Goal: Obtain resource: Download file/media

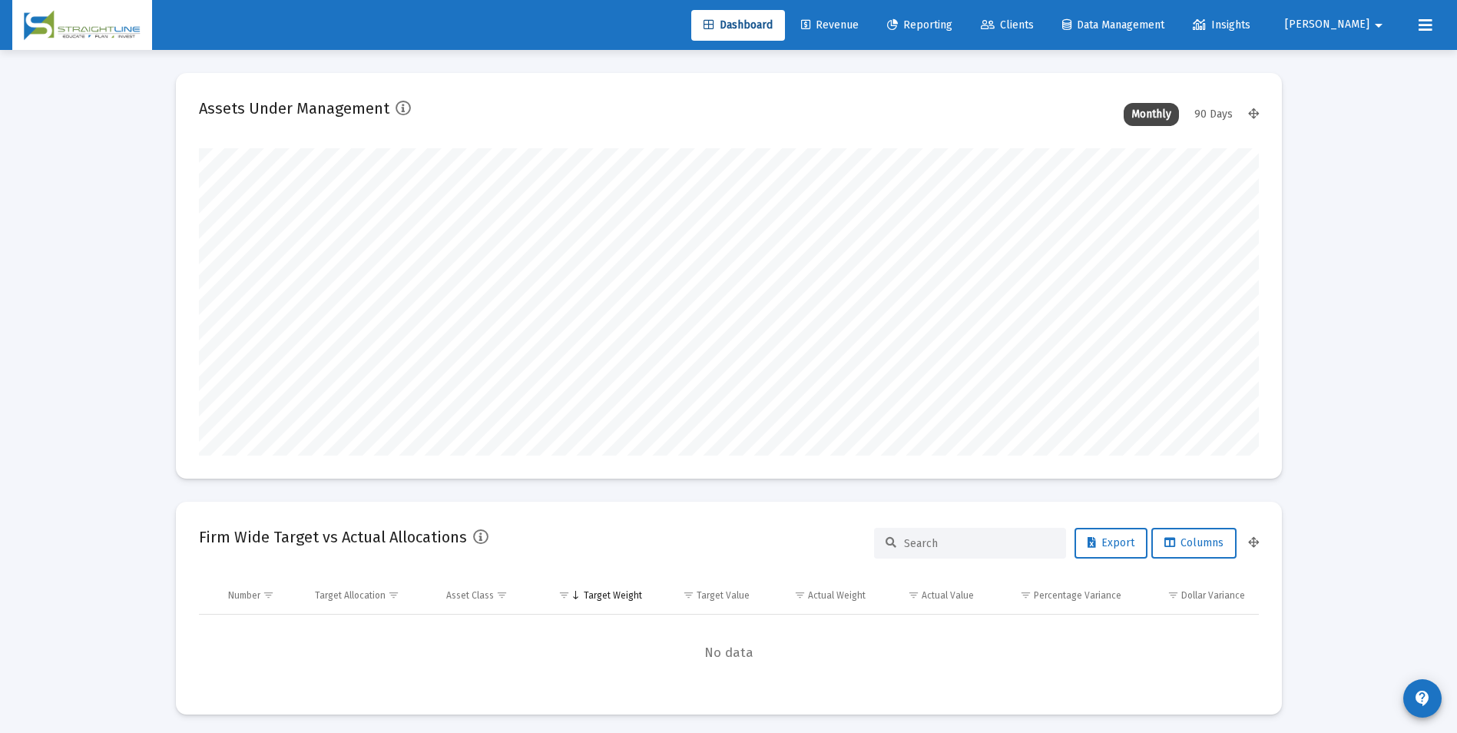
scroll to position [307, 571]
type input "[DATE]"
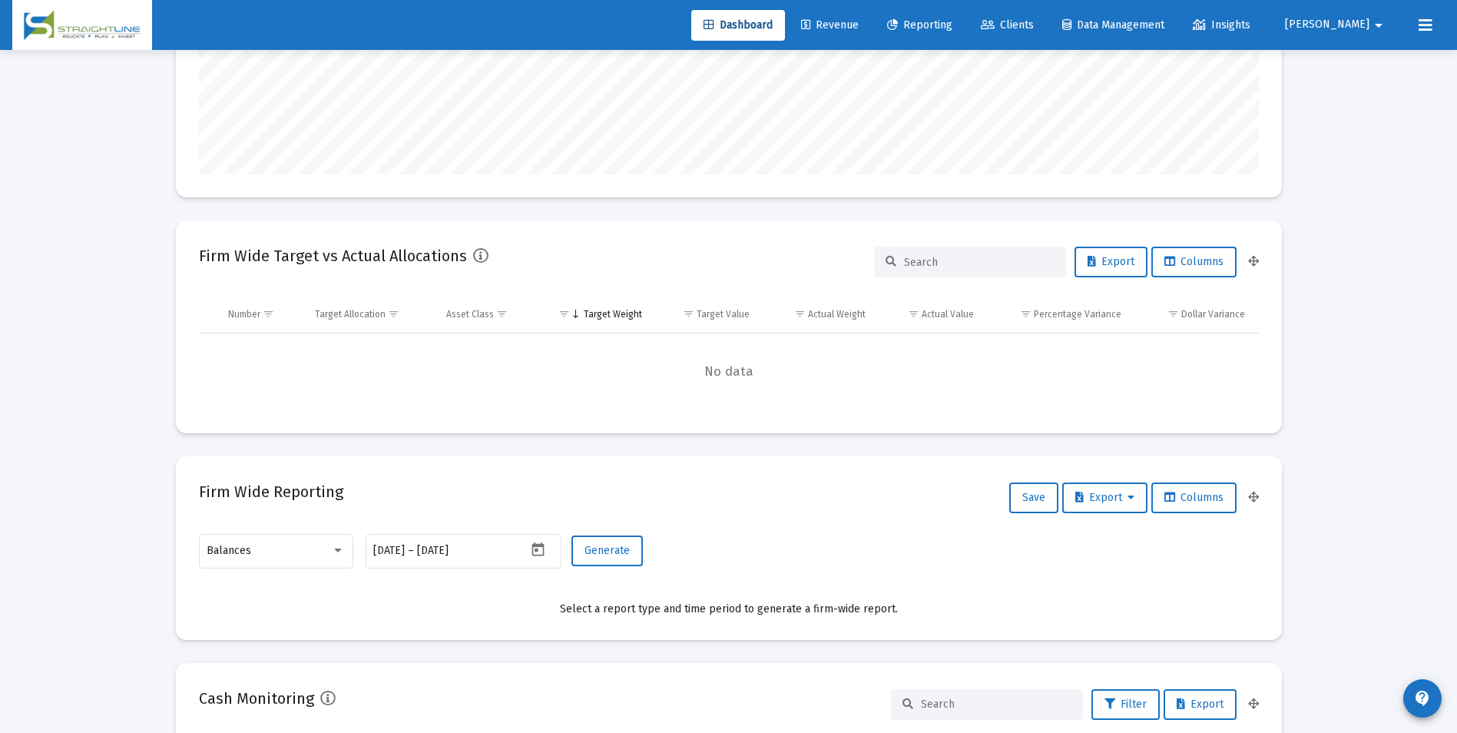
scroll to position [230, 0]
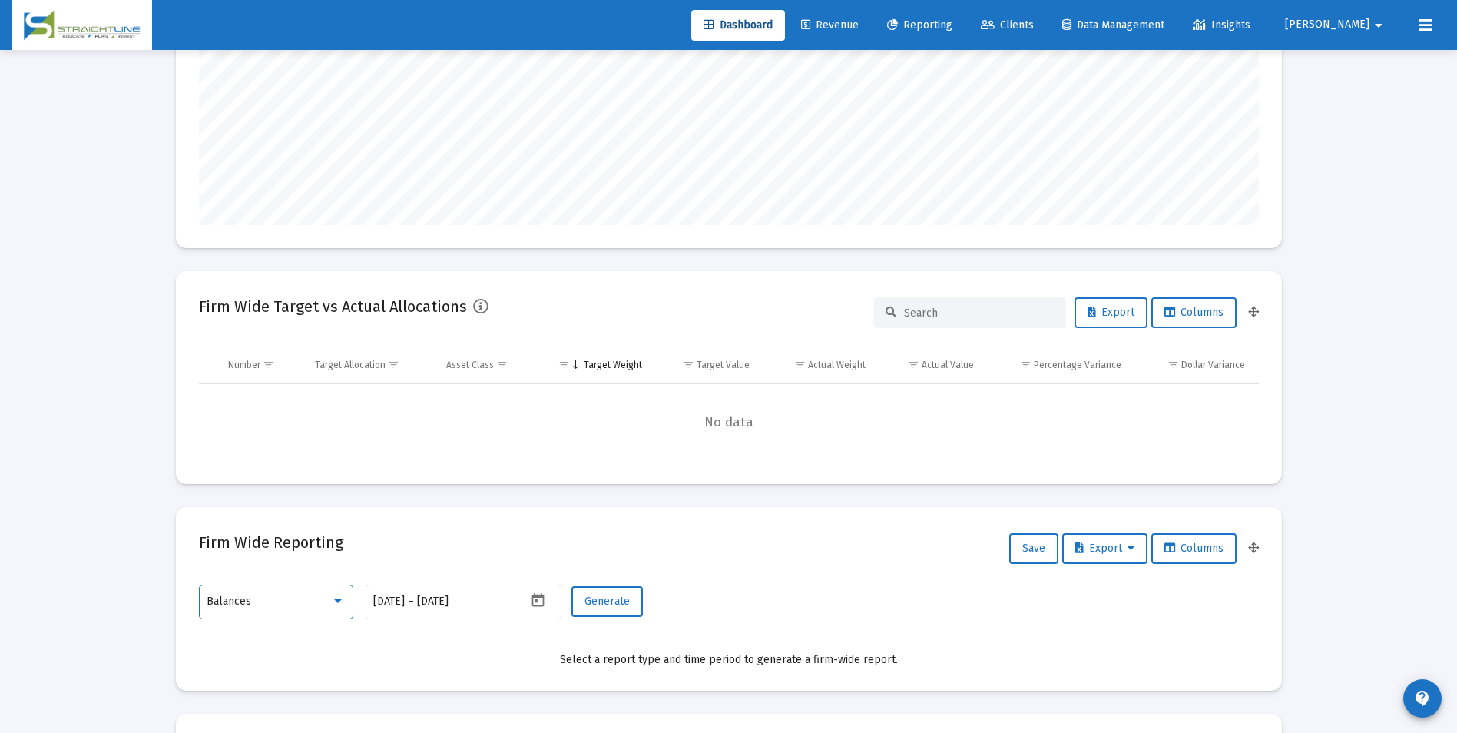
click at [306, 602] on div "Balances" at bounding box center [269, 601] width 124 height 12
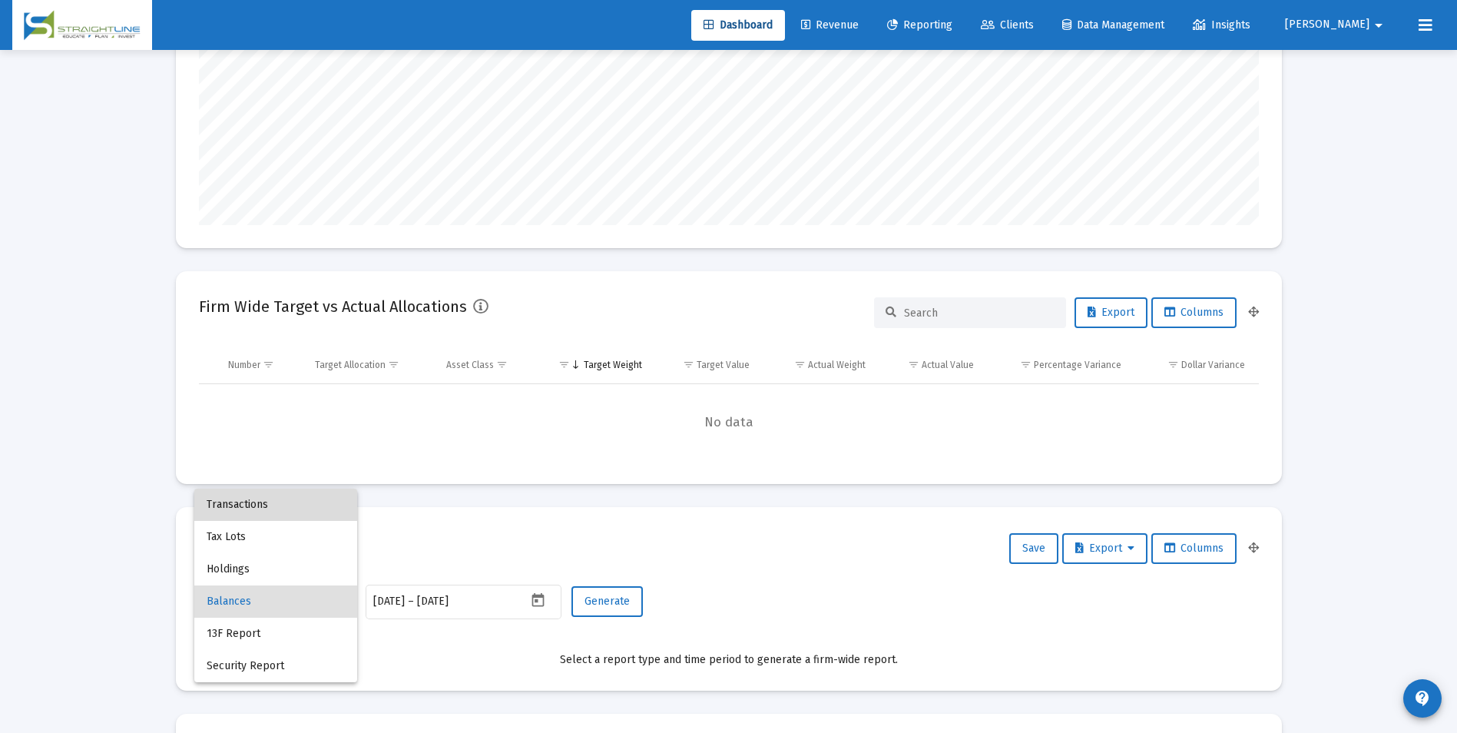
click at [282, 495] on span "Transactions" at bounding box center [276, 505] width 138 height 32
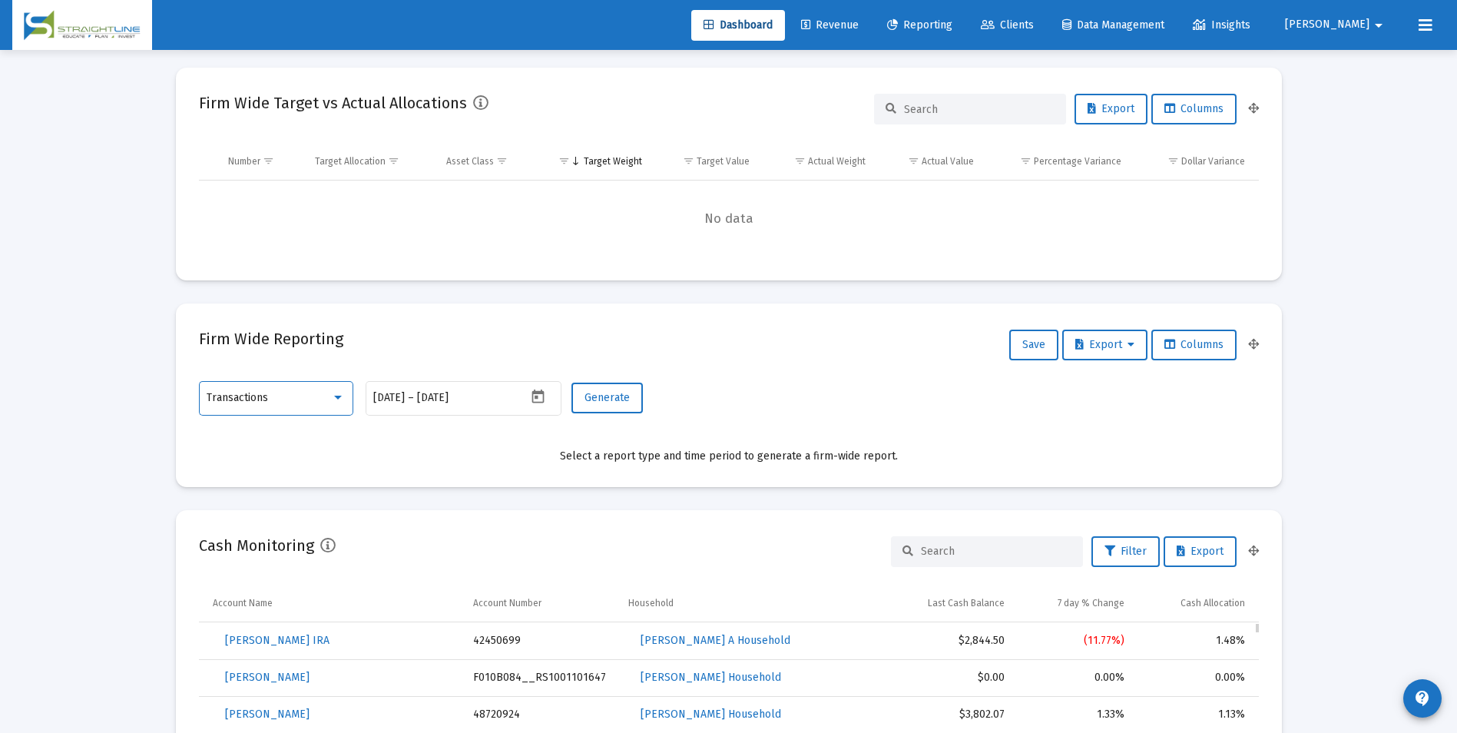
scroll to position [384, 0]
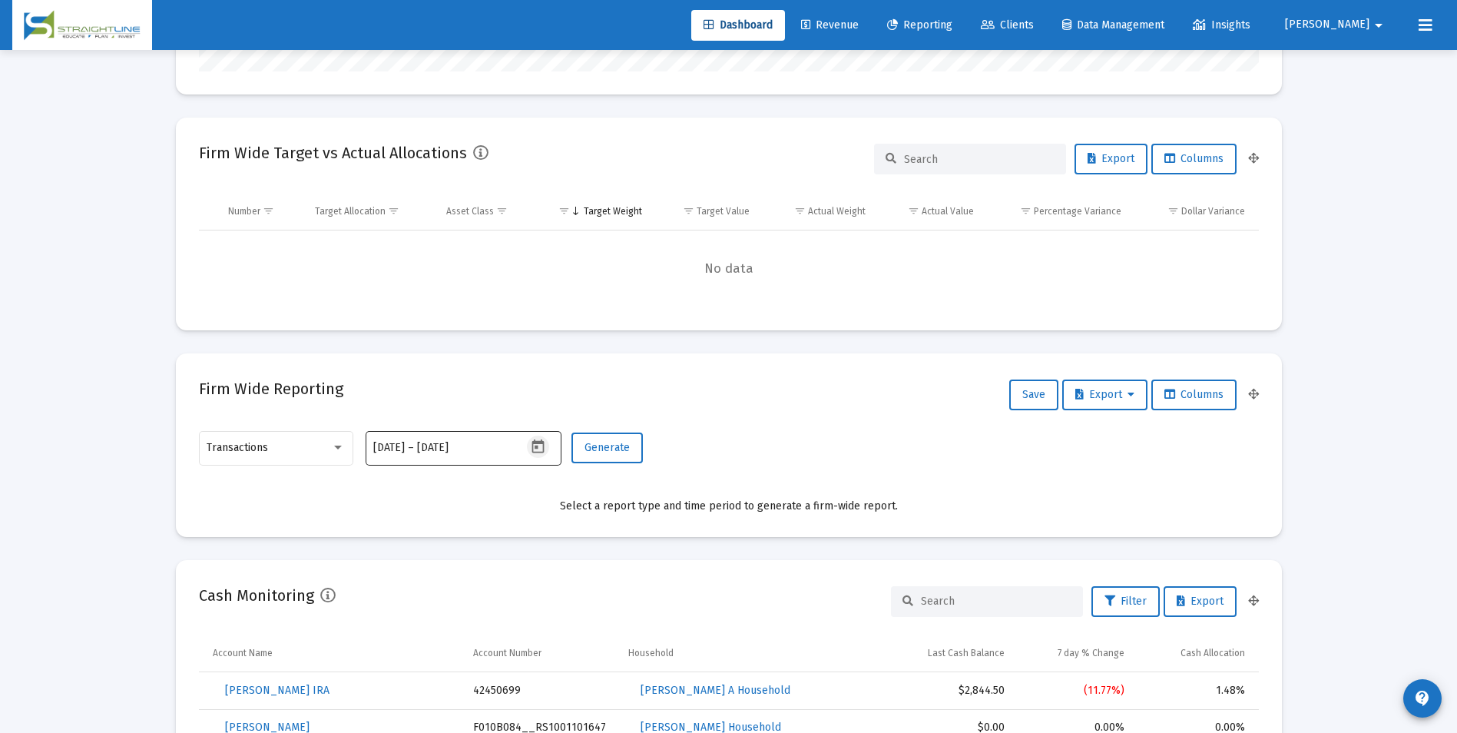
click at [538, 447] on icon "Open calendar" at bounding box center [538, 446] width 12 height 14
click at [530, 185] on button "Previous month" at bounding box center [534, 189] width 31 height 31
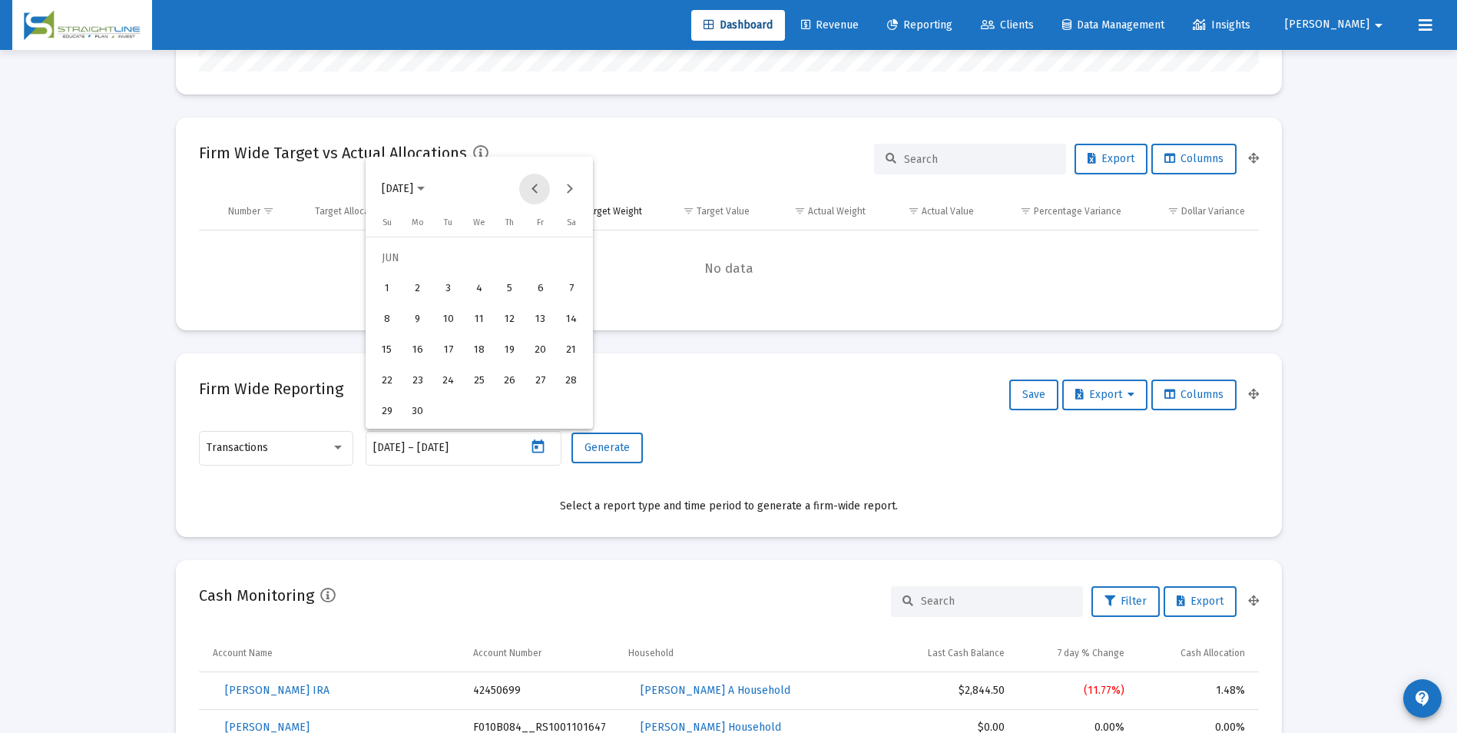
click at [530, 185] on button "Previous month" at bounding box center [534, 189] width 31 height 31
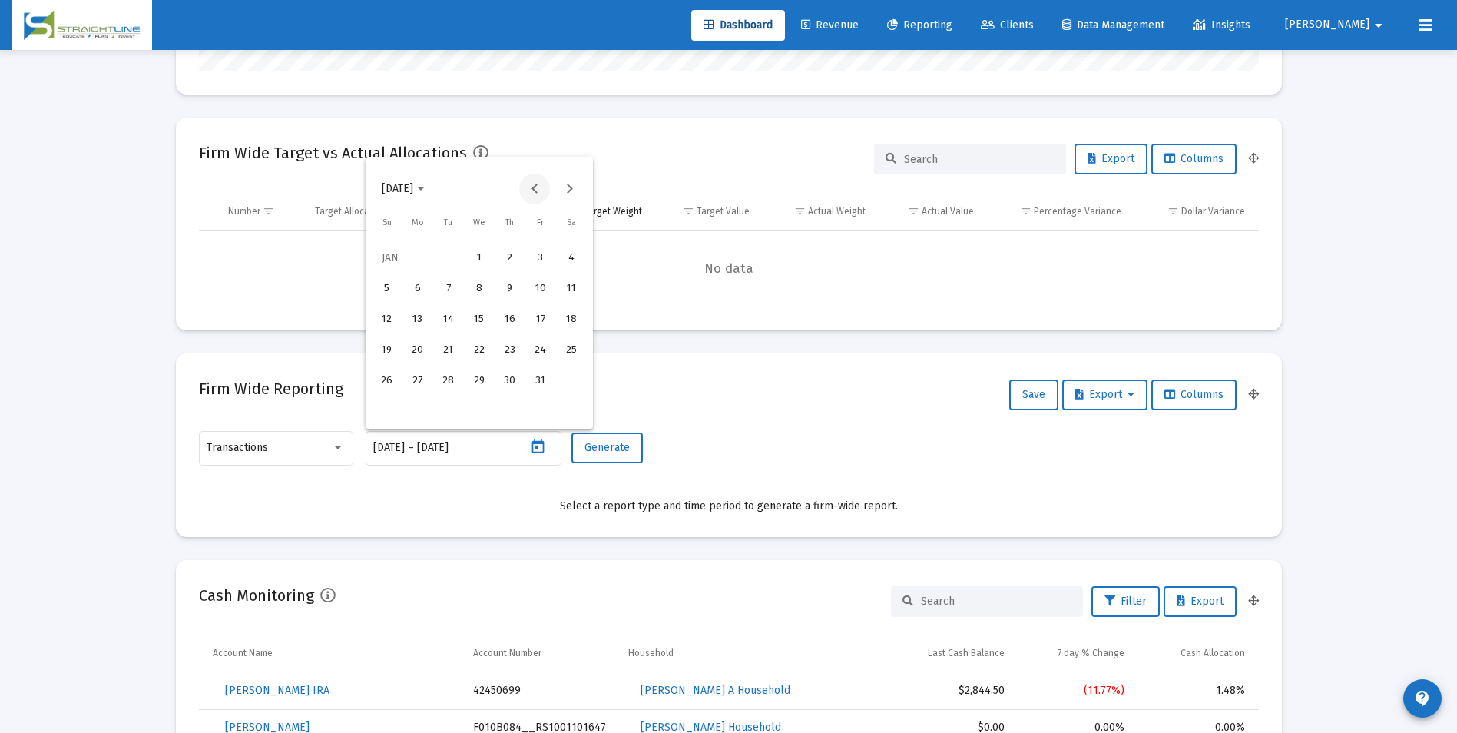
click at [530, 185] on button "Previous month" at bounding box center [534, 189] width 31 height 31
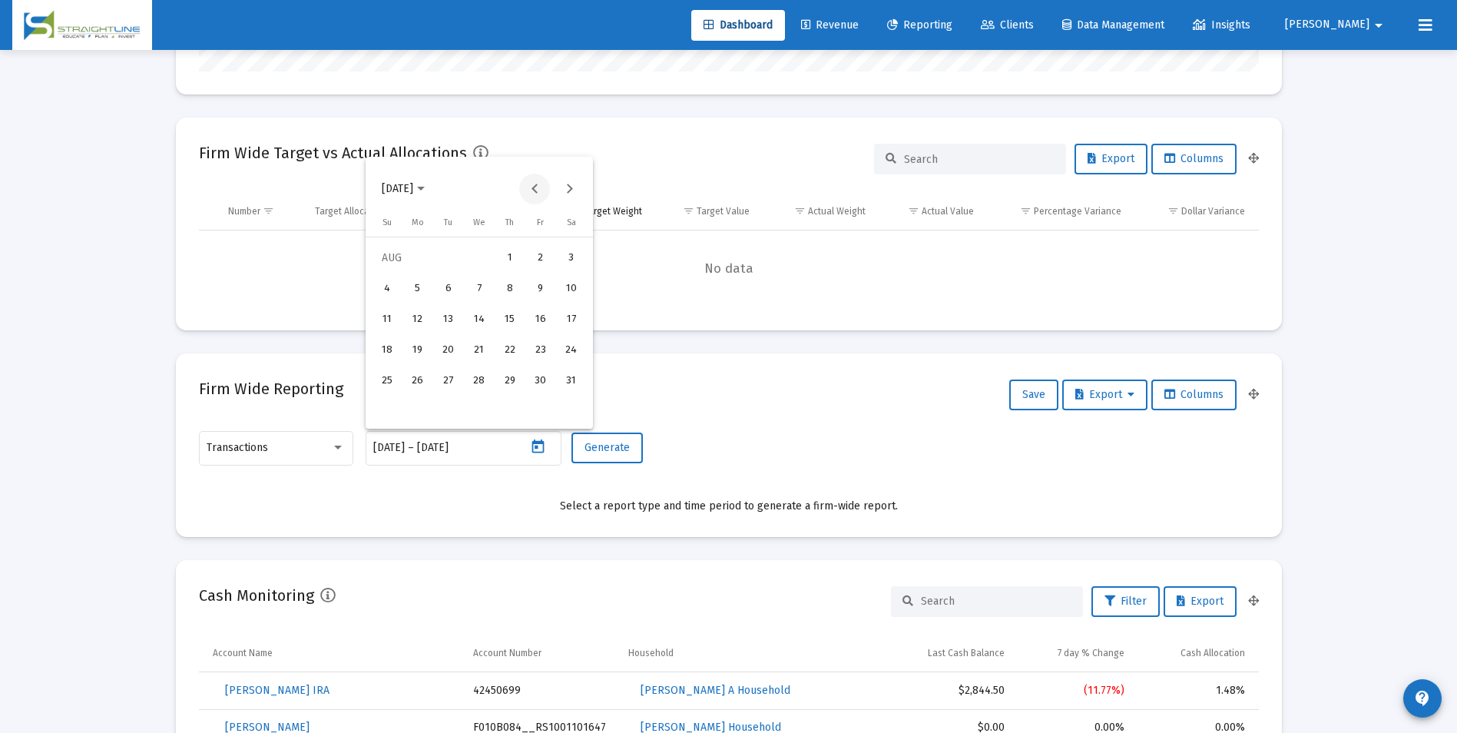
click at [530, 185] on button "Previous month" at bounding box center [534, 189] width 31 height 31
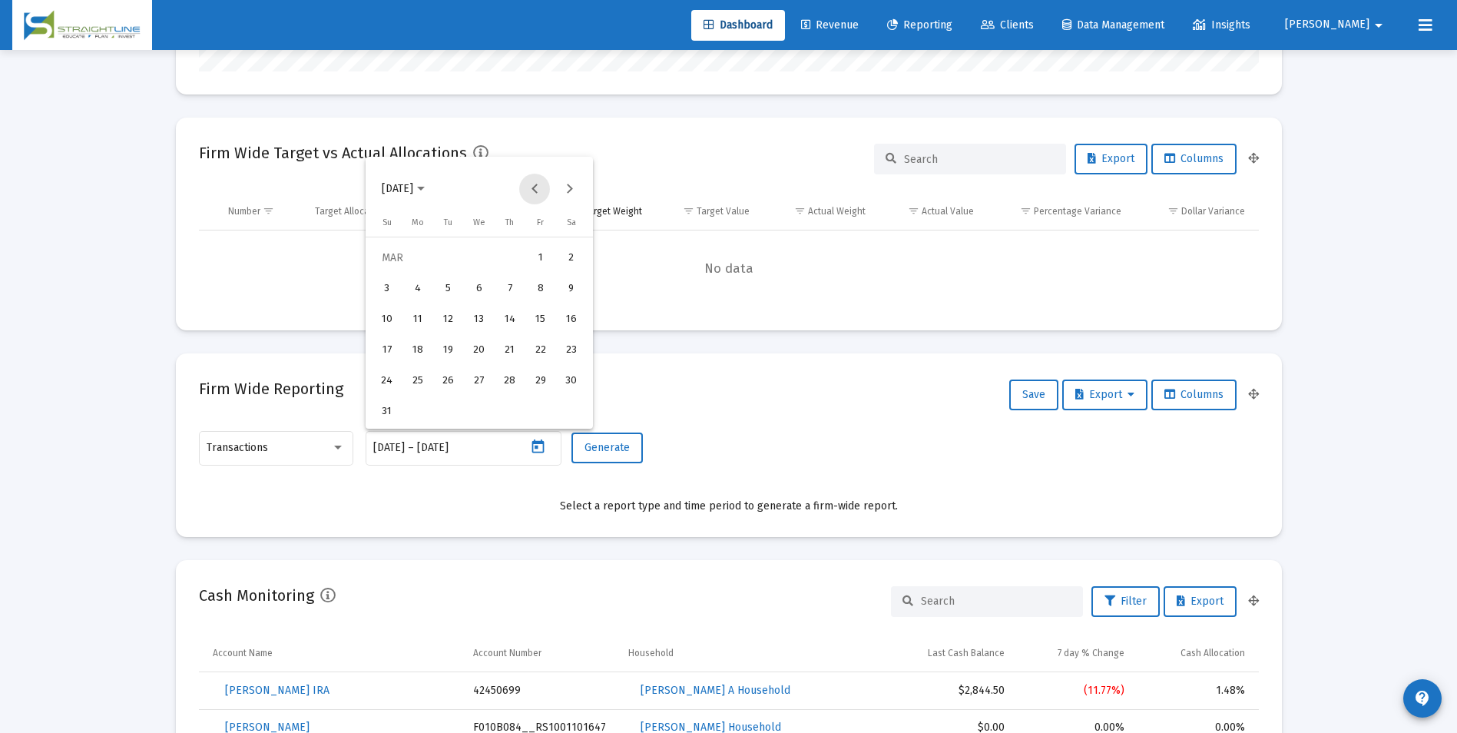
click at [530, 185] on button "Previous month" at bounding box center [534, 189] width 31 height 31
click at [570, 187] on button "Next month" at bounding box center [569, 189] width 31 height 31
click at [409, 289] on div "1" at bounding box center [418, 289] width 28 height 28
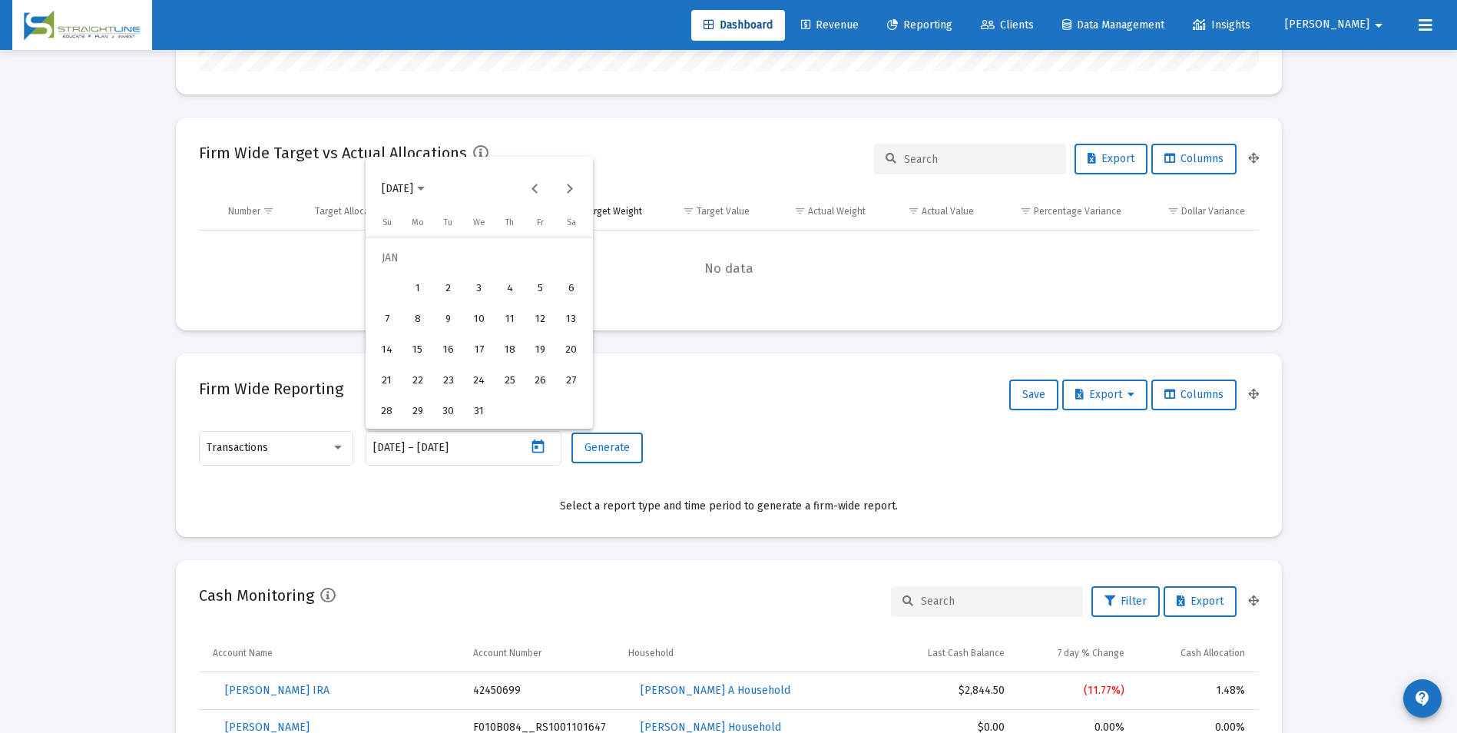
type input "[DATE]"
click at [484, 414] on div "31" at bounding box center [479, 412] width 28 height 28
type input "[DATE]"
click at [585, 445] on span "Generate" at bounding box center [607, 447] width 45 height 13
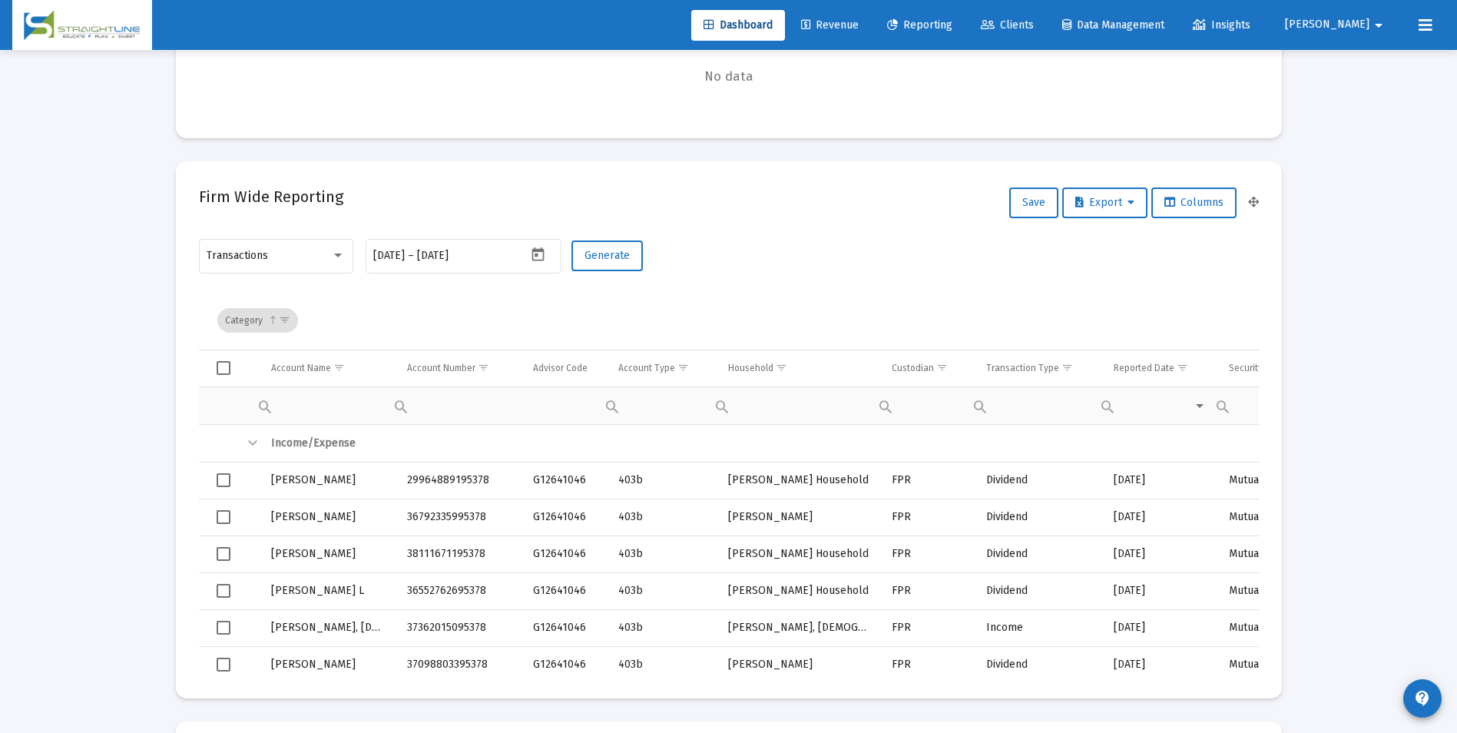
scroll to position [615, 0]
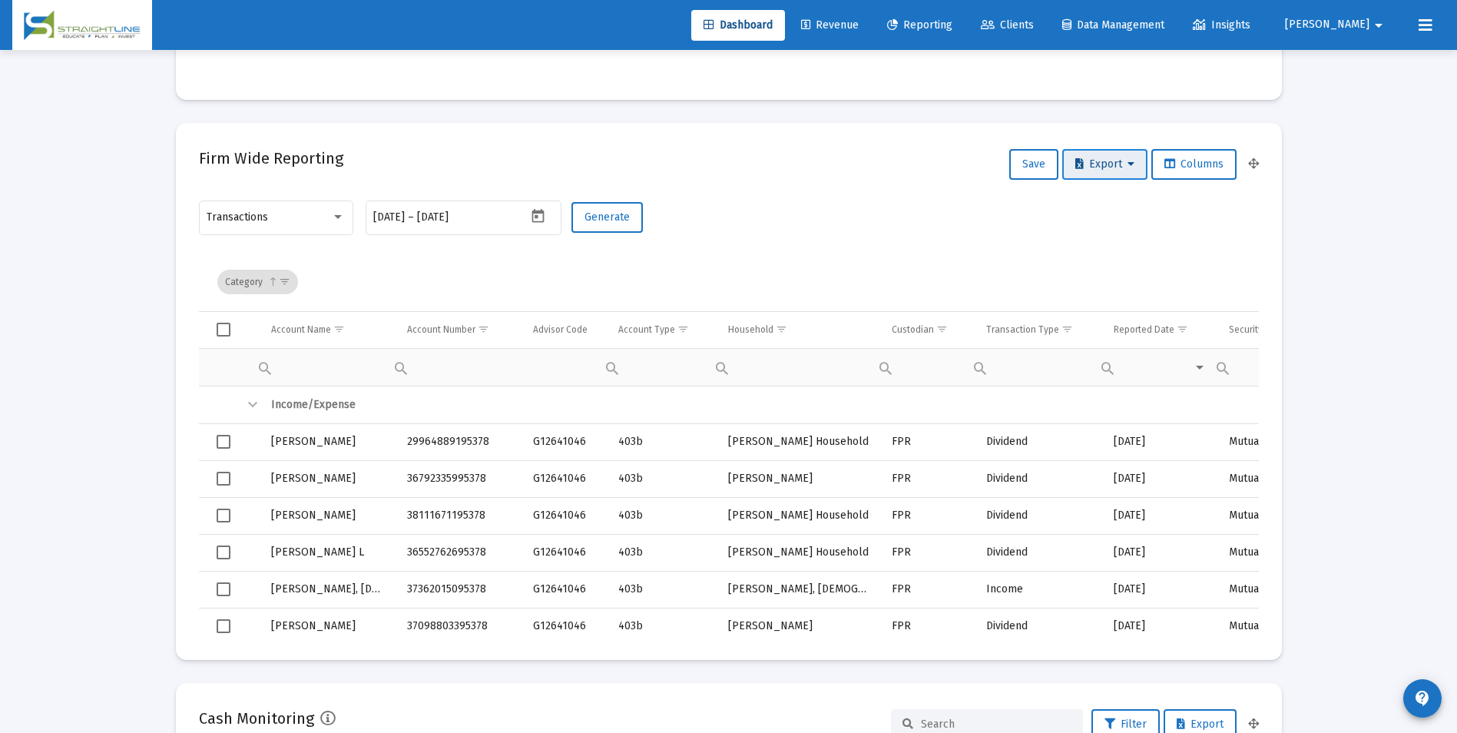
click at [1085, 170] on span "Export" at bounding box center [1104, 163] width 59 height 13
click at [1076, 205] on button "Export All Rows" at bounding box center [1108, 204] width 104 height 37
click at [538, 214] on icon "Open calendar" at bounding box center [538, 216] width 12 height 14
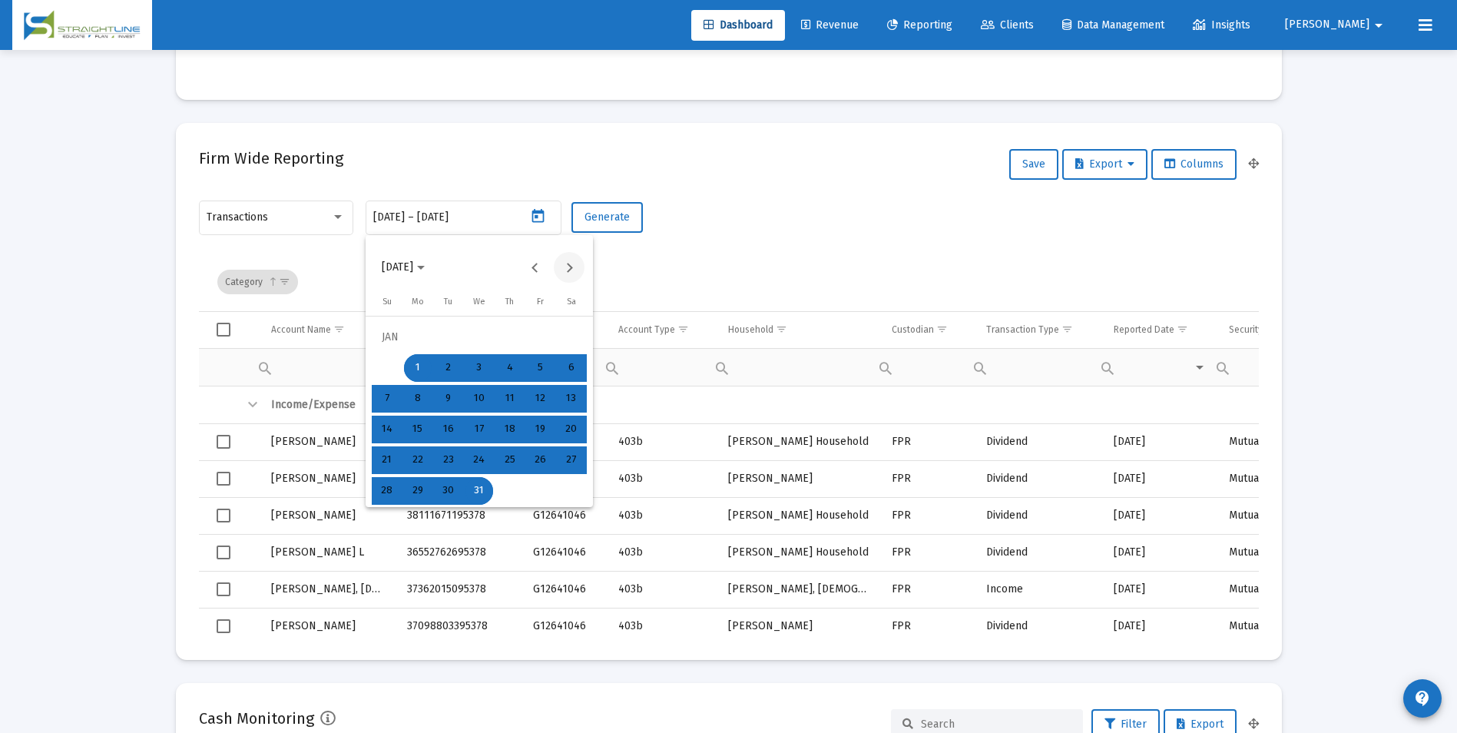
click at [568, 263] on button "Next month" at bounding box center [569, 267] width 31 height 31
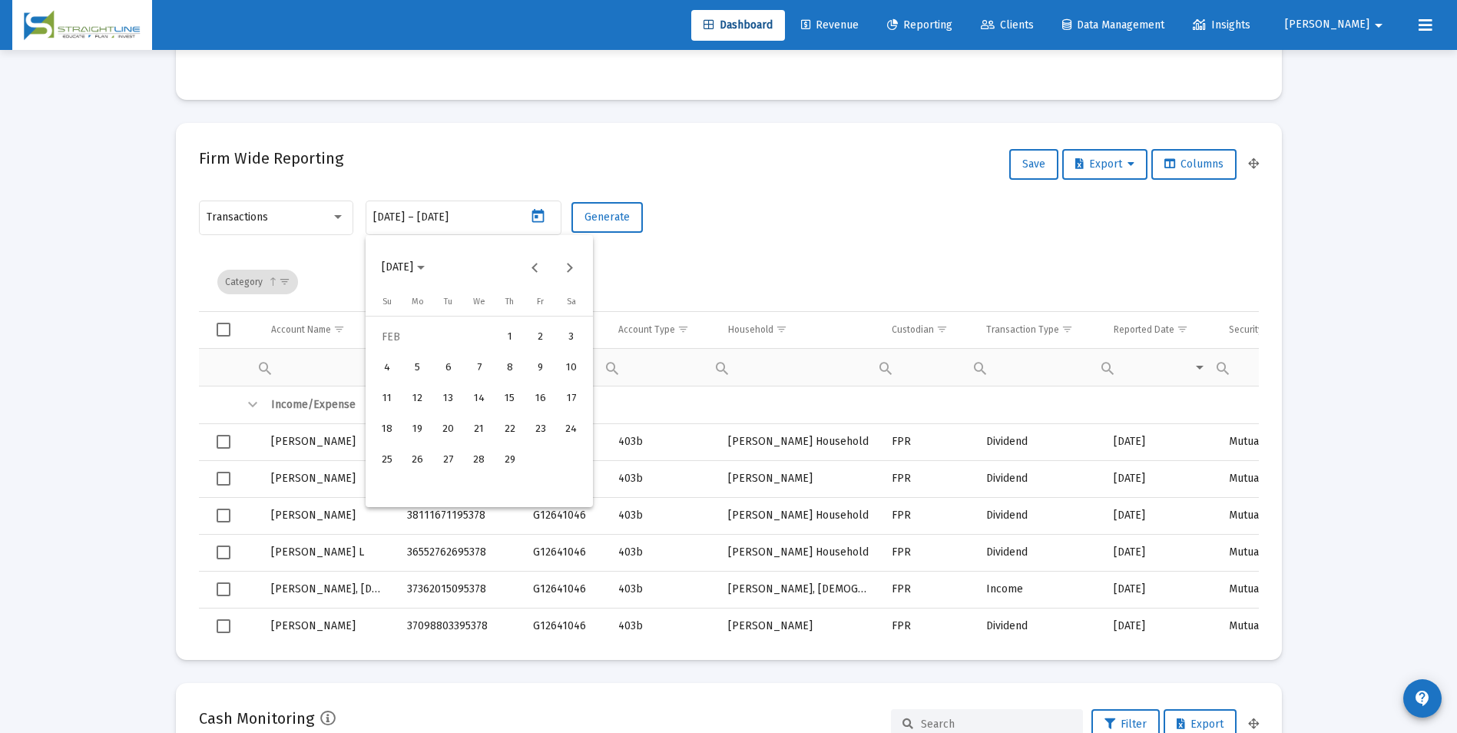
click at [499, 337] on div "1" at bounding box center [510, 337] width 28 height 28
type input "[DATE]"
click at [510, 468] on div "29" at bounding box center [510, 460] width 28 height 28
type input "[DATE]"
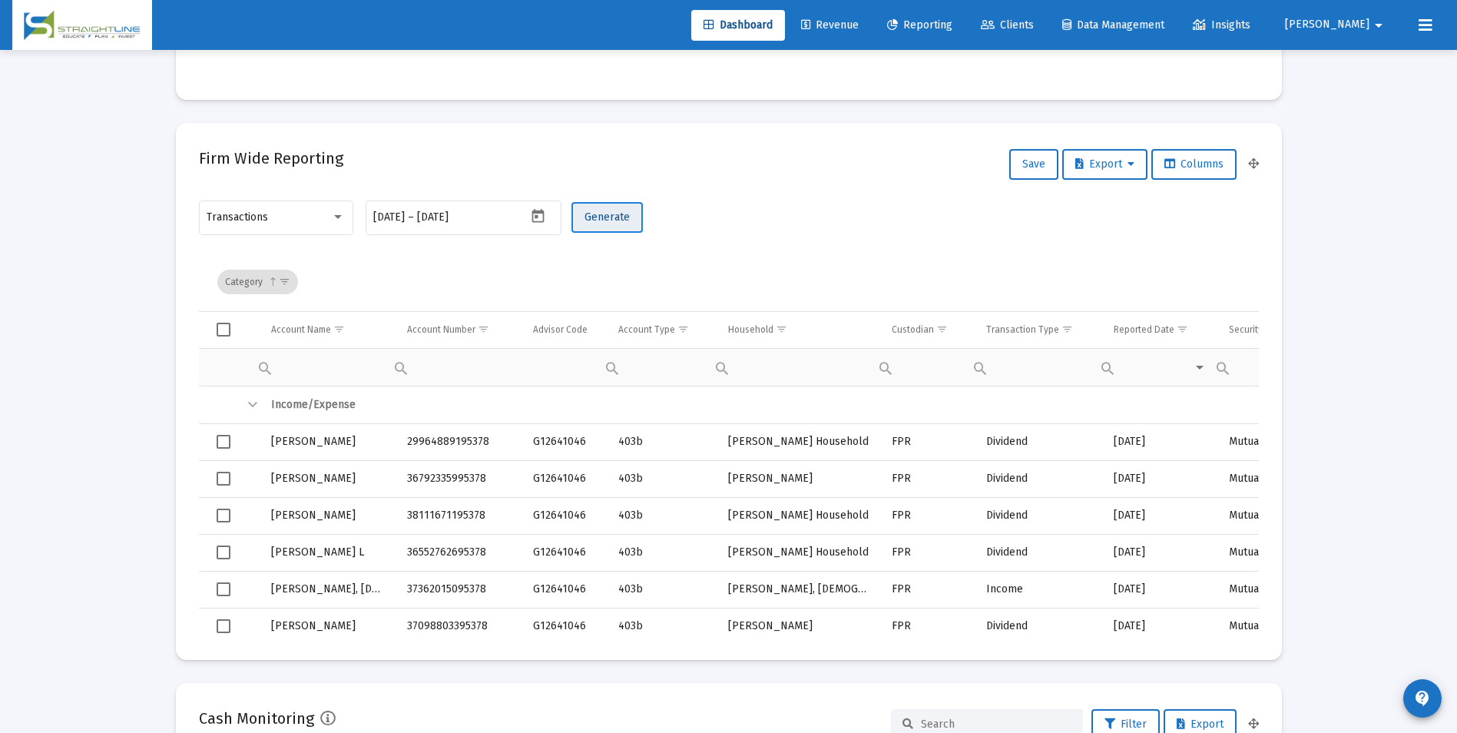
click at [635, 223] on button "Generate" at bounding box center [607, 217] width 71 height 31
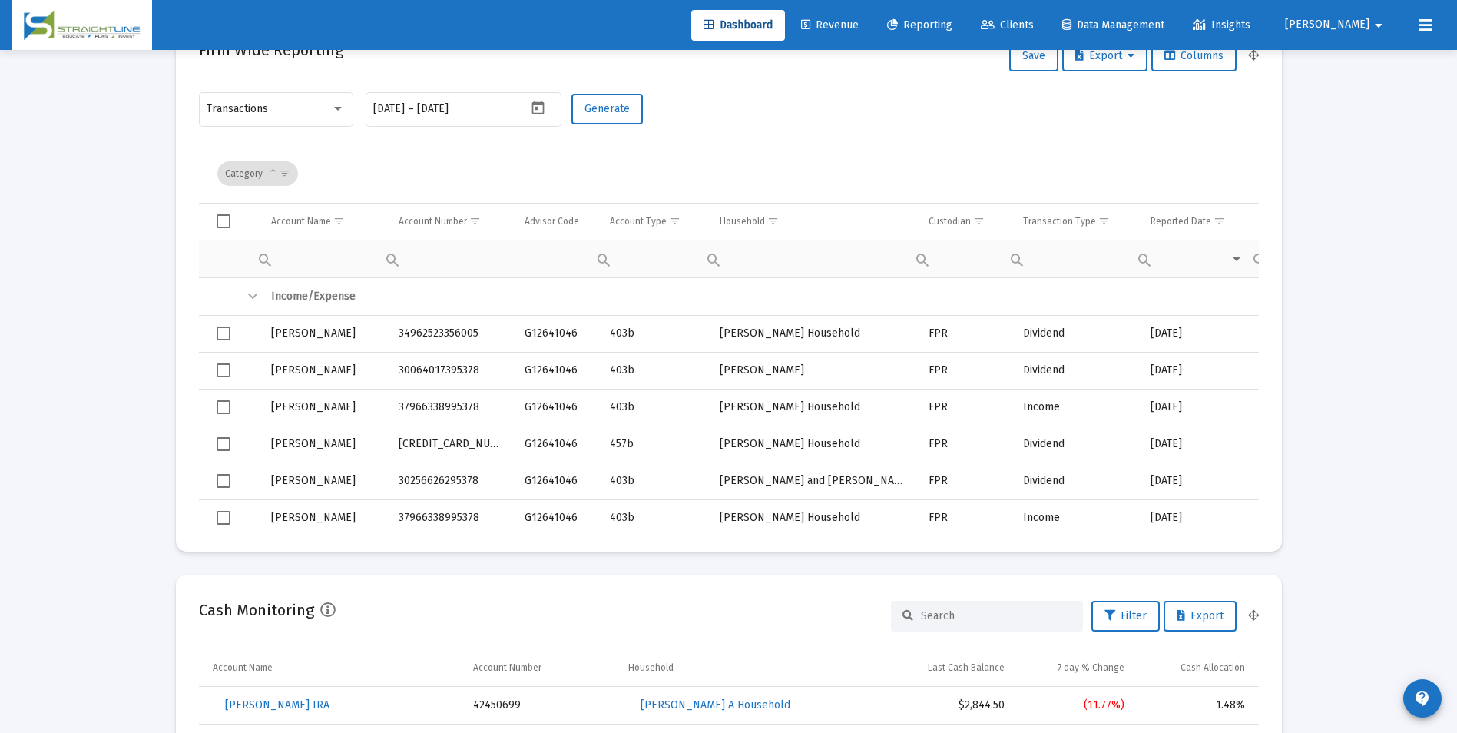
scroll to position [691, 0]
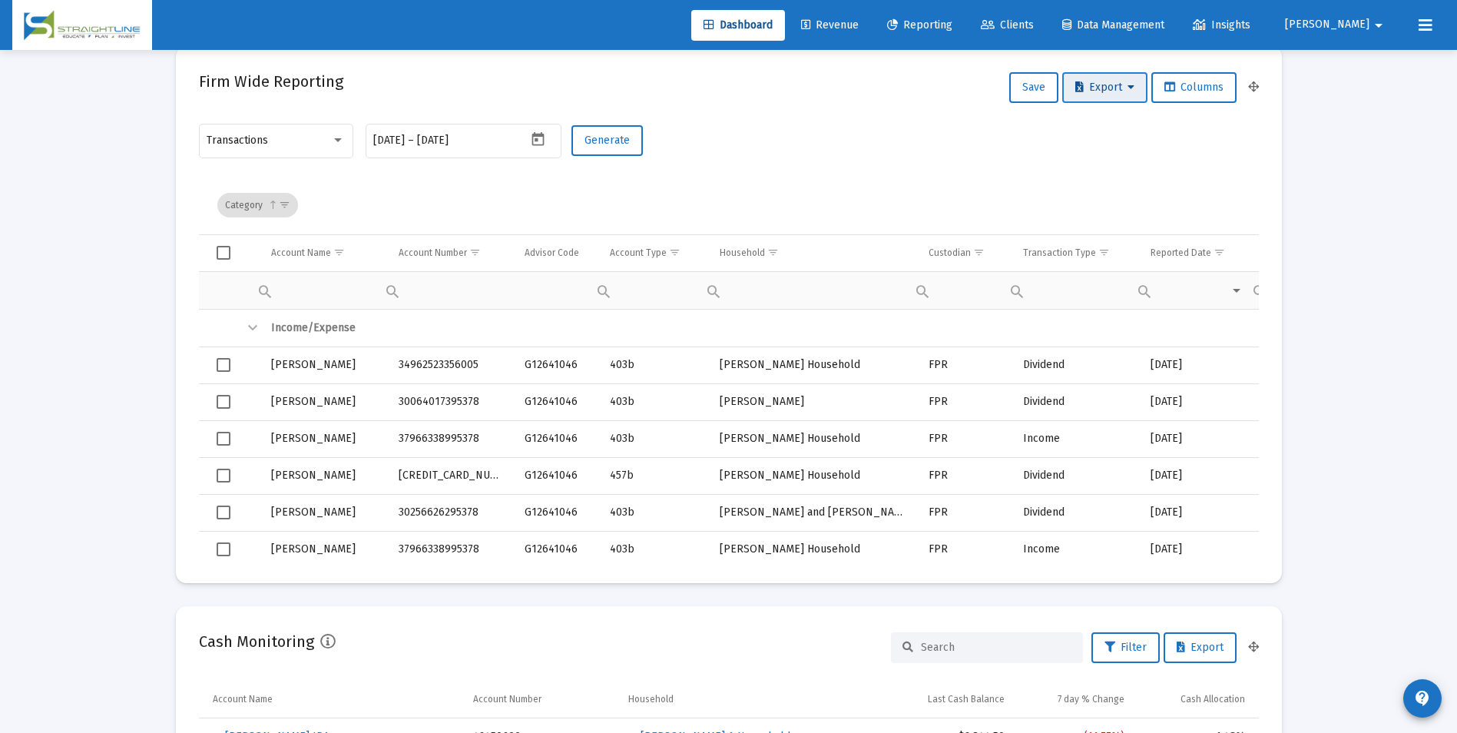
click at [1085, 88] on span "Export" at bounding box center [1104, 87] width 59 height 13
click at [1095, 119] on button "Export All Rows" at bounding box center [1108, 127] width 104 height 37
click at [539, 140] on icon "Open calendar" at bounding box center [538, 139] width 16 height 16
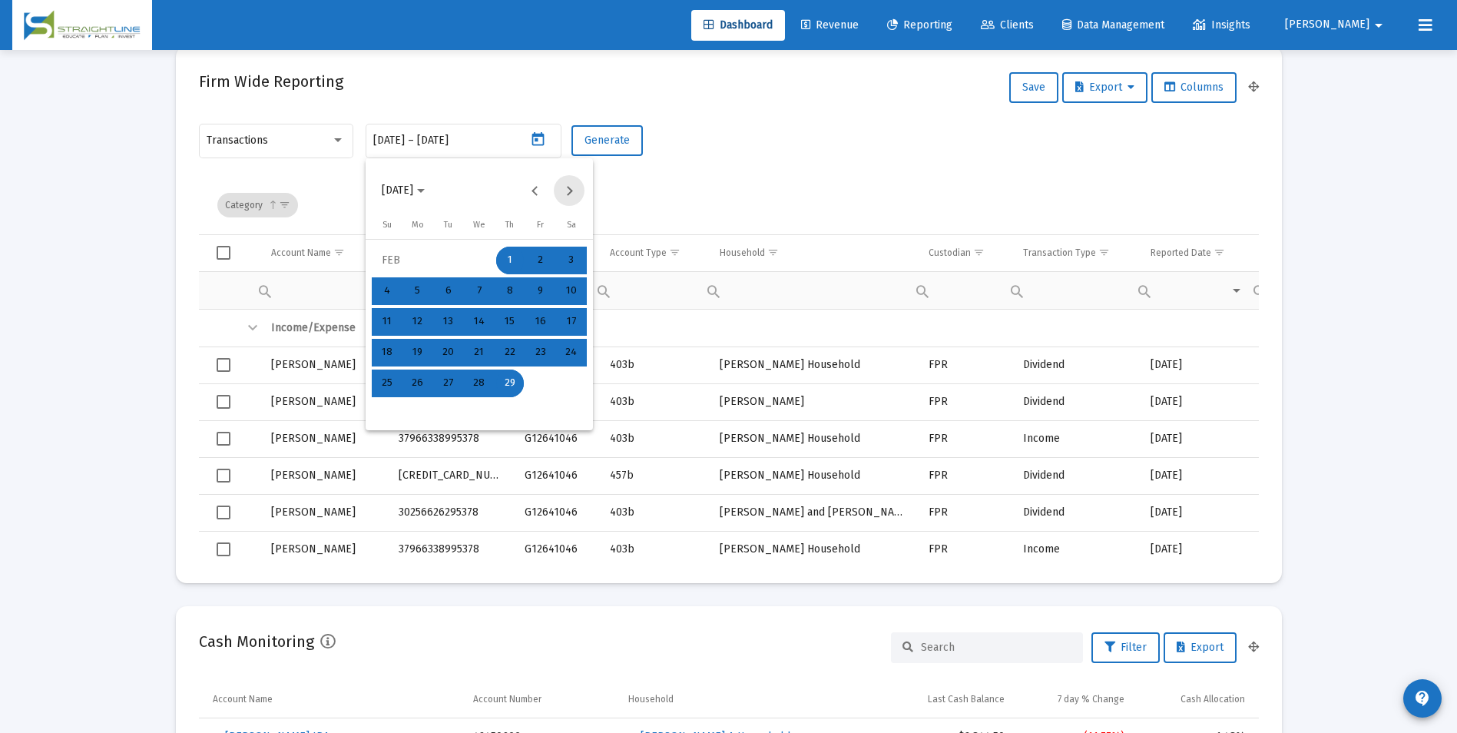
click at [562, 187] on button "Next month" at bounding box center [569, 190] width 31 height 31
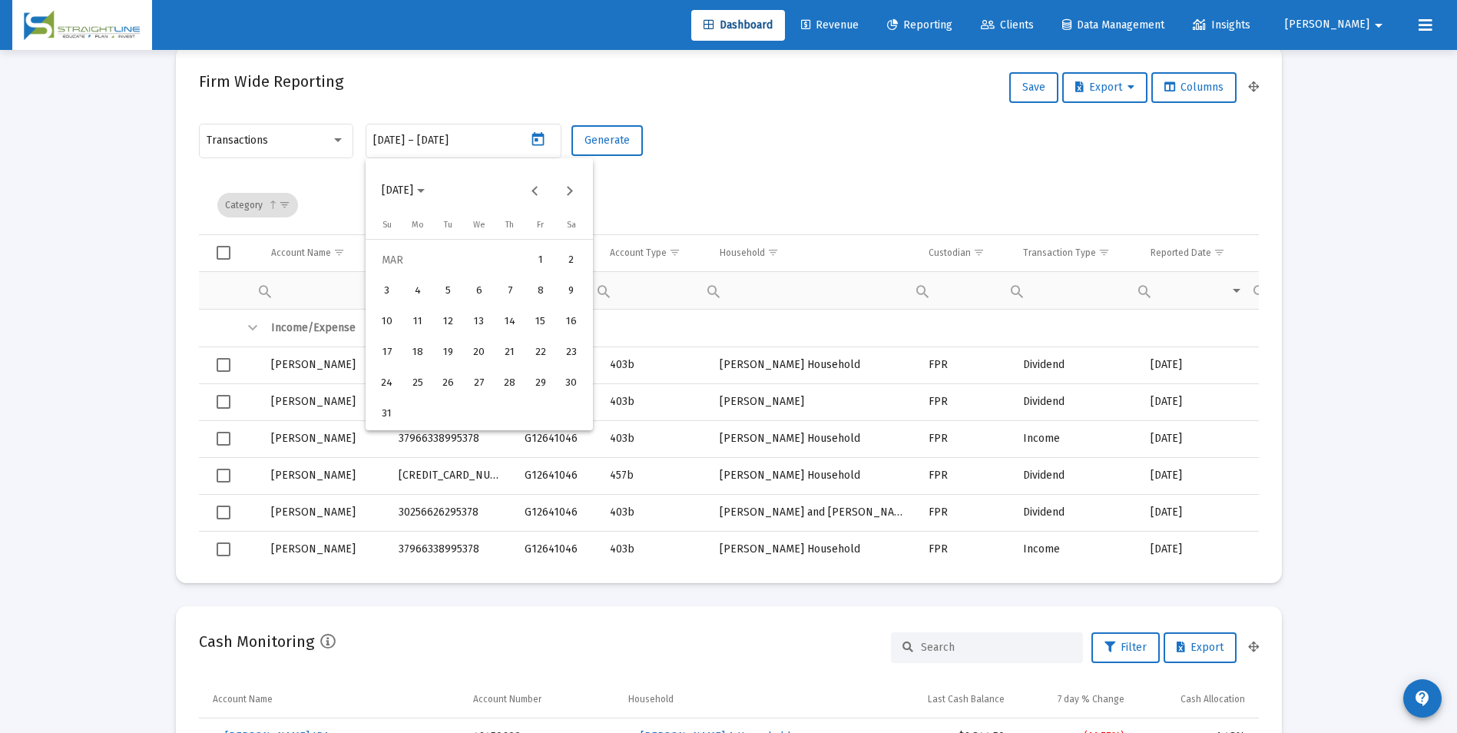
click at [528, 257] on div "1" at bounding box center [541, 261] width 28 height 28
type input "[DATE]"
click at [388, 415] on div "31" at bounding box center [387, 414] width 28 height 28
type input "[DATE]"
click at [602, 136] on span "Generate" at bounding box center [607, 140] width 45 height 13
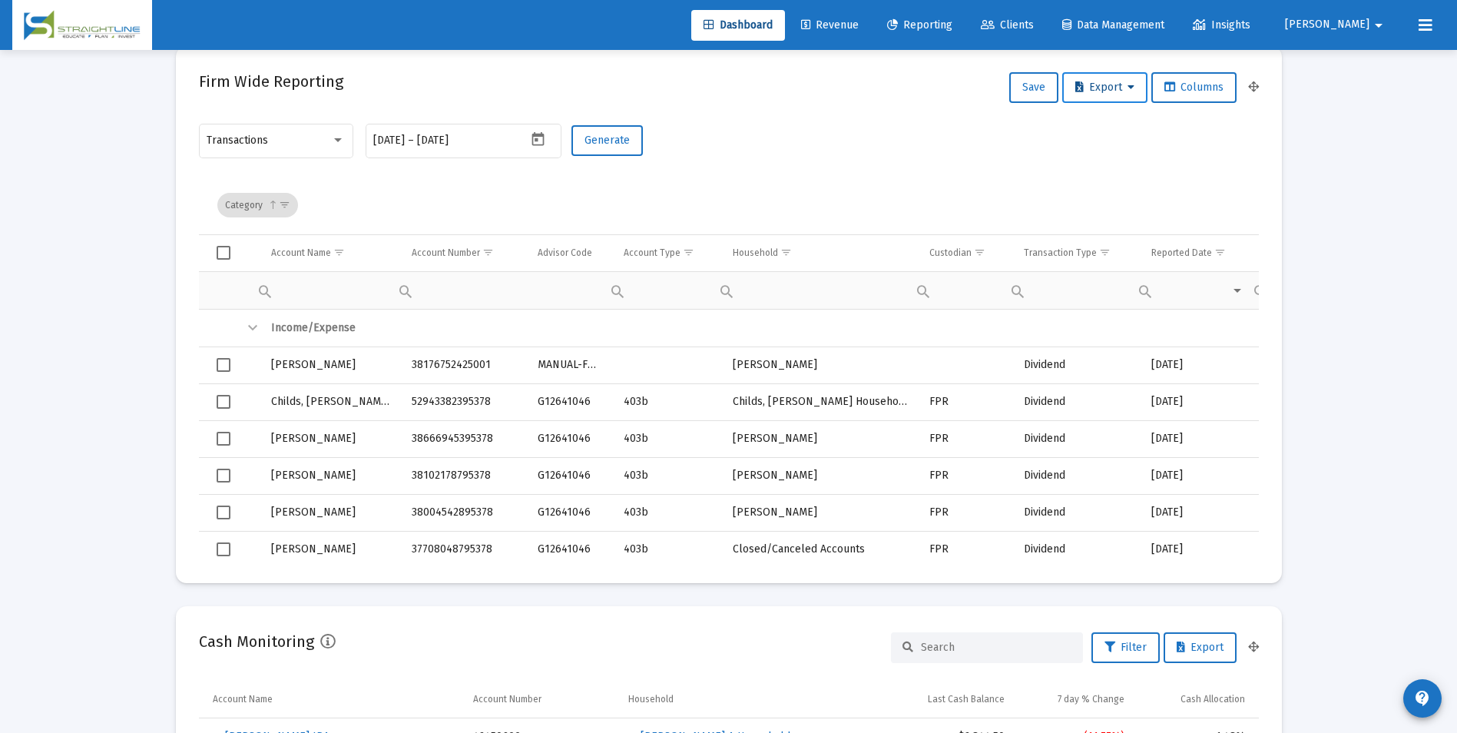
click at [1095, 96] on button "Export" at bounding box center [1104, 87] width 85 height 31
click at [1096, 125] on button "Export All Rows" at bounding box center [1108, 127] width 104 height 37
click at [537, 146] on icon "Open calendar" at bounding box center [538, 139] width 16 height 16
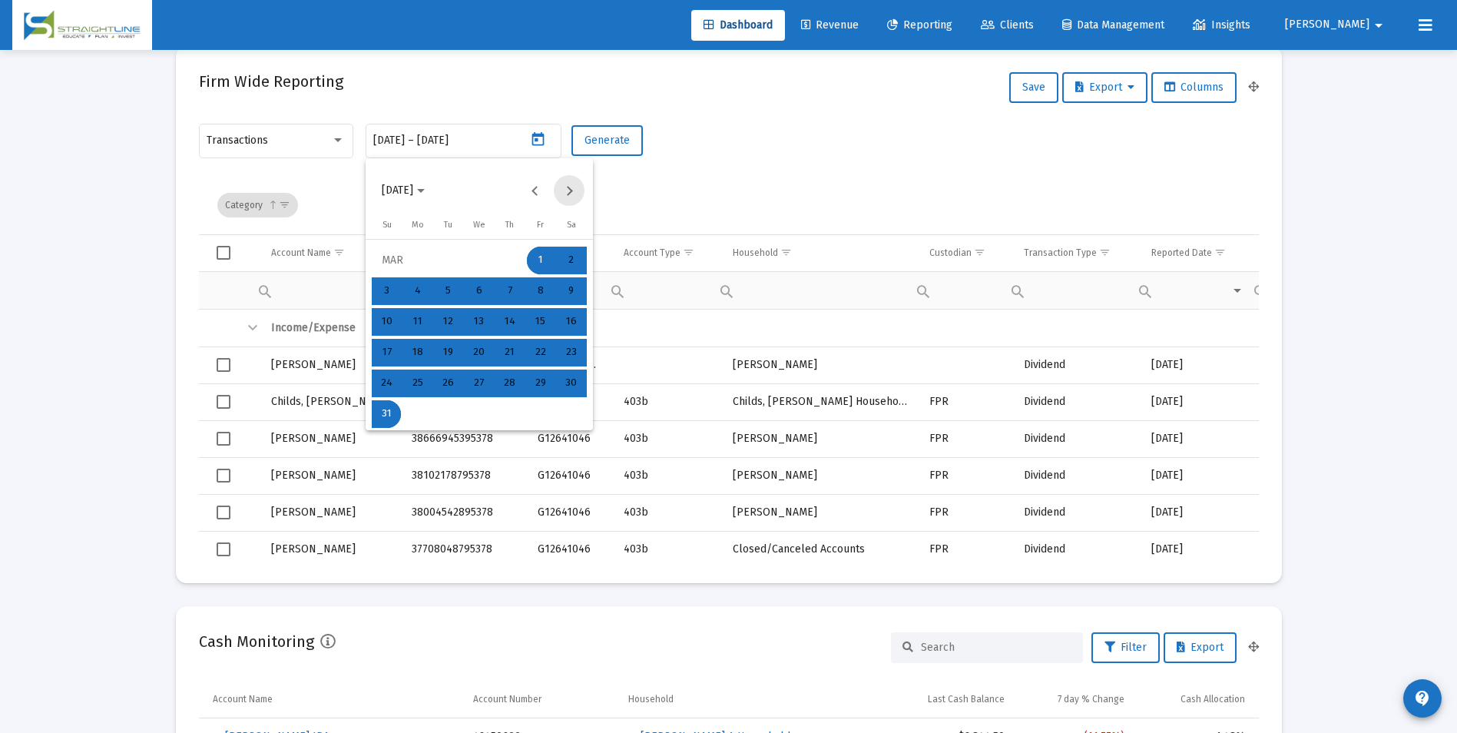
click at [572, 197] on button "Next month" at bounding box center [569, 190] width 31 height 31
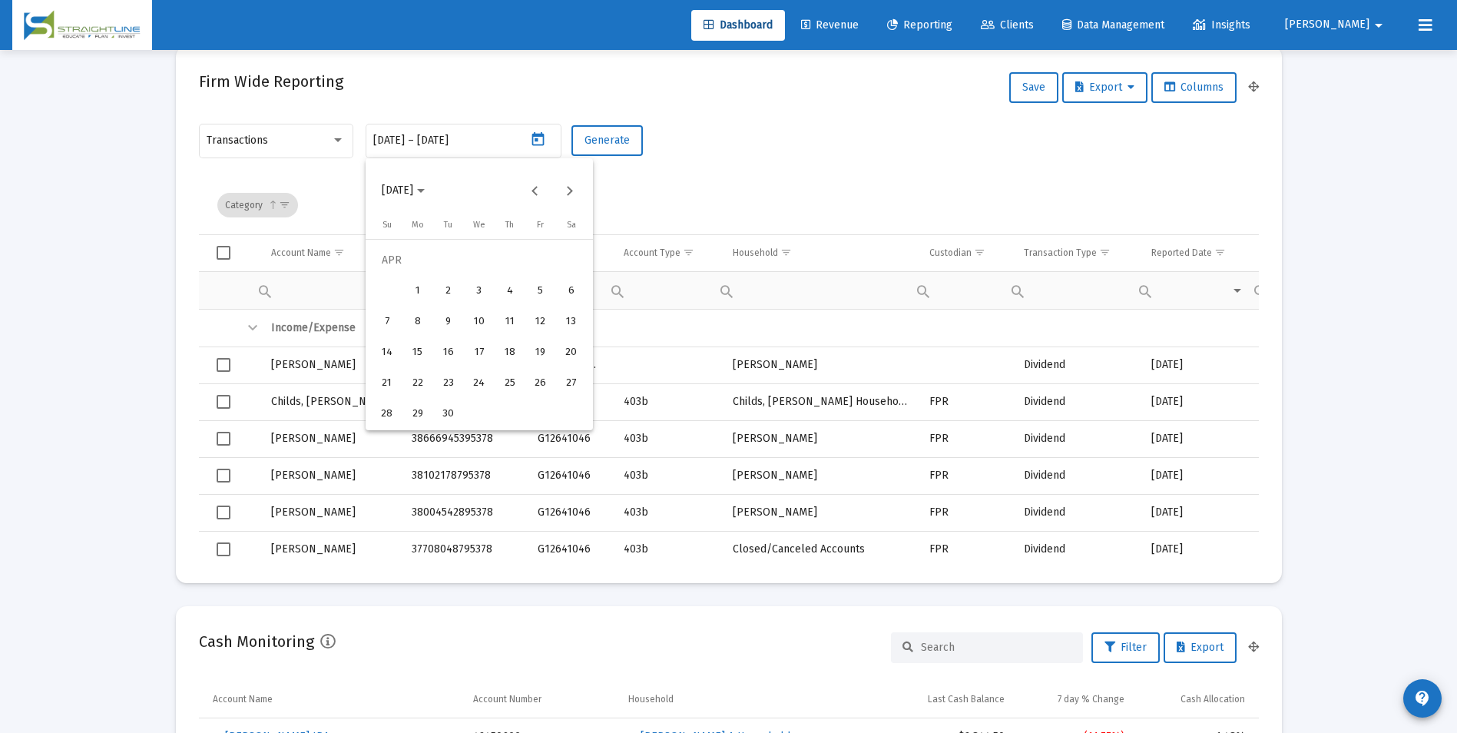
click at [420, 287] on div "1" at bounding box center [418, 291] width 28 height 28
type input "[DATE]"
click at [443, 410] on div "30" at bounding box center [449, 414] width 28 height 28
type input "[DATE]"
click at [611, 145] on span "Generate" at bounding box center [607, 140] width 45 height 13
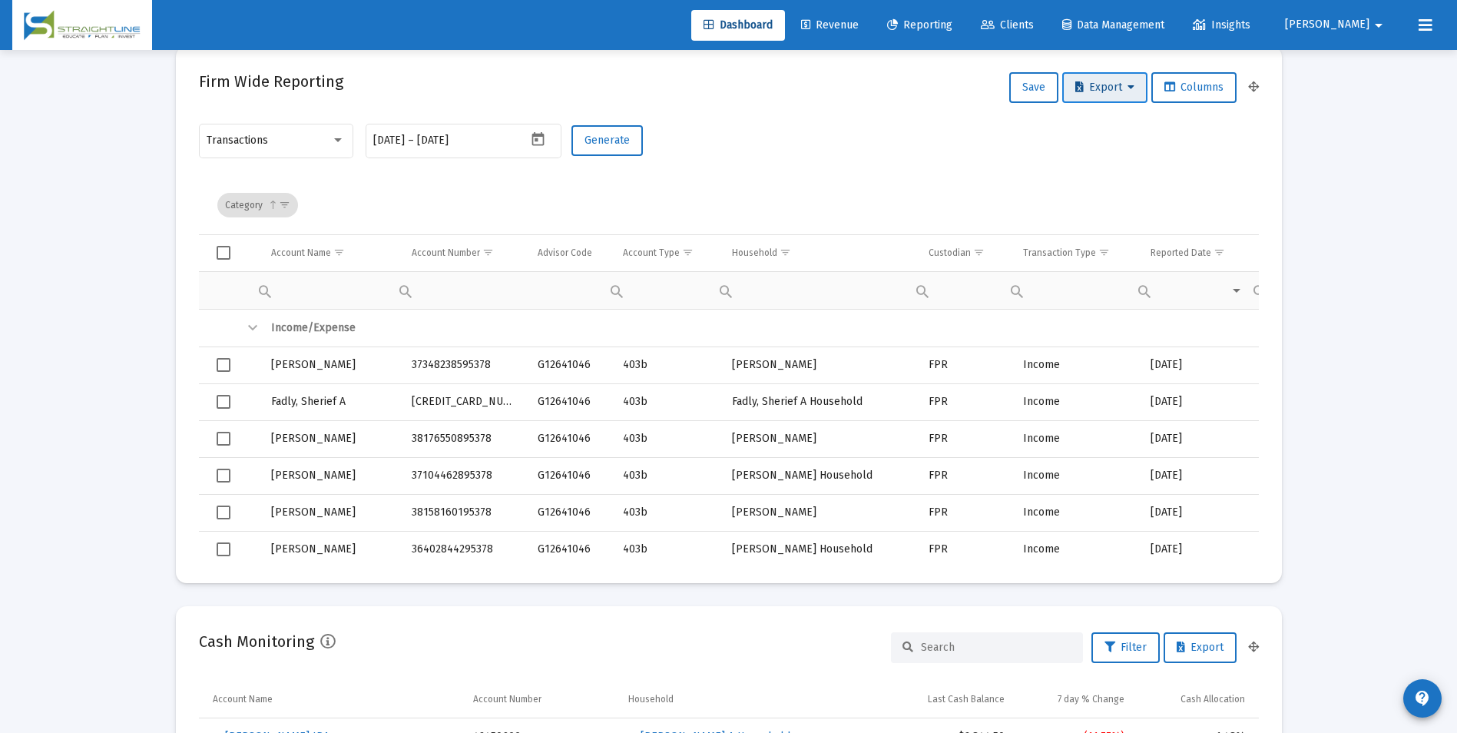
click at [1117, 78] on button "Export" at bounding box center [1104, 87] width 85 height 31
click at [1114, 116] on button "Export All Rows" at bounding box center [1108, 127] width 104 height 37
click at [535, 143] on icon "Open calendar" at bounding box center [538, 139] width 16 height 16
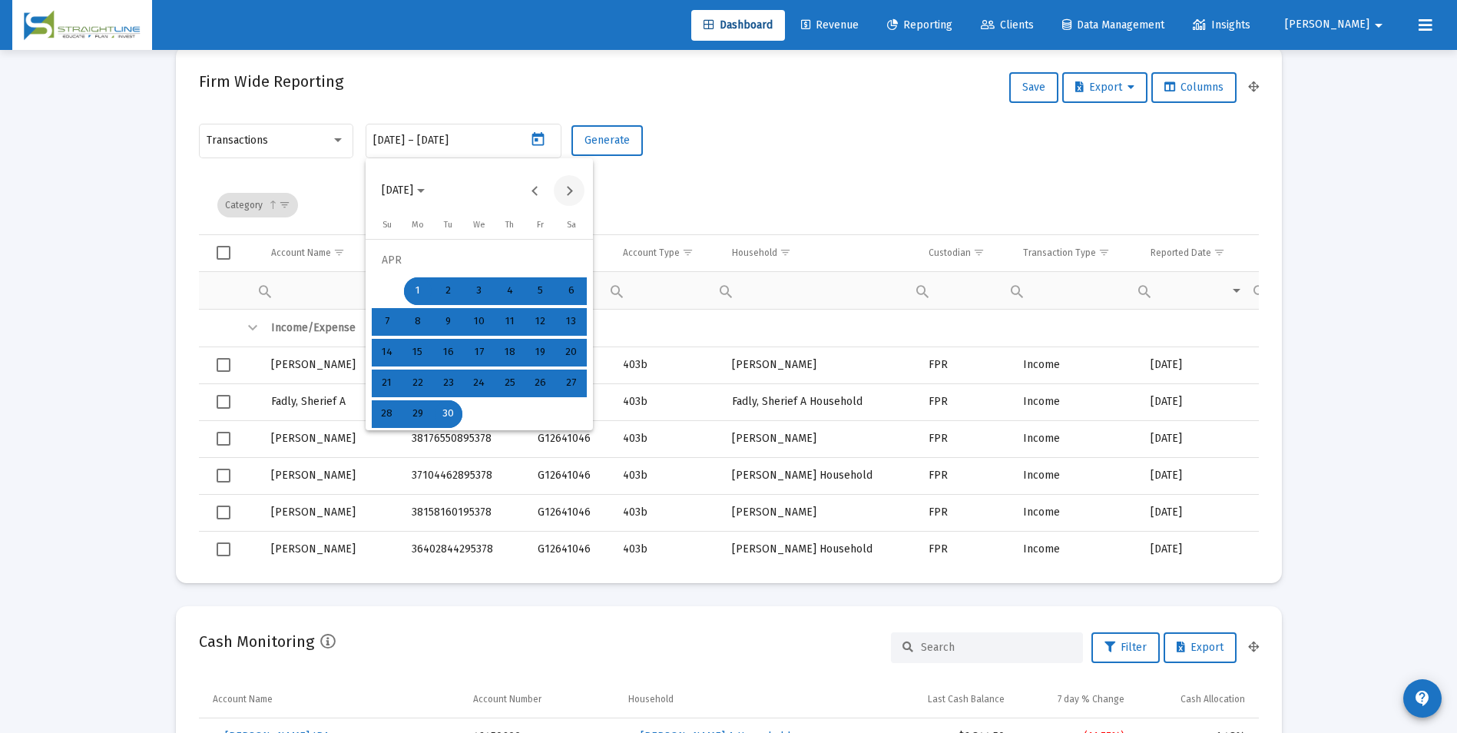
click at [573, 196] on button "Next month" at bounding box center [569, 190] width 31 height 31
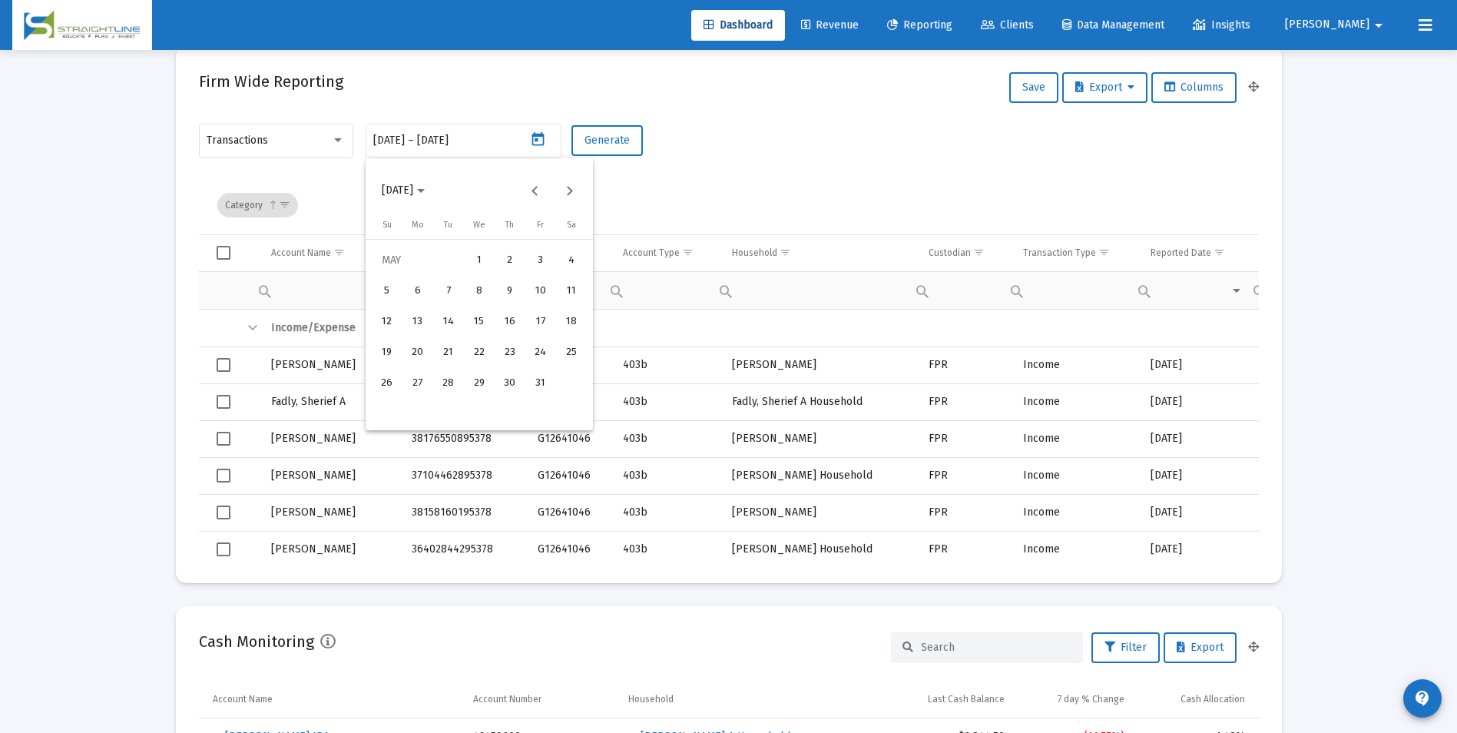
click at [475, 256] on div "1" at bounding box center [479, 261] width 28 height 28
type input "[DATE]"
click at [544, 382] on div "31" at bounding box center [541, 383] width 28 height 28
type input "[DATE]"
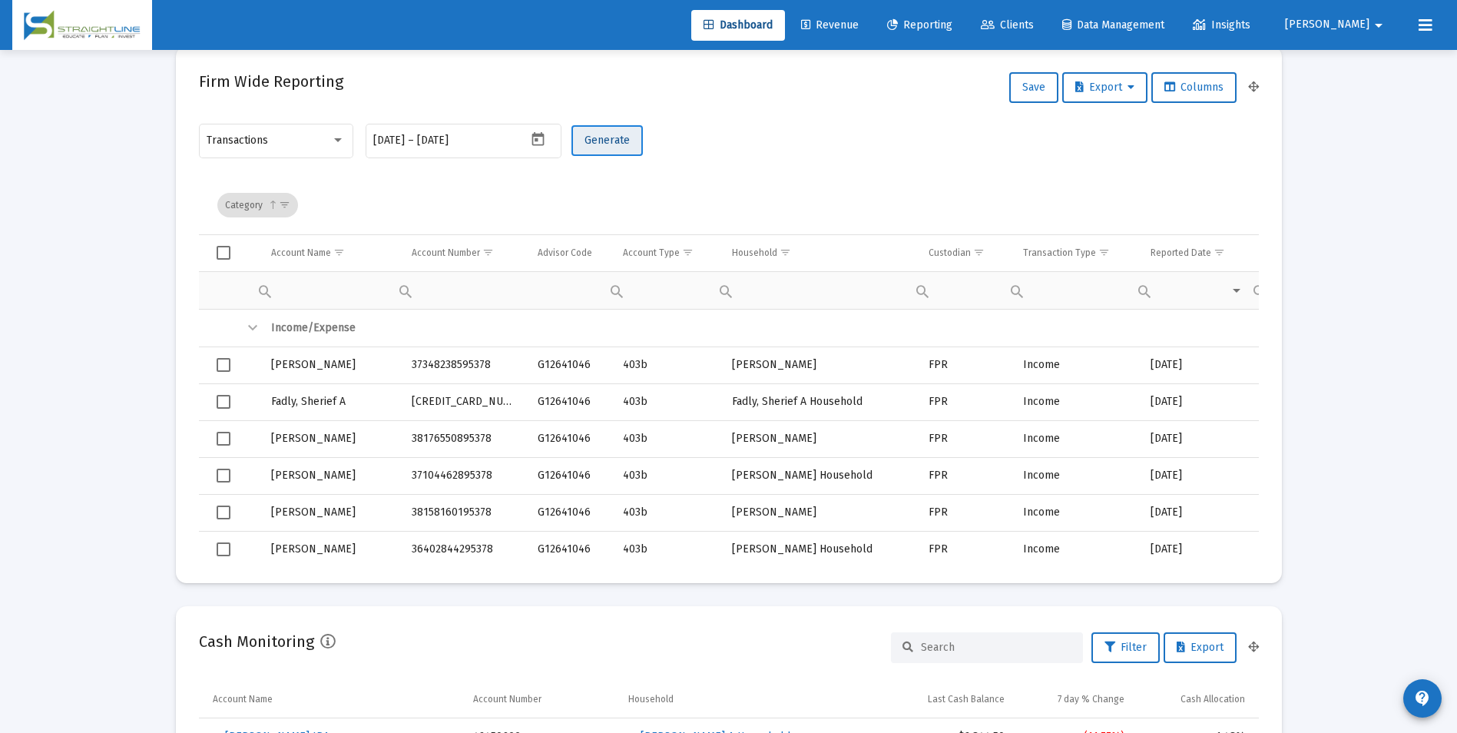
click at [605, 146] on span "Generate" at bounding box center [607, 140] width 45 height 13
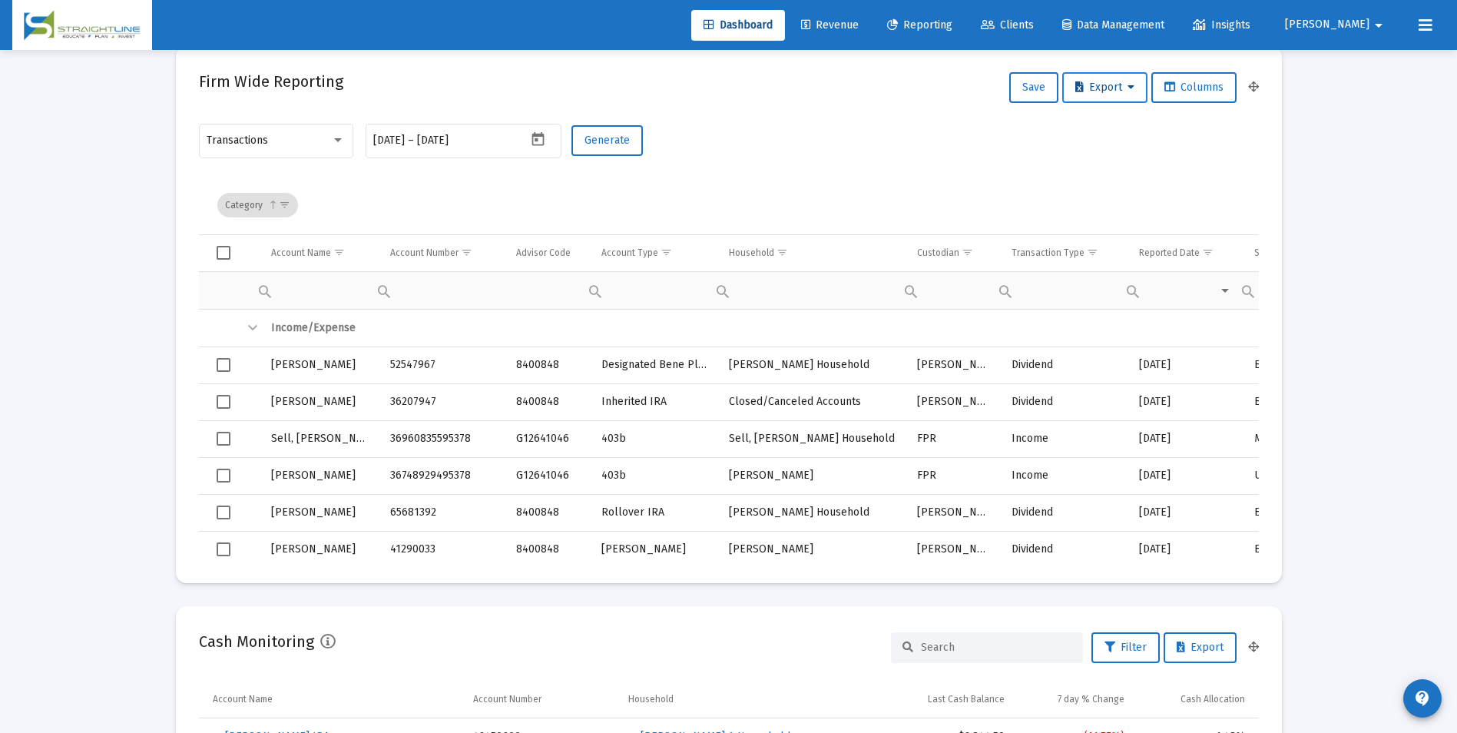
click at [1115, 81] on span "Export" at bounding box center [1104, 87] width 59 height 13
click at [1103, 132] on button "Export All Rows" at bounding box center [1108, 127] width 104 height 37
click at [538, 144] on icon "Open calendar" at bounding box center [538, 139] width 16 height 16
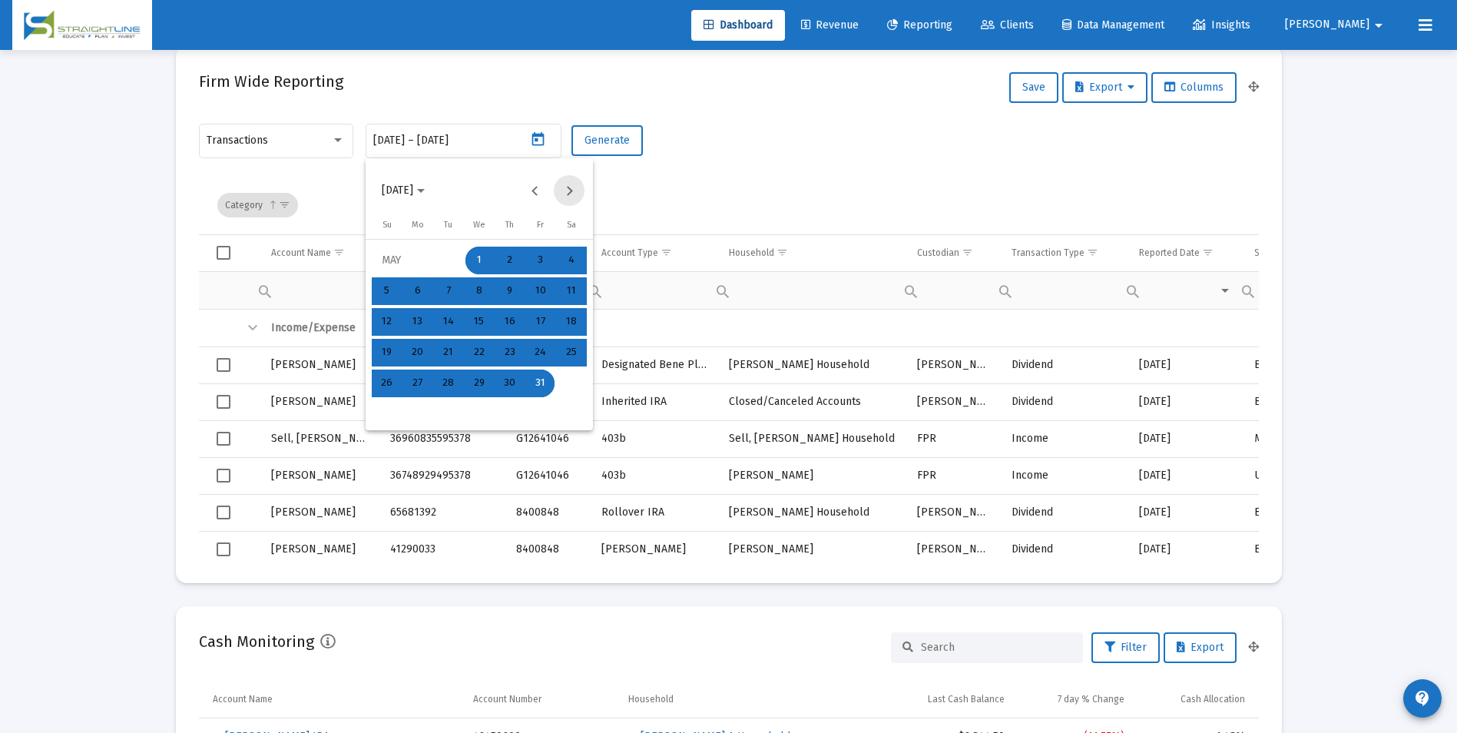
click at [581, 200] on button "Next month" at bounding box center [569, 190] width 31 height 31
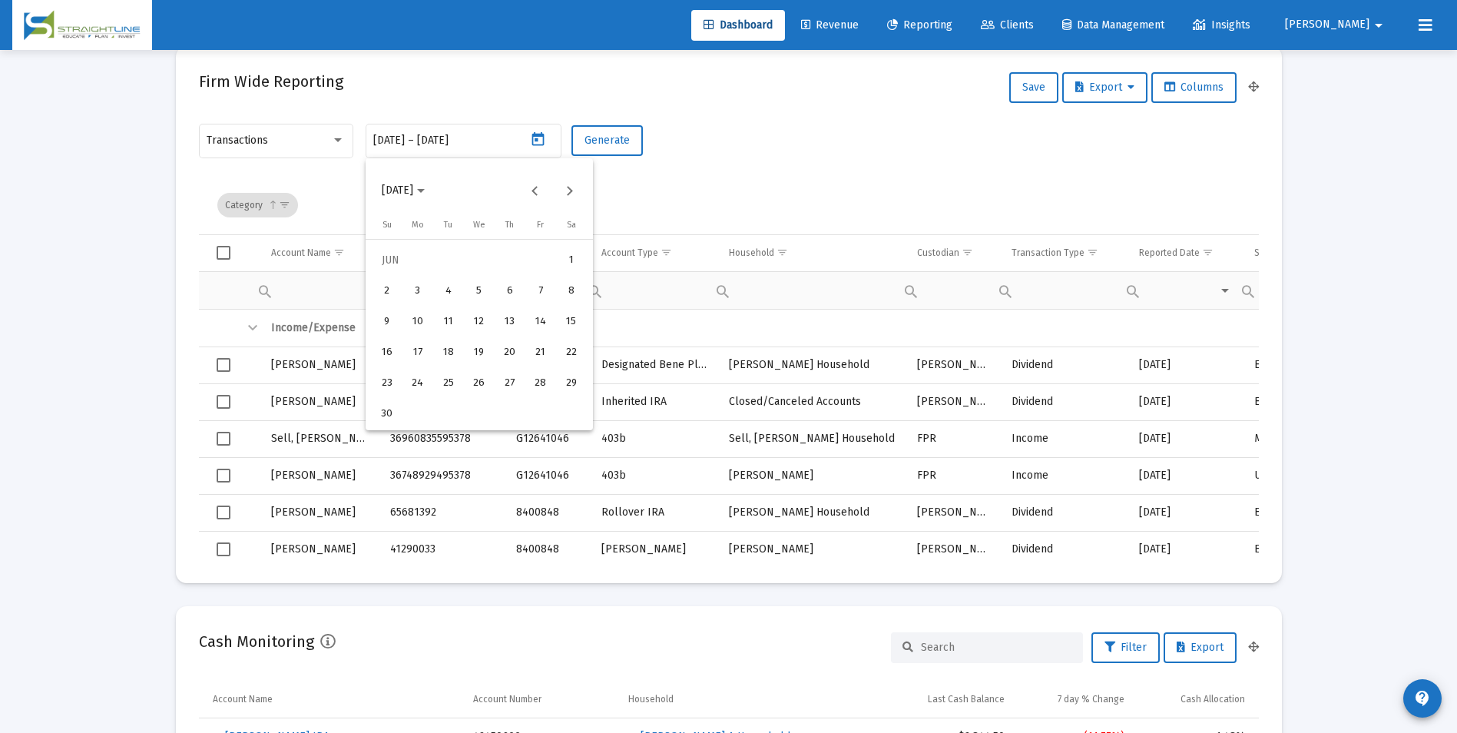
click at [572, 267] on div "1" at bounding box center [572, 261] width 28 height 28
type input "[DATE]"
click at [386, 421] on div "30" at bounding box center [387, 414] width 28 height 28
type input "[DATE]"
click at [639, 134] on button "Generate" at bounding box center [607, 140] width 71 height 31
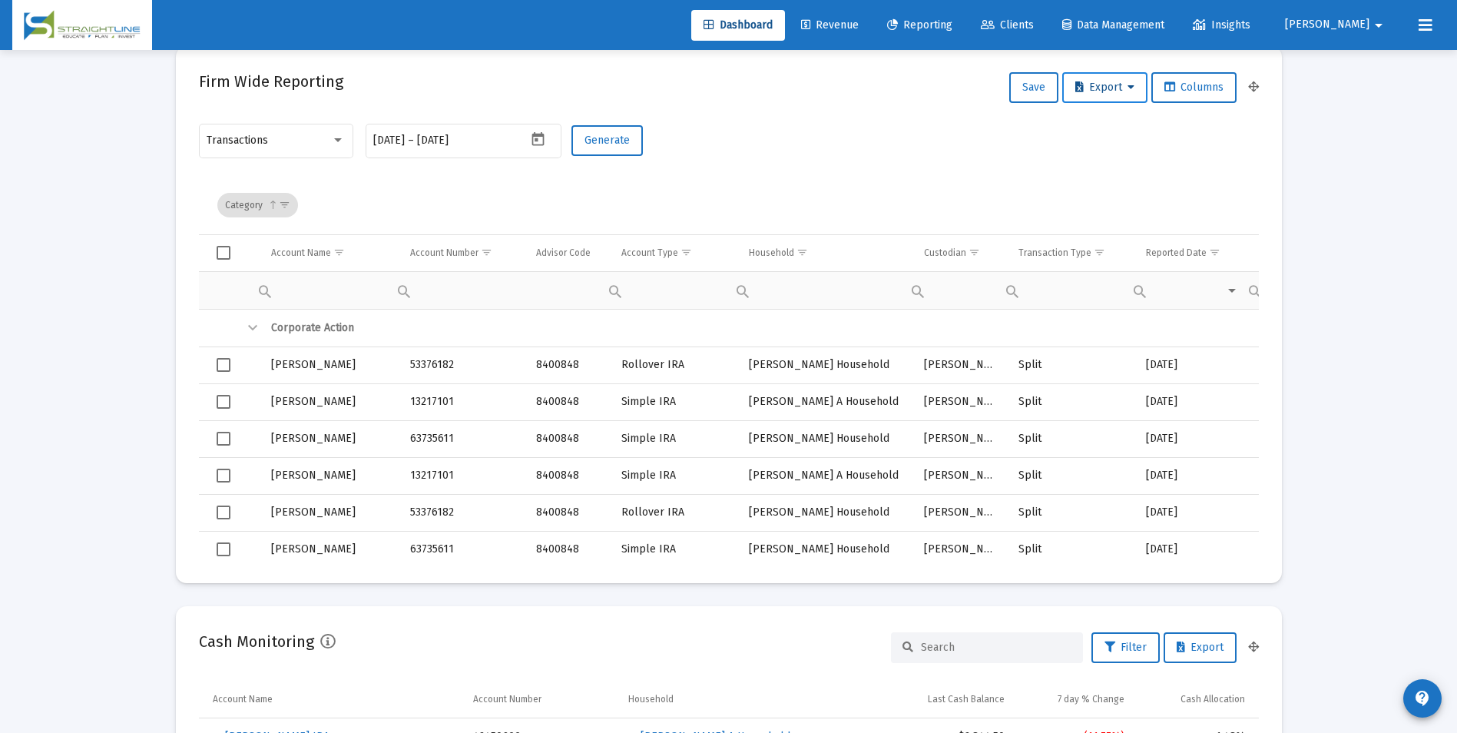
click at [1108, 88] on span "Export" at bounding box center [1104, 87] width 59 height 13
click at [1129, 132] on button "Export All Rows" at bounding box center [1108, 127] width 104 height 37
click at [543, 142] on icon "Open calendar" at bounding box center [538, 139] width 12 height 14
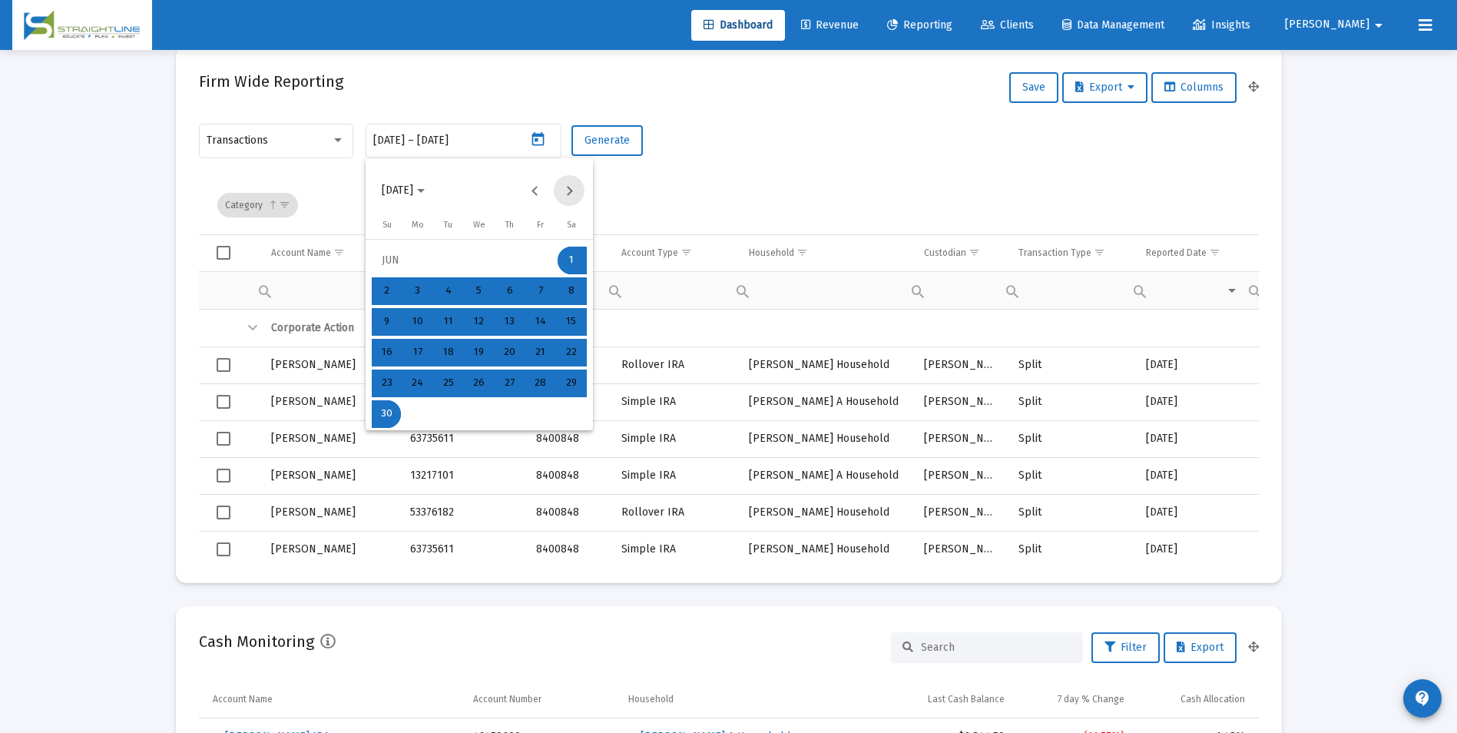
click at [571, 189] on button "Next month" at bounding box center [569, 190] width 31 height 31
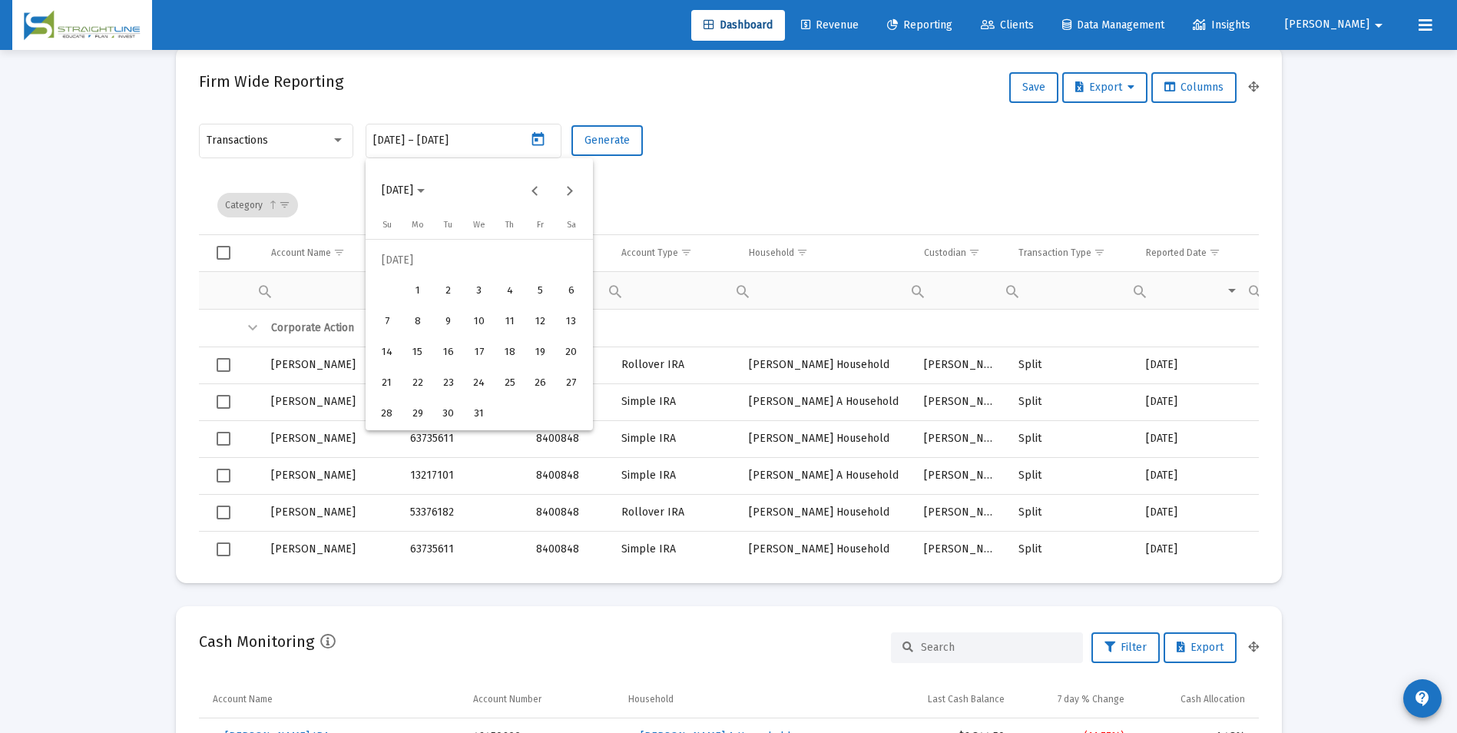
click at [426, 305] on button "1" at bounding box center [418, 291] width 31 height 31
type input "[DATE]"
click at [473, 408] on div "31" at bounding box center [479, 414] width 28 height 28
type input "[DATE]"
click at [591, 141] on span "Generate" at bounding box center [607, 140] width 45 height 13
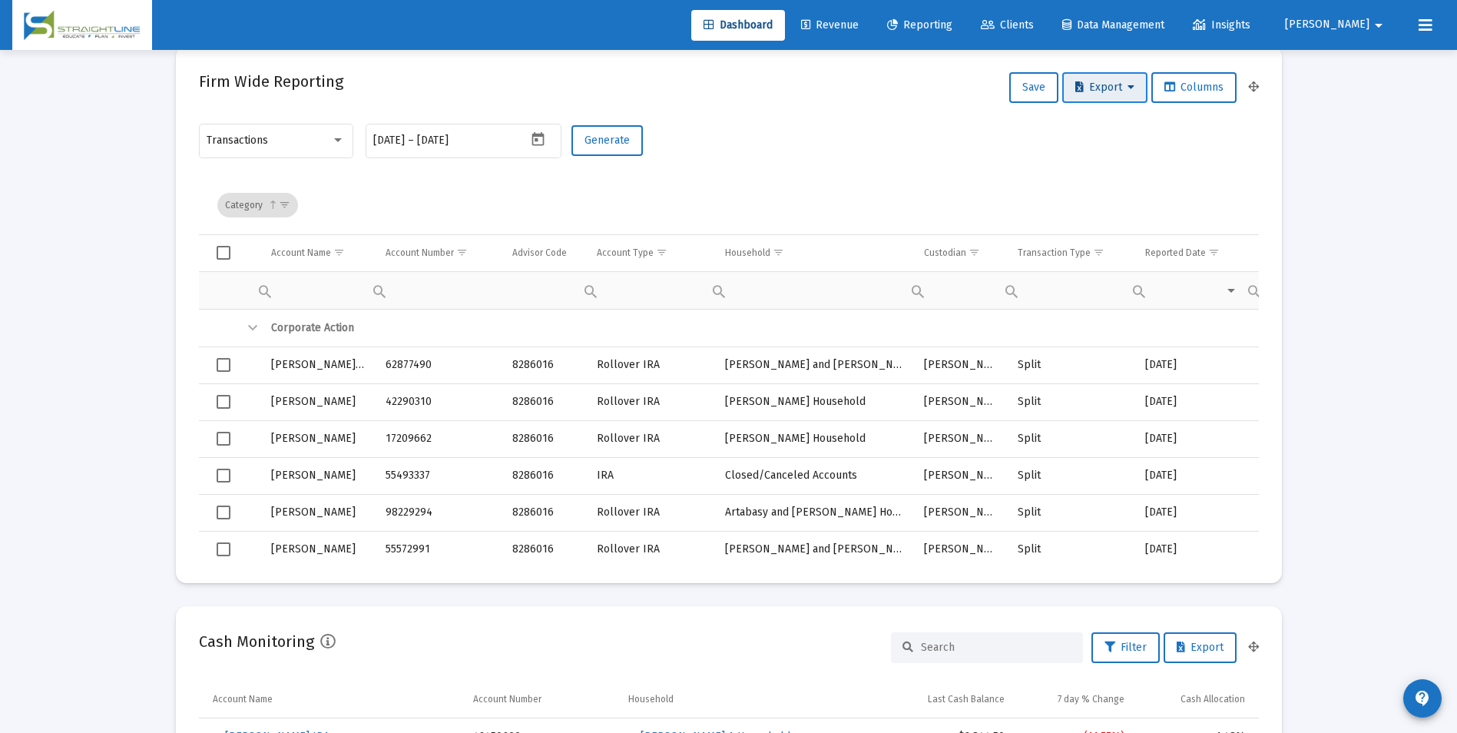
click at [1128, 75] on button "Export" at bounding box center [1104, 87] width 85 height 31
click at [1128, 115] on button "Export All Rows" at bounding box center [1108, 127] width 104 height 37
click at [537, 141] on icon "Open calendar" at bounding box center [538, 139] width 12 height 14
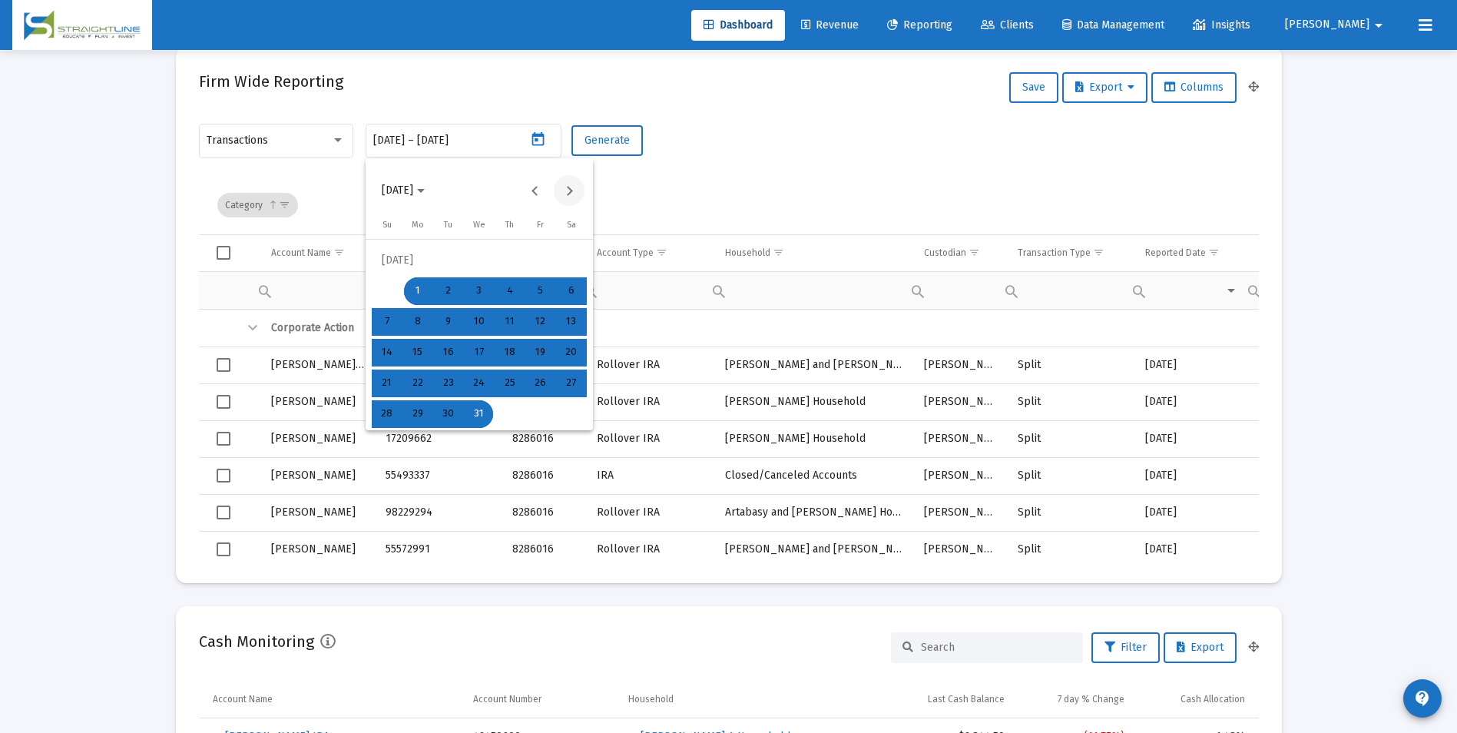
click at [569, 191] on button "Next month" at bounding box center [569, 190] width 31 height 31
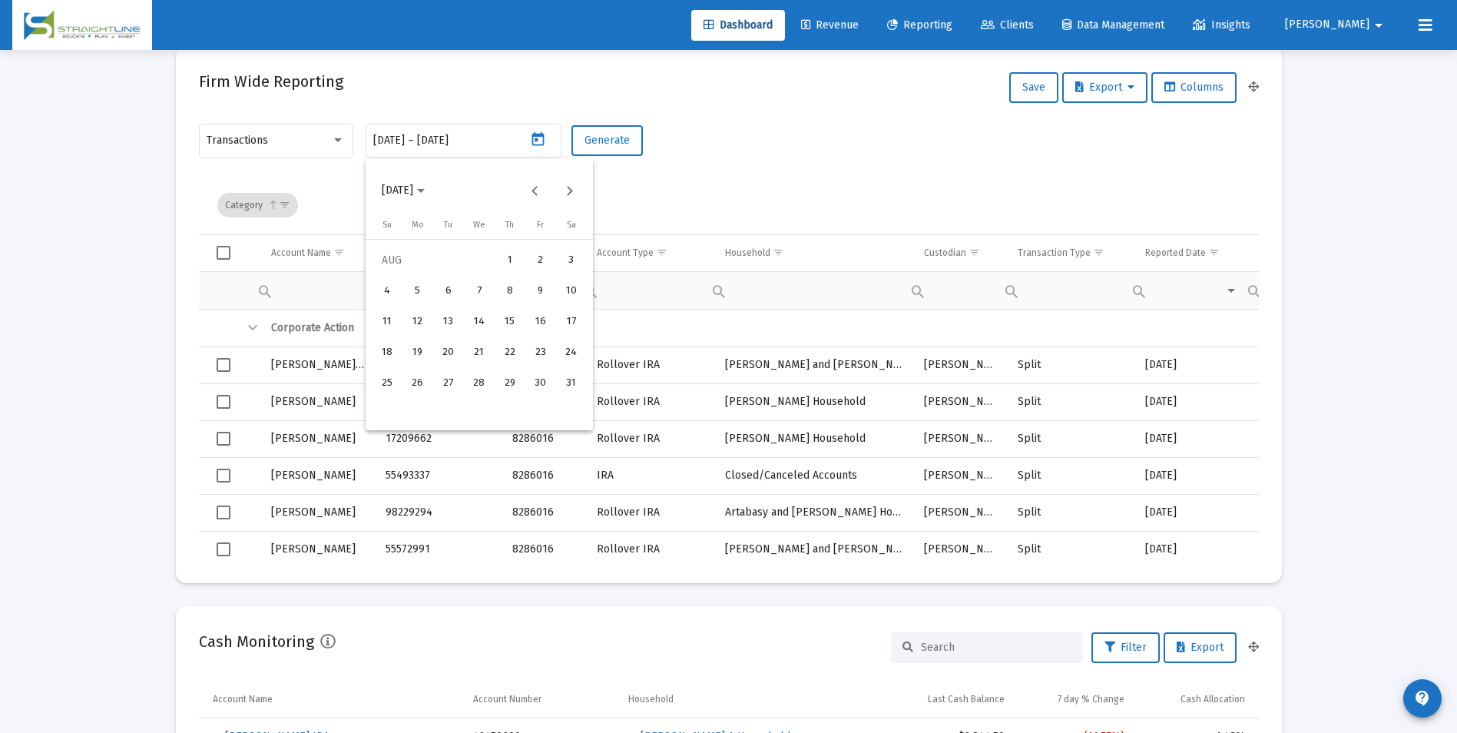
click at [515, 255] on div "1" at bounding box center [510, 261] width 28 height 28
type input "[DATE]"
click at [568, 377] on div "31" at bounding box center [572, 383] width 28 height 28
type input "[DATE]"
click at [588, 134] on span "Generate" at bounding box center [607, 140] width 45 height 13
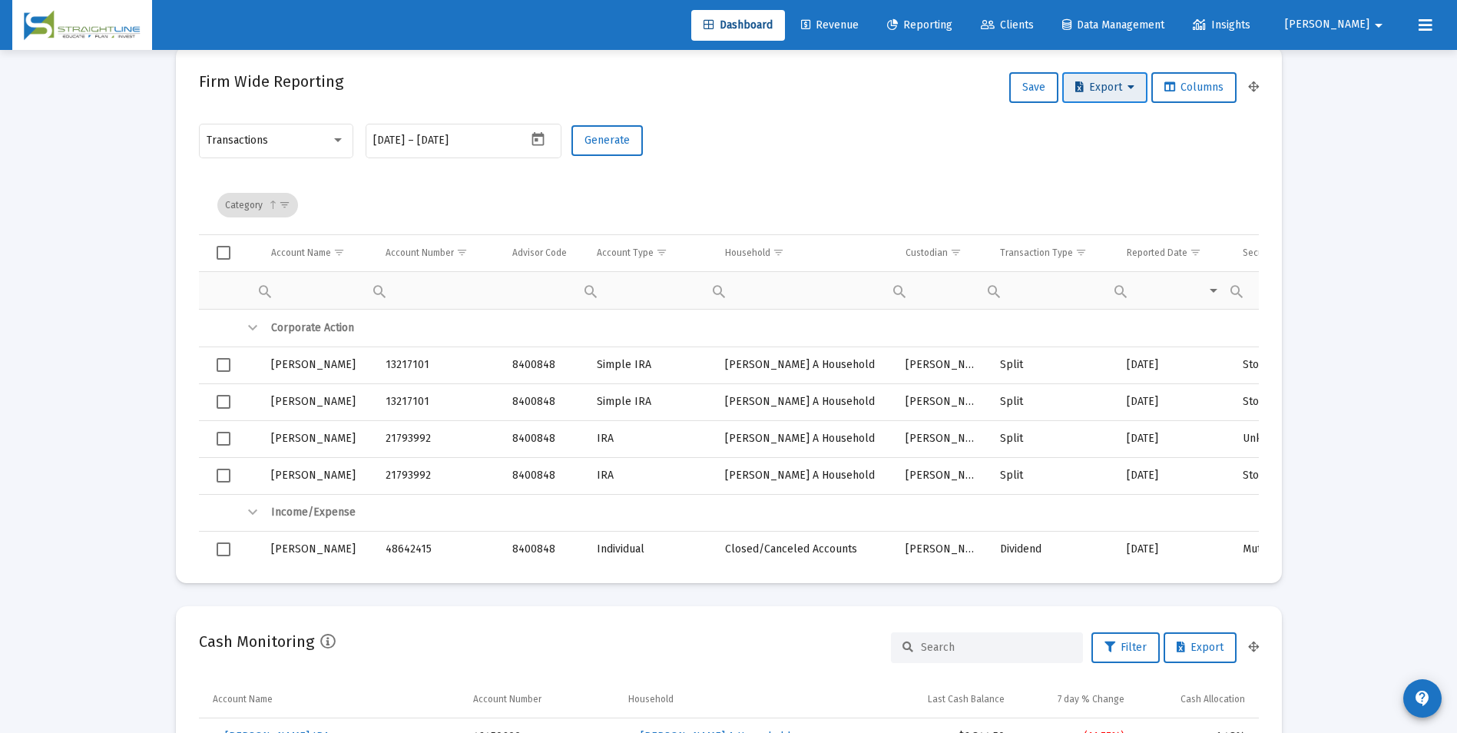
click at [1135, 95] on button "Export" at bounding box center [1104, 87] width 85 height 31
click at [1124, 121] on button "Export All Rows" at bounding box center [1108, 127] width 104 height 37
click at [541, 137] on icon "Open calendar" at bounding box center [538, 139] width 12 height 14
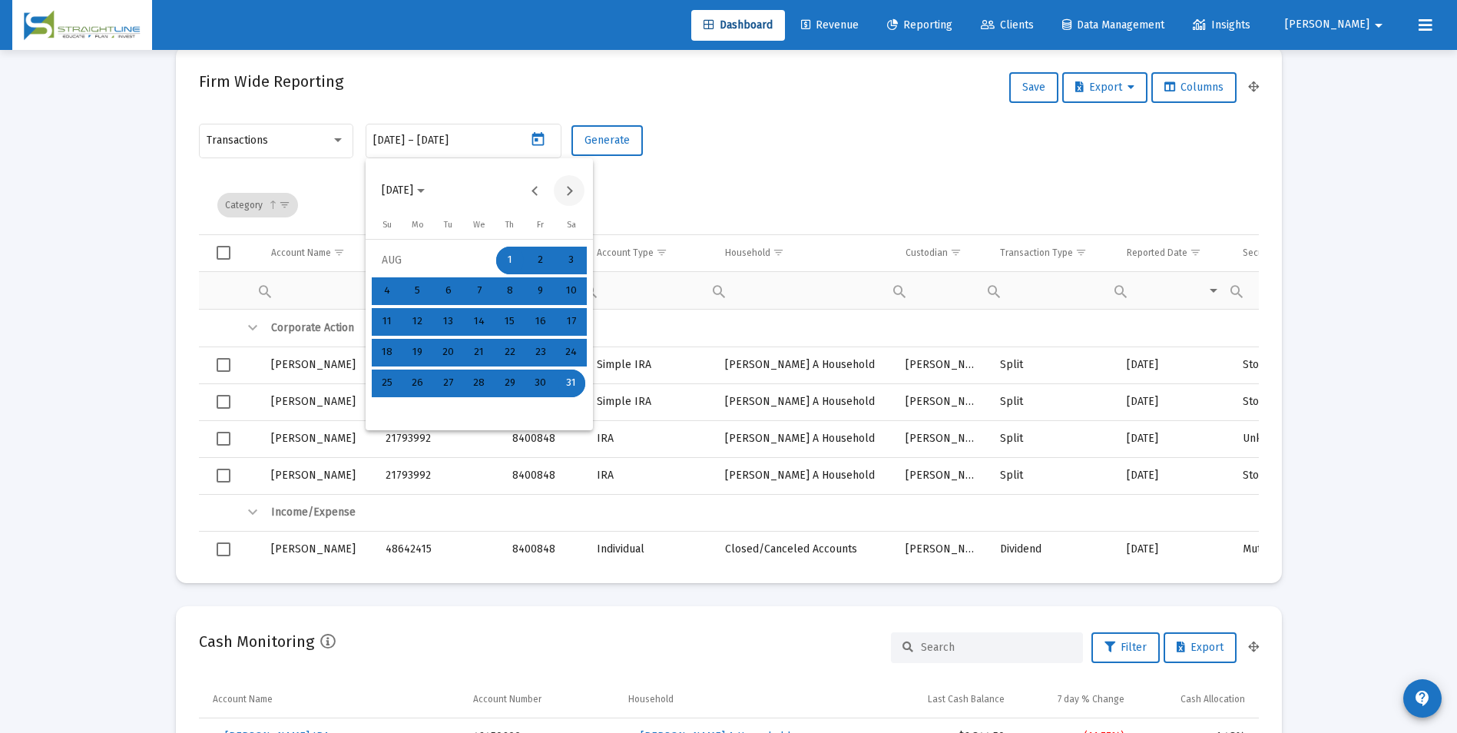
click at [577, 191] on button "Next month" at bounding box center [569, 190] width 31 height 31
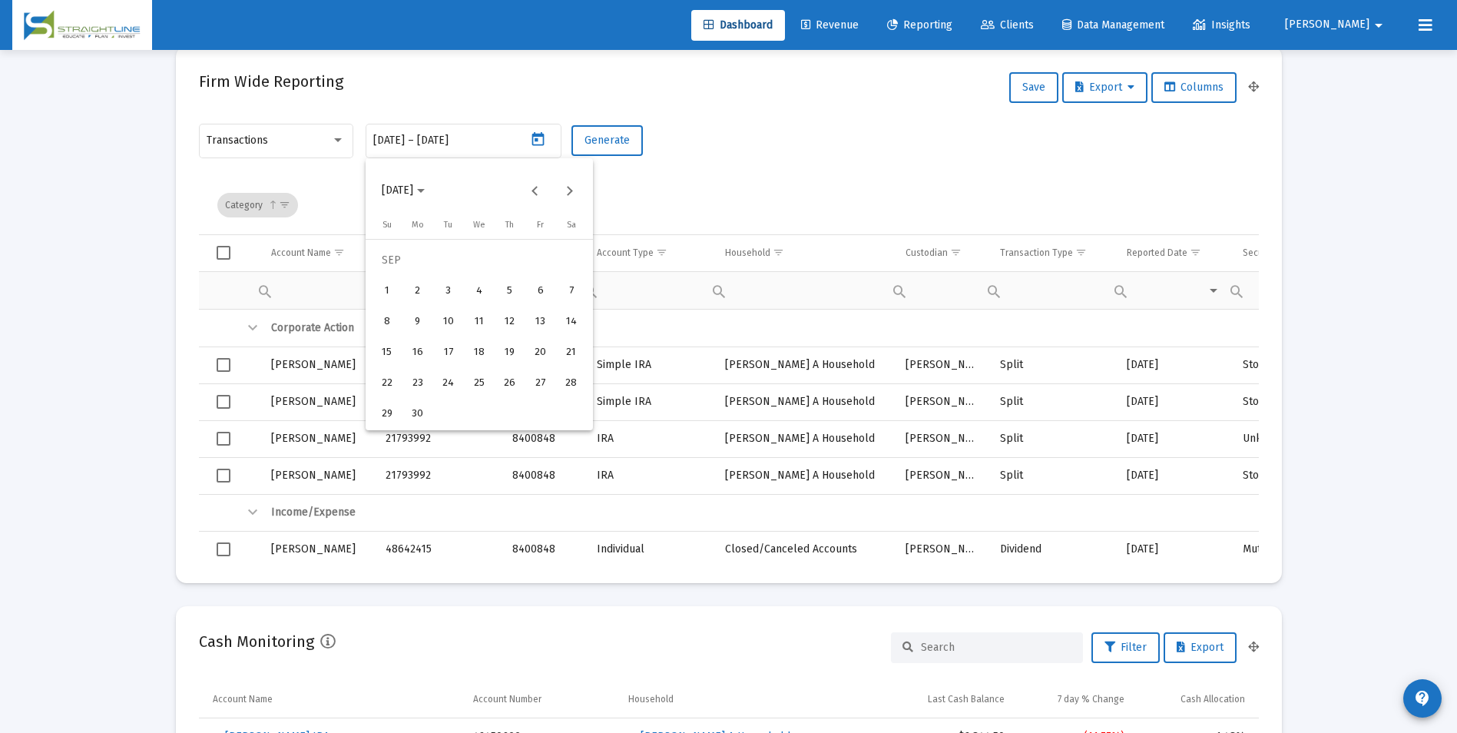
click at [396, 294] on div "1" at bounding box center [387, 291] width 28 height 28
type input "[DATE]"
click at [424, 419] on div "30" at bounding box center [418, 414] width 28 height 28
type input "[DATE]"
click at [601, 137] on span "Generate" at bounding box center [607, 140] width 45 height 13
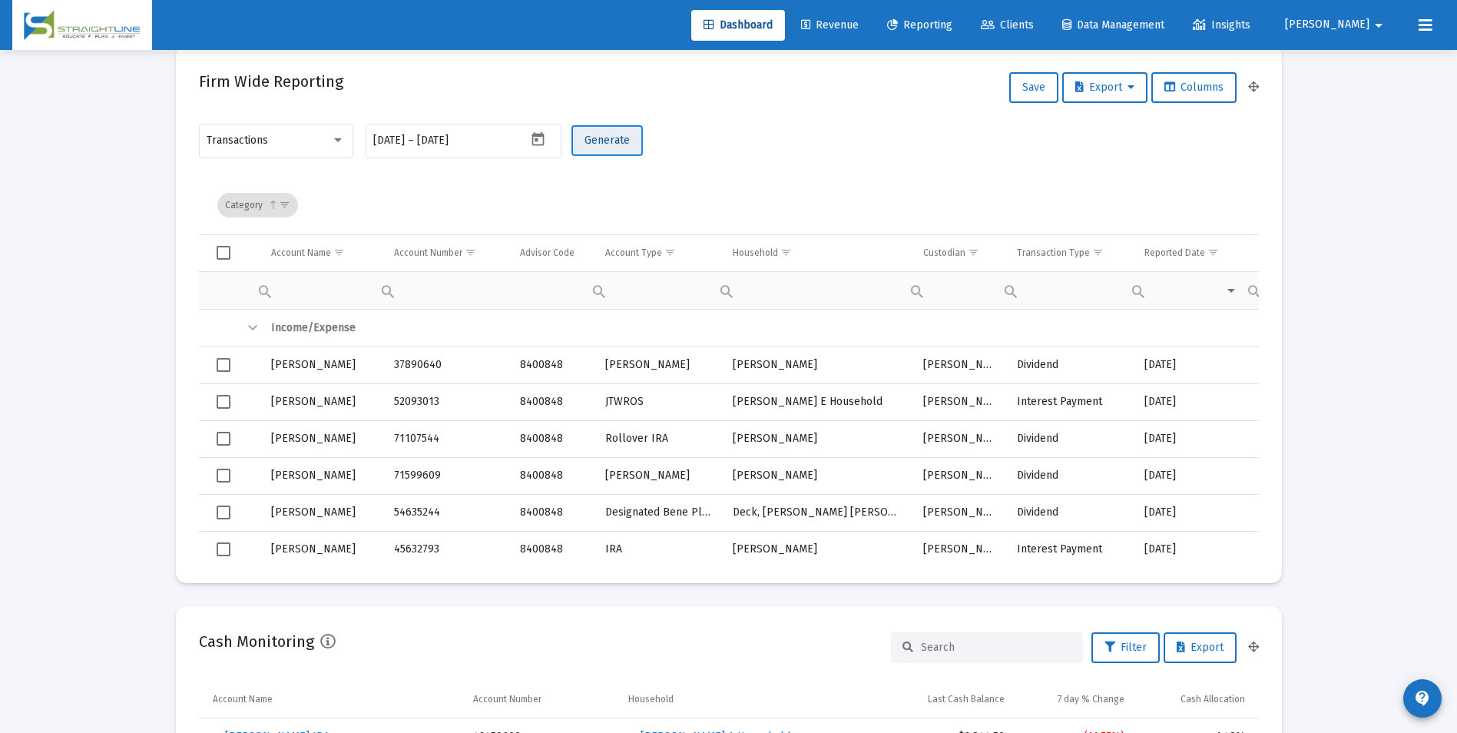
click at [601, 137] on span "Generate" at bounding box center [607, 140] width 45 height 13
click at [1094, 81] on span "Export" at bounding box center [1104, 87] width 59 height 13
click at [1090, 124] on button "Export All Rows" at bounding box center [1108, 127] width 104 height 37
click at [541, 139] on icon "Open calendar" at bounding box center [538, 139] width 16 height 16
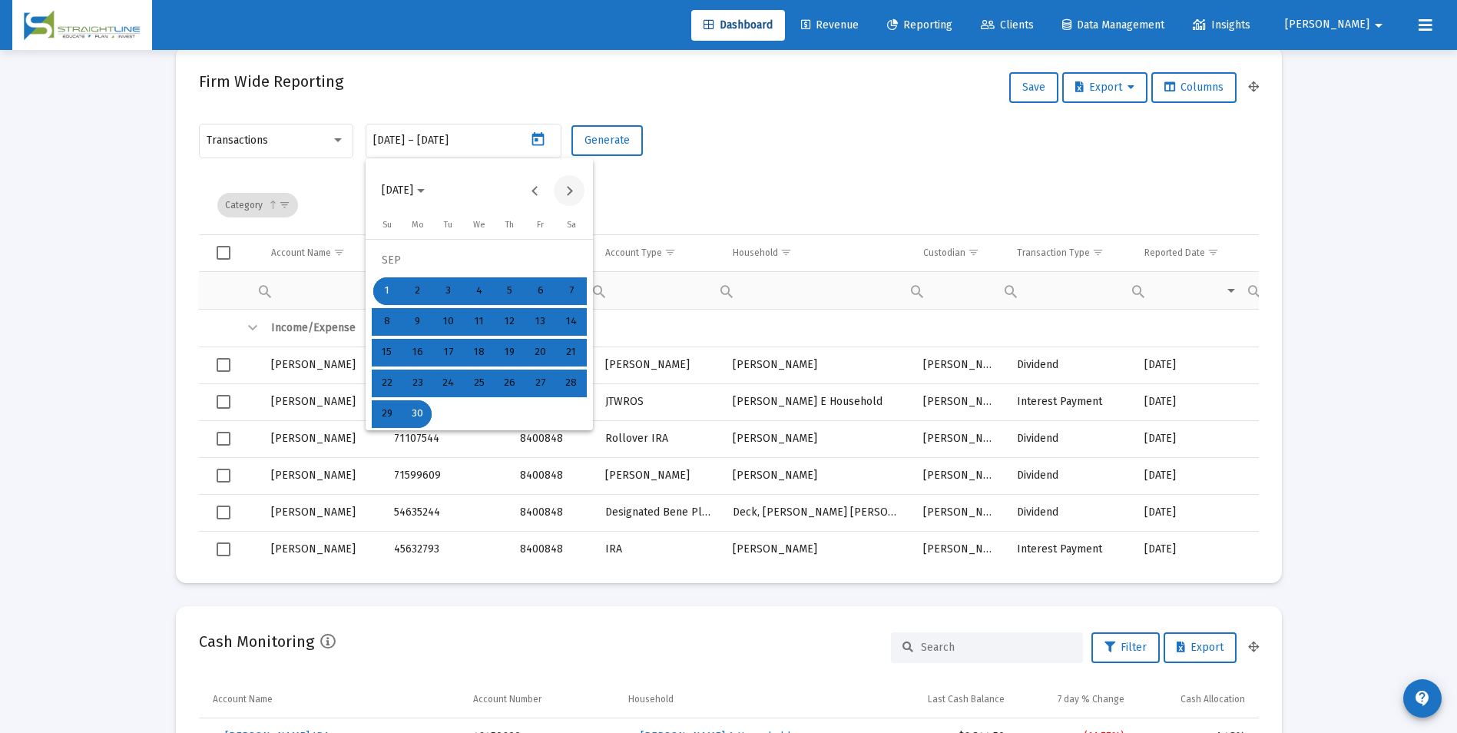
click at [568, 196] on button "Next month" at bounding box center [569, 190] width 31 height 31
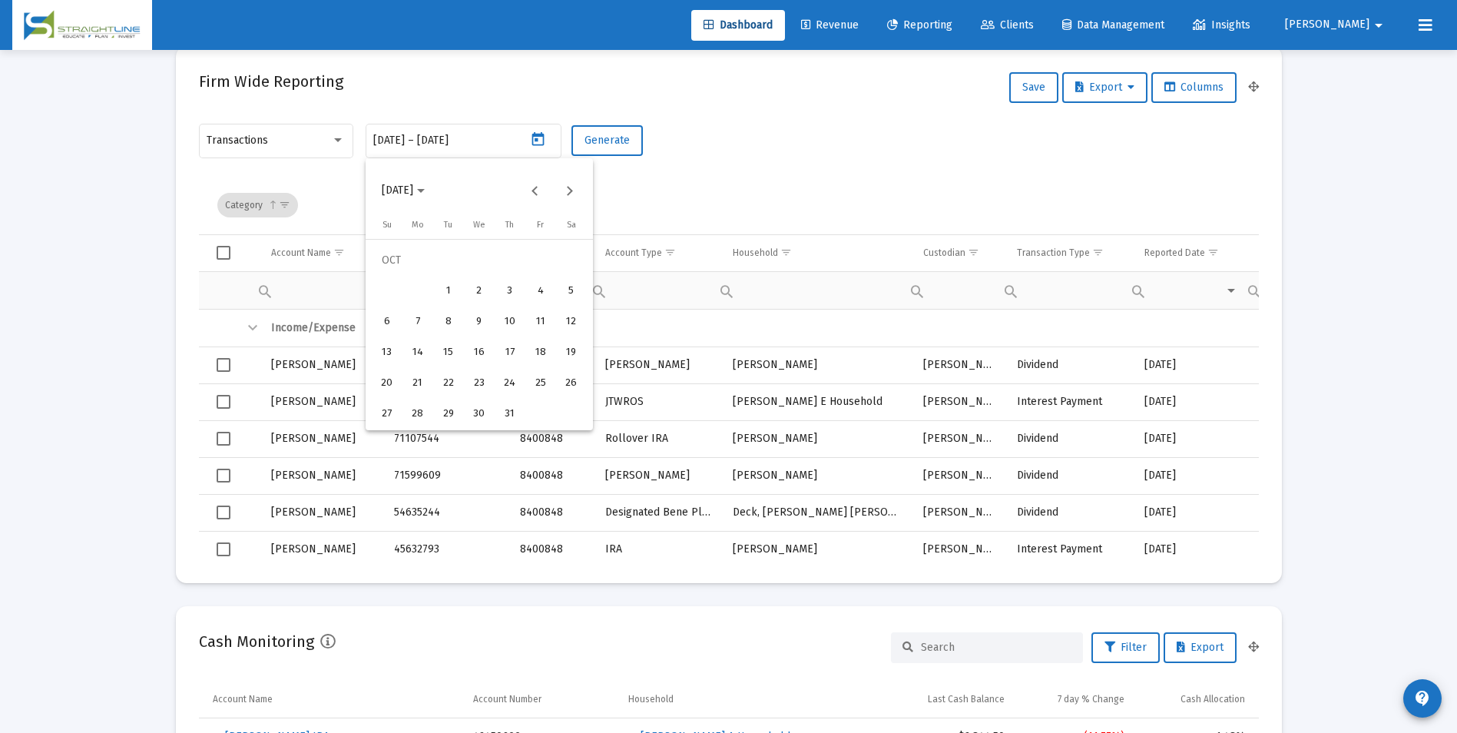
click at [454, 296] on div "1" at bounding box center [449, 291] width 28 height 28
type input "[DATE]"
click at [505, 407] on div "31" at bounding box center [510, 414] width 28 height 28
type input "[DATE]"
click at [621, 144] on span "Generate" at bounding box center [607, 140] width 45 height 13
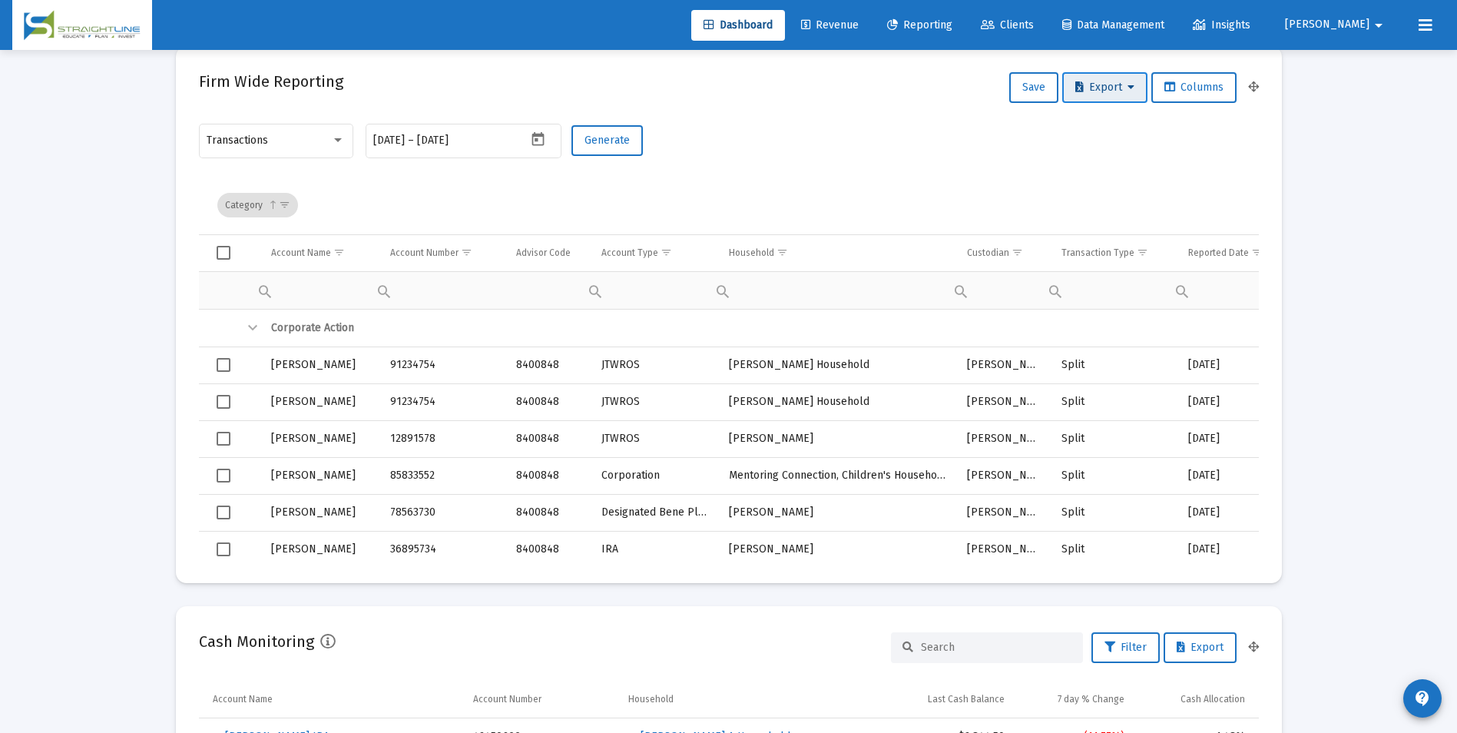
click at [1104, 82] on span "Export" at bounding box center [1104, 87] width 59 height 13
click at [1116, 121] on button "Export All Rows" at bounding box center [1108, 127] width 104 height 37
click at [542, 136] on icon "Open calendar" at bounding box center [538, 139] width 12 height 14
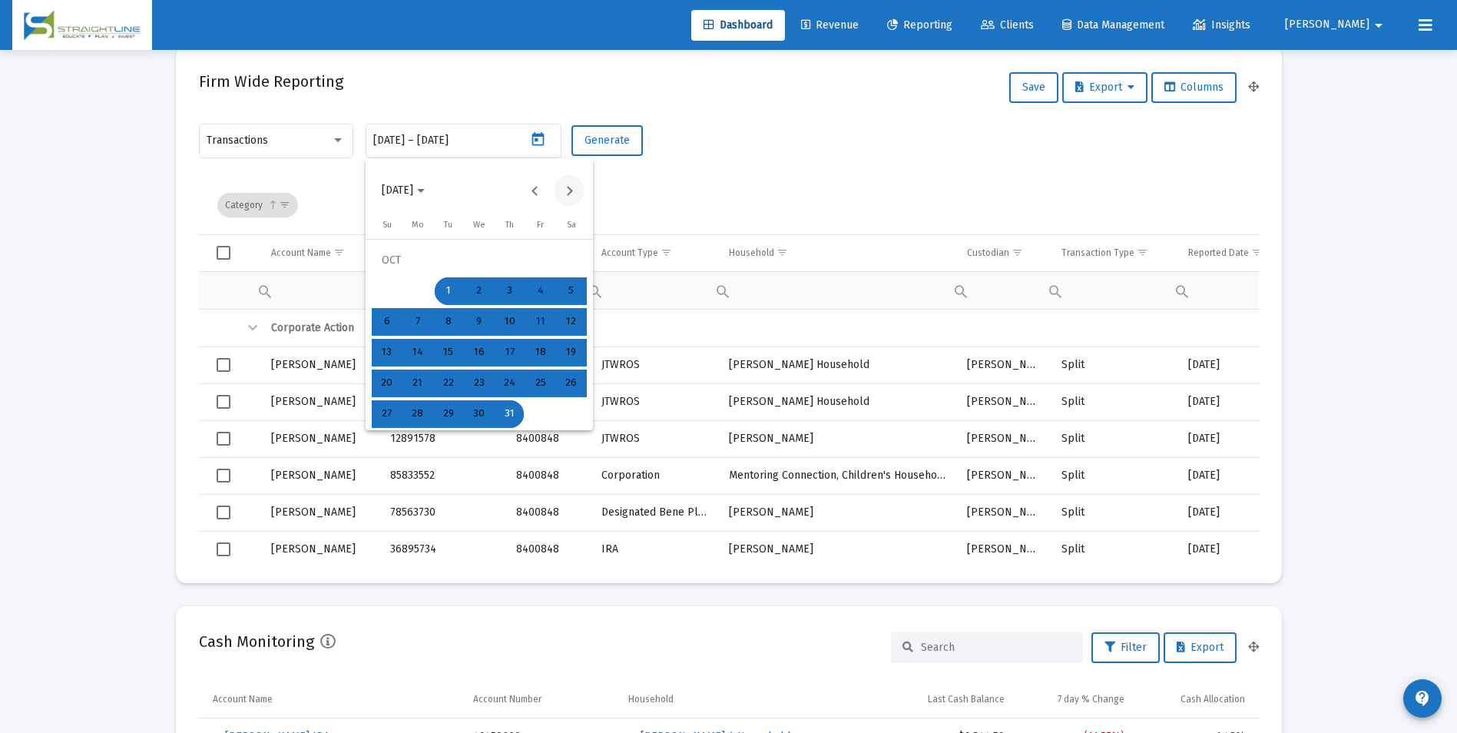
click at [570, 193] on button "Next month" at bounding box center [569, 190] width 31 height 31
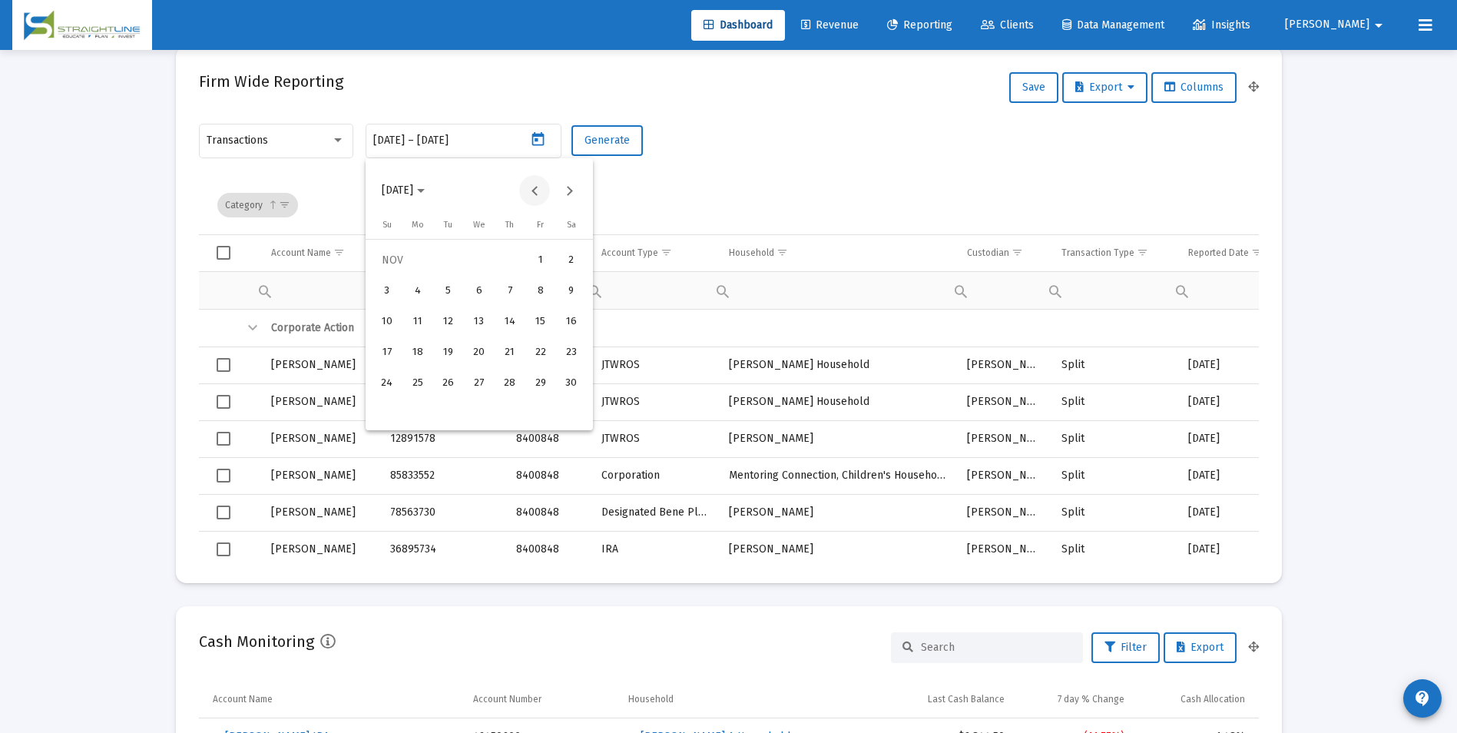
click at [541, 195] on button "Previous month" at bounding box center [534, 190] width 31 height 31
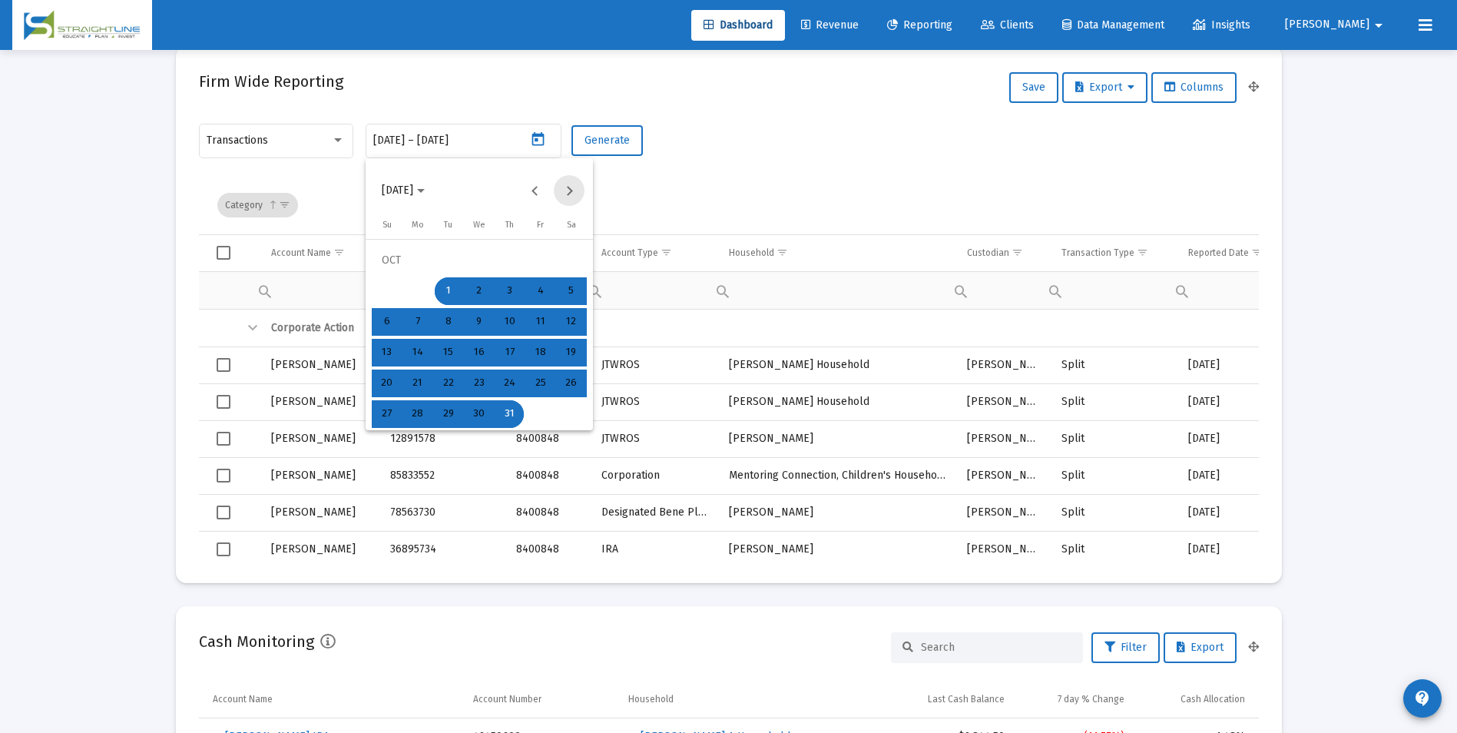
click at [574, 192] on button "Next month" at bounding box center [569, 190] width 31 height 31
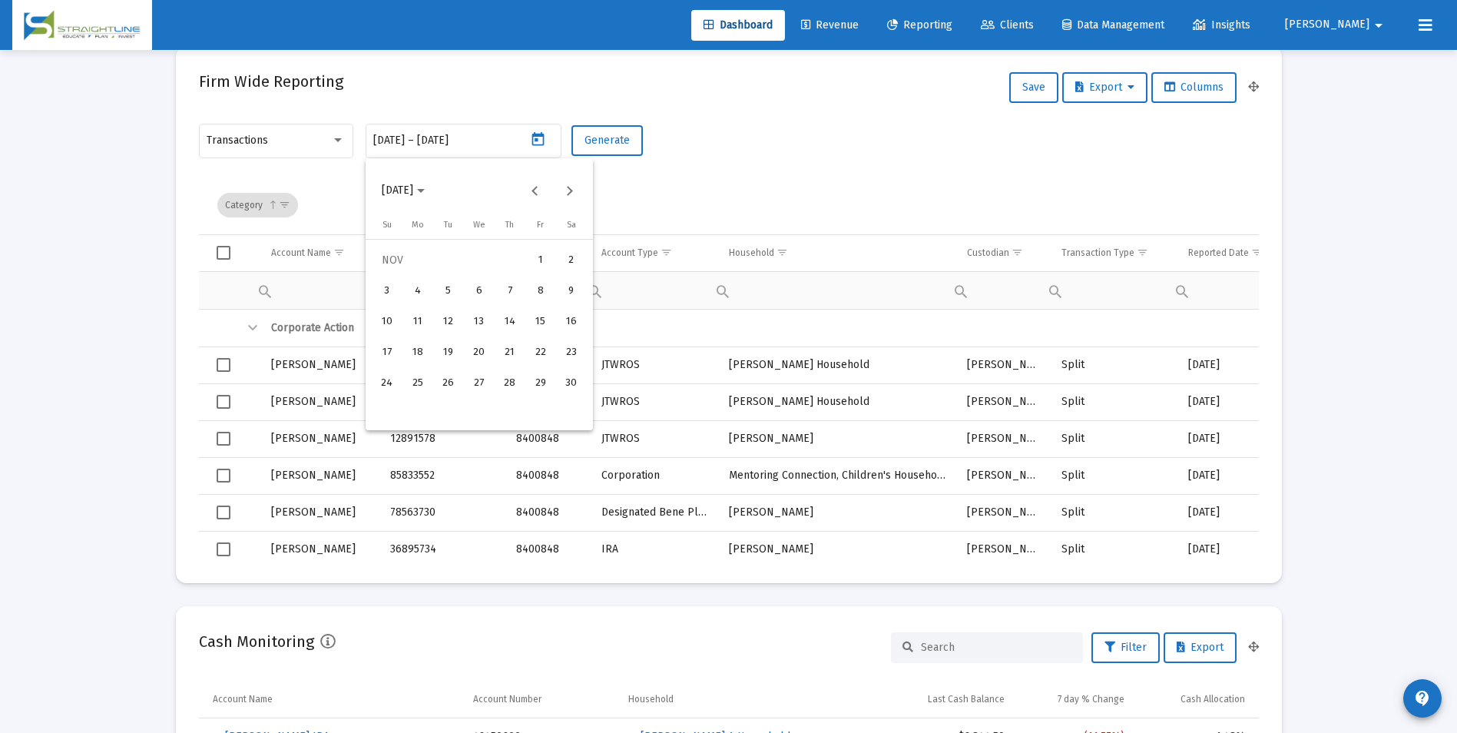
click at [529, 266] on div "1" at bounding box center [541, 261] width 28 height 28
type input "[DATE]"
click at [564, 375] on div "30" at bounding box center [572, 383] width 28 height 28
type input "[DATE]"
click at [613, 145] on span "Generate" at bounding box center [607, 140] width 45 height 13
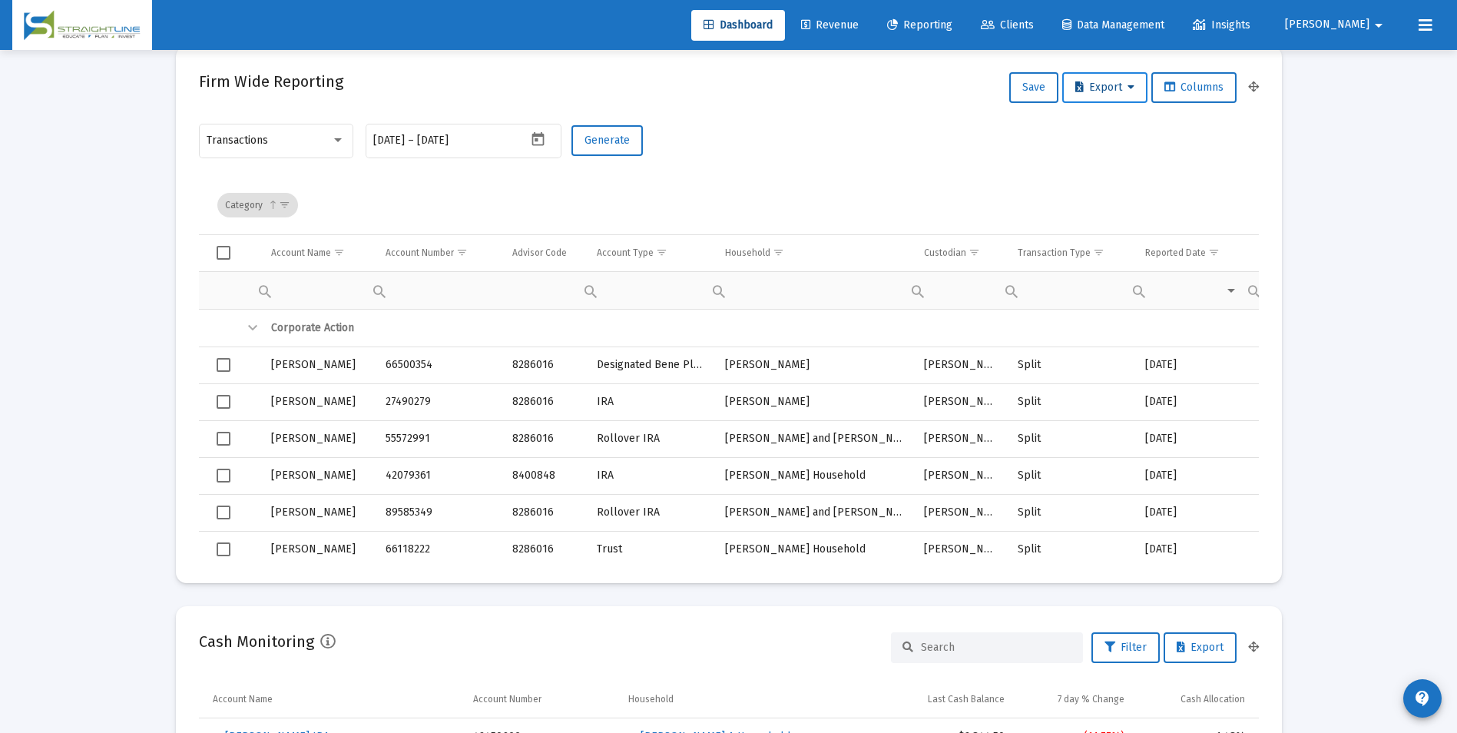
click at [1102, 88] on span "Export" at bounding box center [1104, 87] width 59 height 13
click at [1105, 121] on button "Export All Rows" at bounding box center [1108, 127] width 104 height 37
click at [531, 131] on icon "Open calendar" at bounding box center [538, 139] width 16 height 16
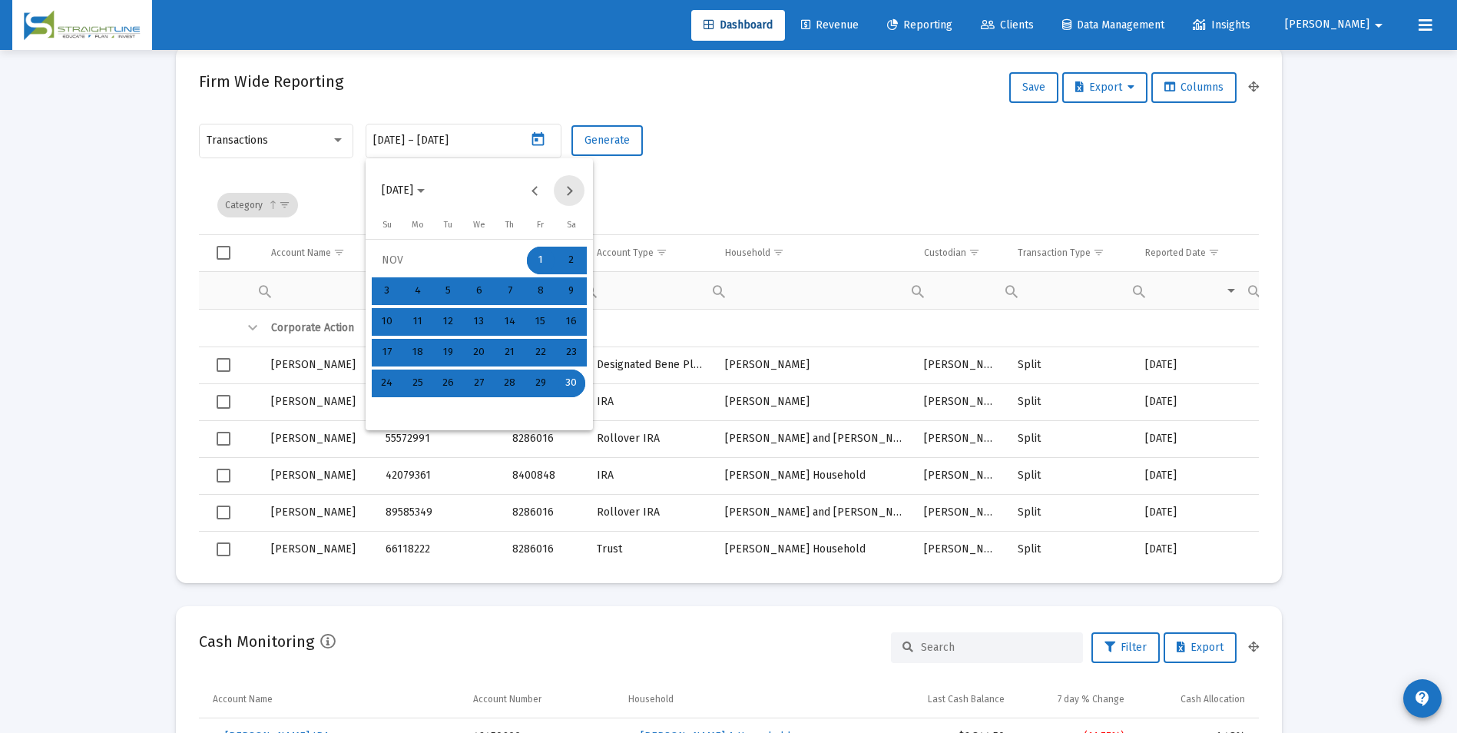
click at [569, 190] on button "Next month" at bounding box center [569, 190] width 31 height 31
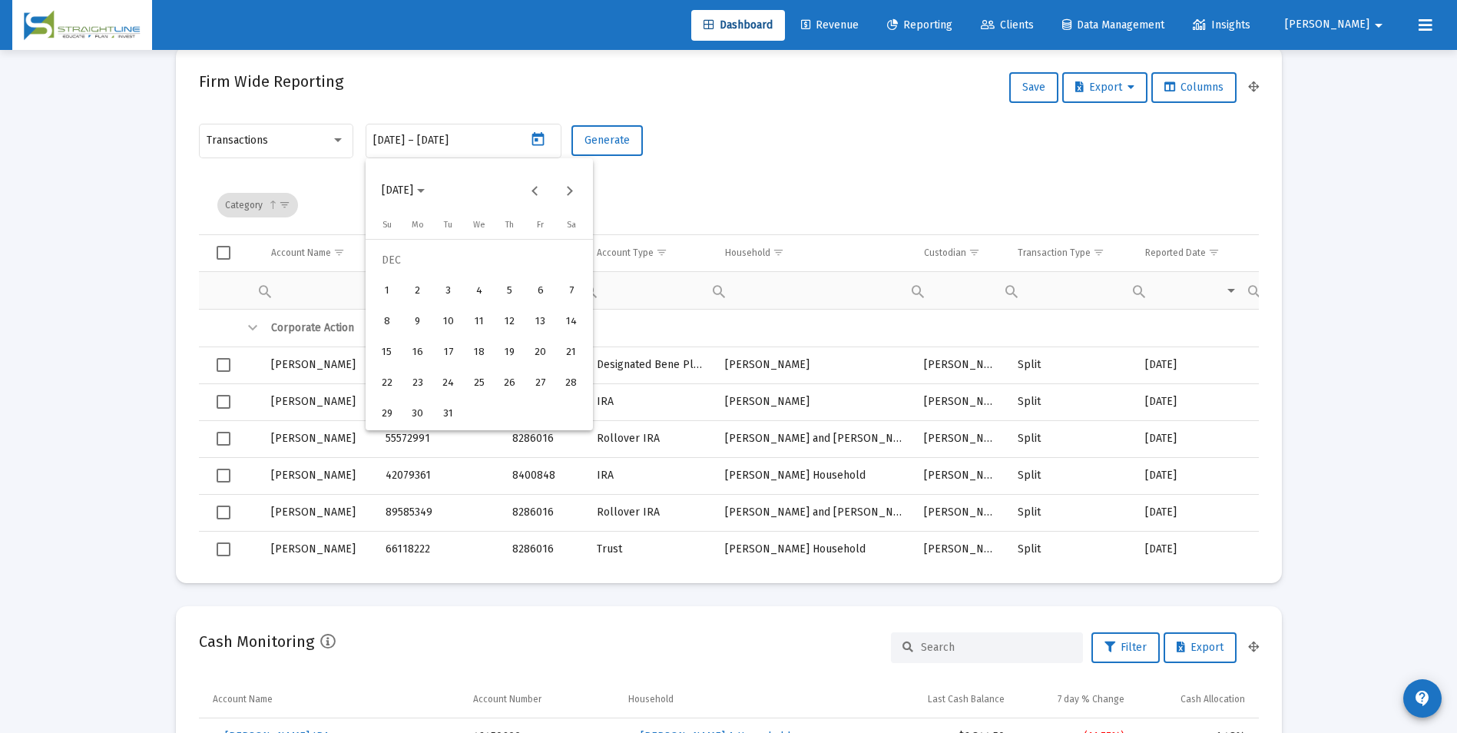
click at [375, 284] on div "1" at bounding box center [387, 291] width 28 height 28
type input "[DATE]"
click at [449, 409] on div "31" at bounding box center [449, 414] width 28 height 28
type input "[DATE]"
click at [617, 136] on span "Generate" at bounding box center [607, 140] width 45 height 13
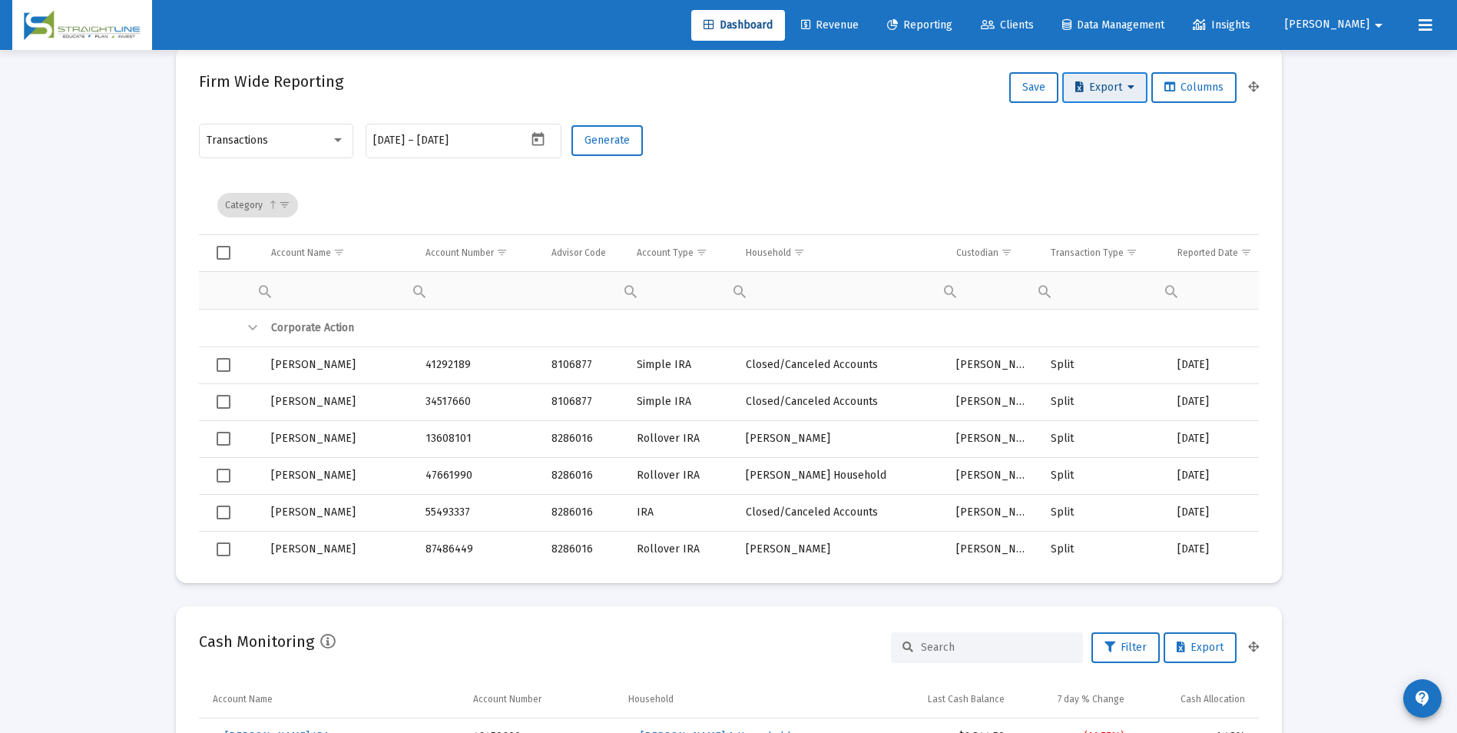
click at [1089, 97] on button "Export" at bounding box center [1104, 87] width 85 height 31
click at [1102, 123] on button "Export All Rows" at bounding box center [1108, 127] width 104 height 37
click at [536, 144] on icon "Open calendar" at bounding box center [538, 139] width 16 height 16
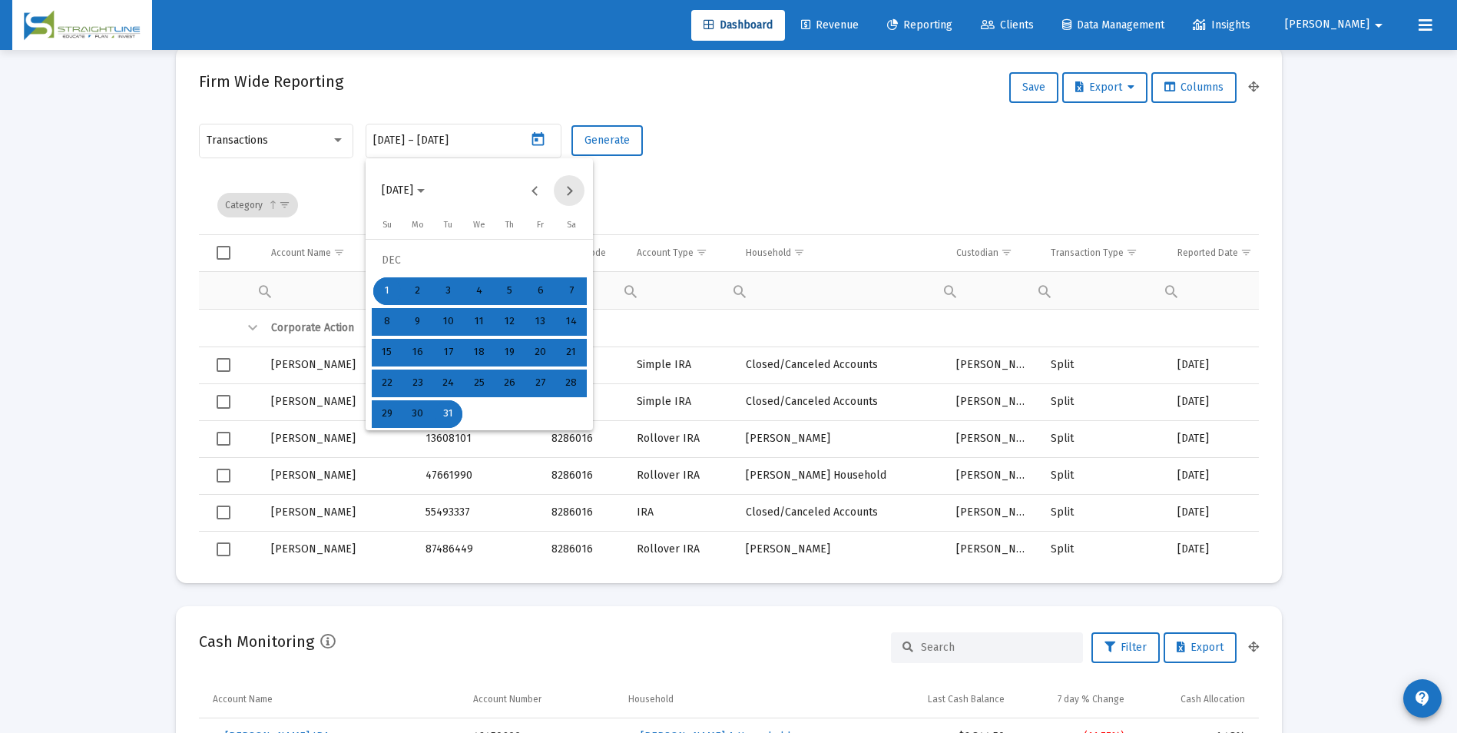
click at [573, 193] on button "Next month" at bounding box center [569, 190] width 31 height 31
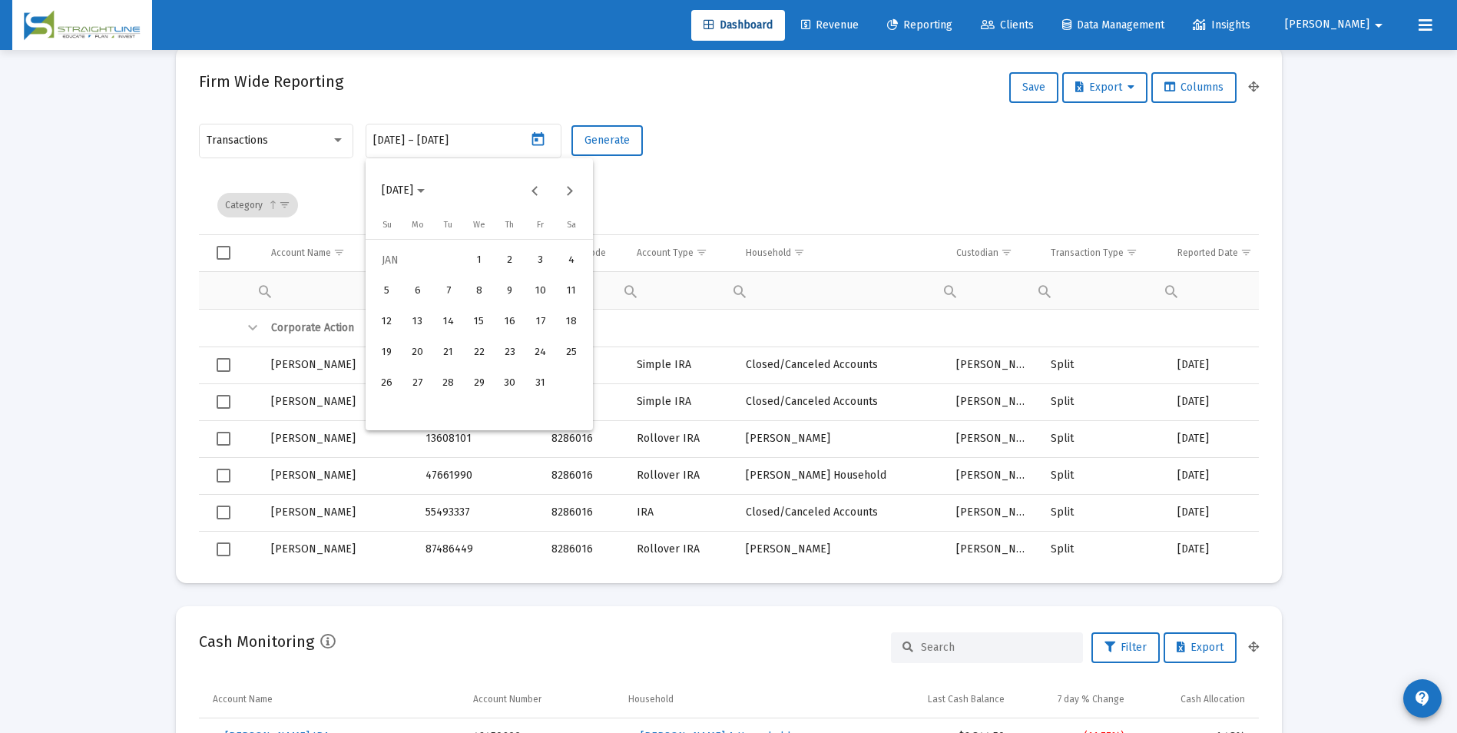
click at [470, 260] on div "1" at bounding box center [479, 261] width 28 height 28
type input "[DATE]"
click at [532, 379] on div "31" at bounding box center [541, 383] width 28 height 28
type input "[DATE]"
click at [588, 141] on span "Generate" at bounding box center [607, 140] width 45 height 13
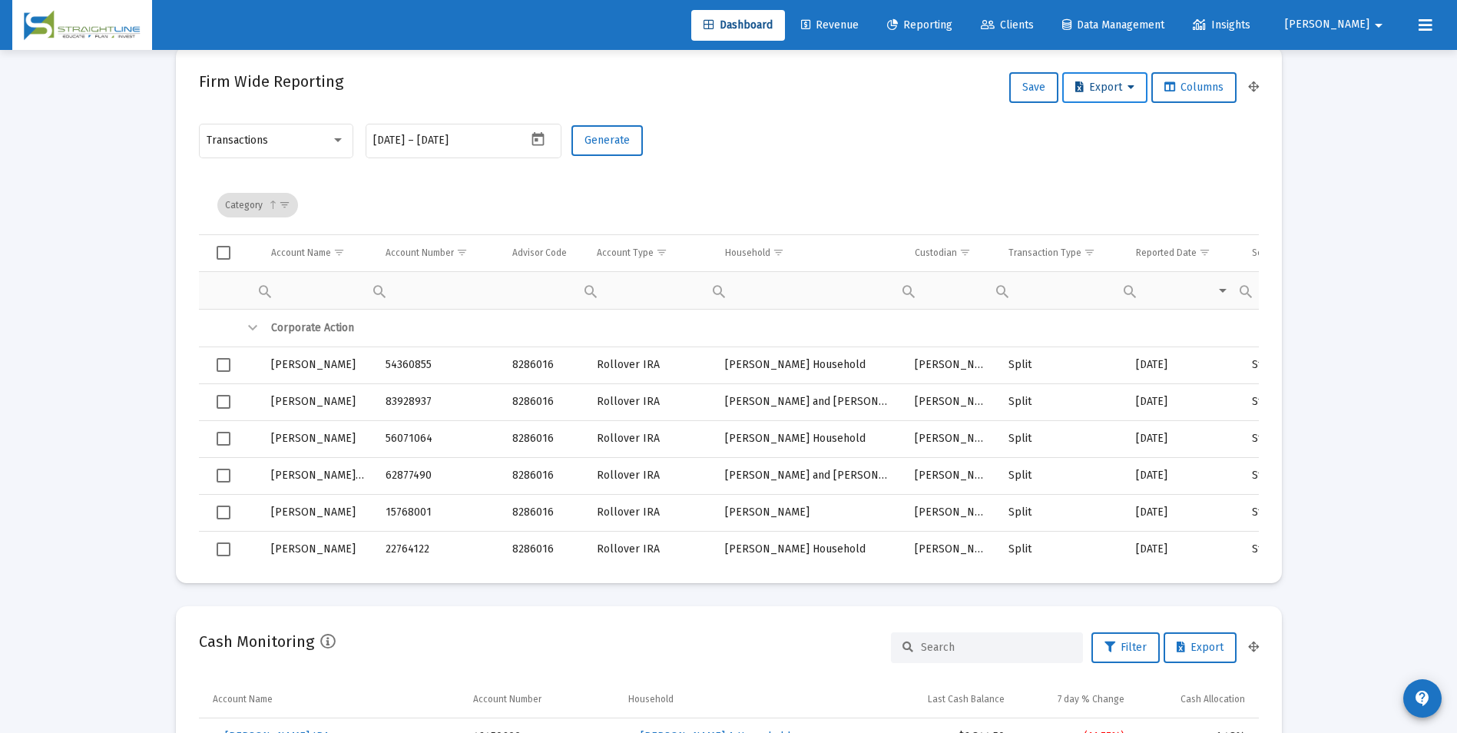
click at [1098, 90] on span "Export" at bounding box center [1104, 87] width 59 height 13
click at [1113, 121] on button "Export All Rows" at bounding box center [1108, 127] width 104 height 37
click at [534, 137] on icon "Open calendar" at bounding box center [538, 139] width 16 height 16
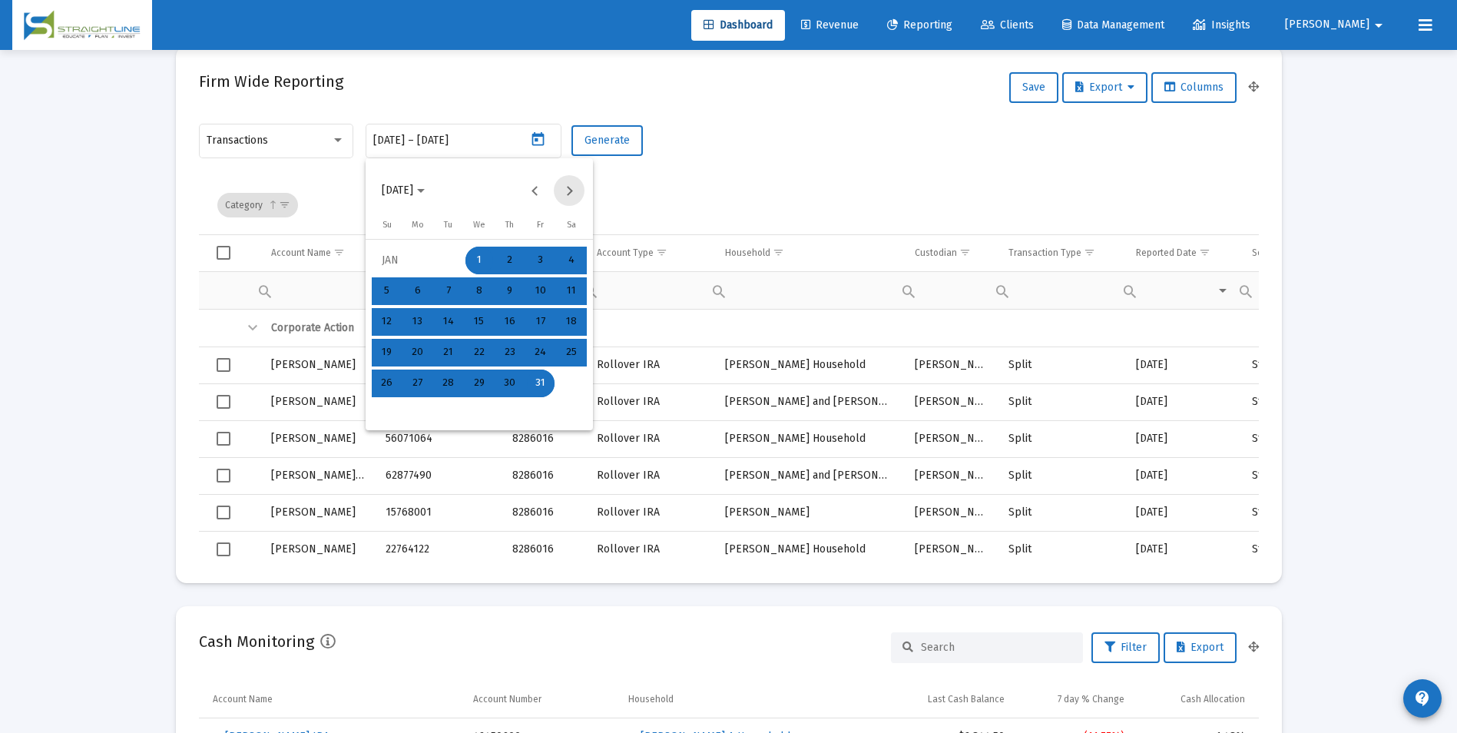
click at [576, 193] on button "Next month" at bounding box center [569, 190] width 31 height 31
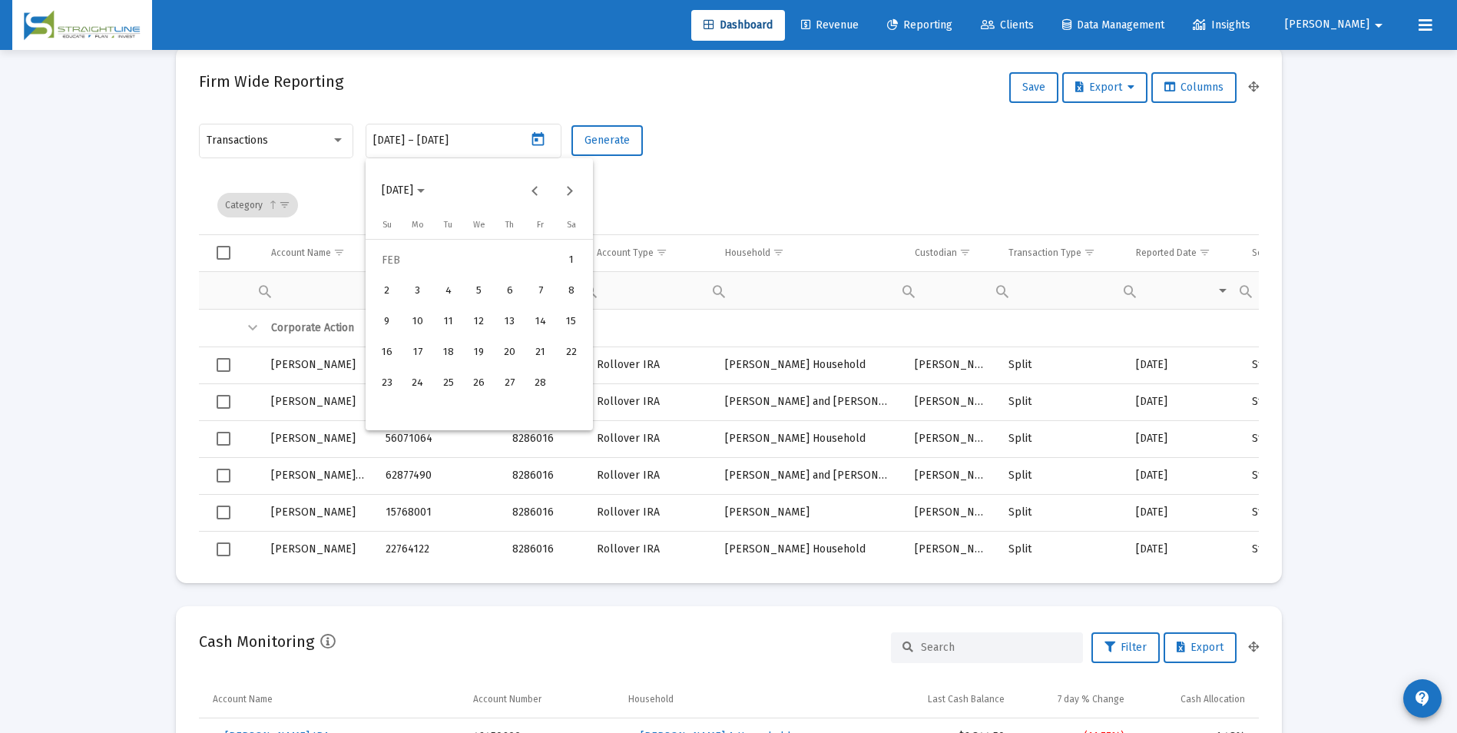
click at [560, 257] on div "1" at bounding box center [572, 261] width 28 height 28
type input "[DATE]"
click at [538, 375] on div "28" at bounding box center [541, 383] width 28 height 28
type input "[DATE]"
click at [601, 143] on span "Generate" at bounding box center [607, 140] width 45 height 13
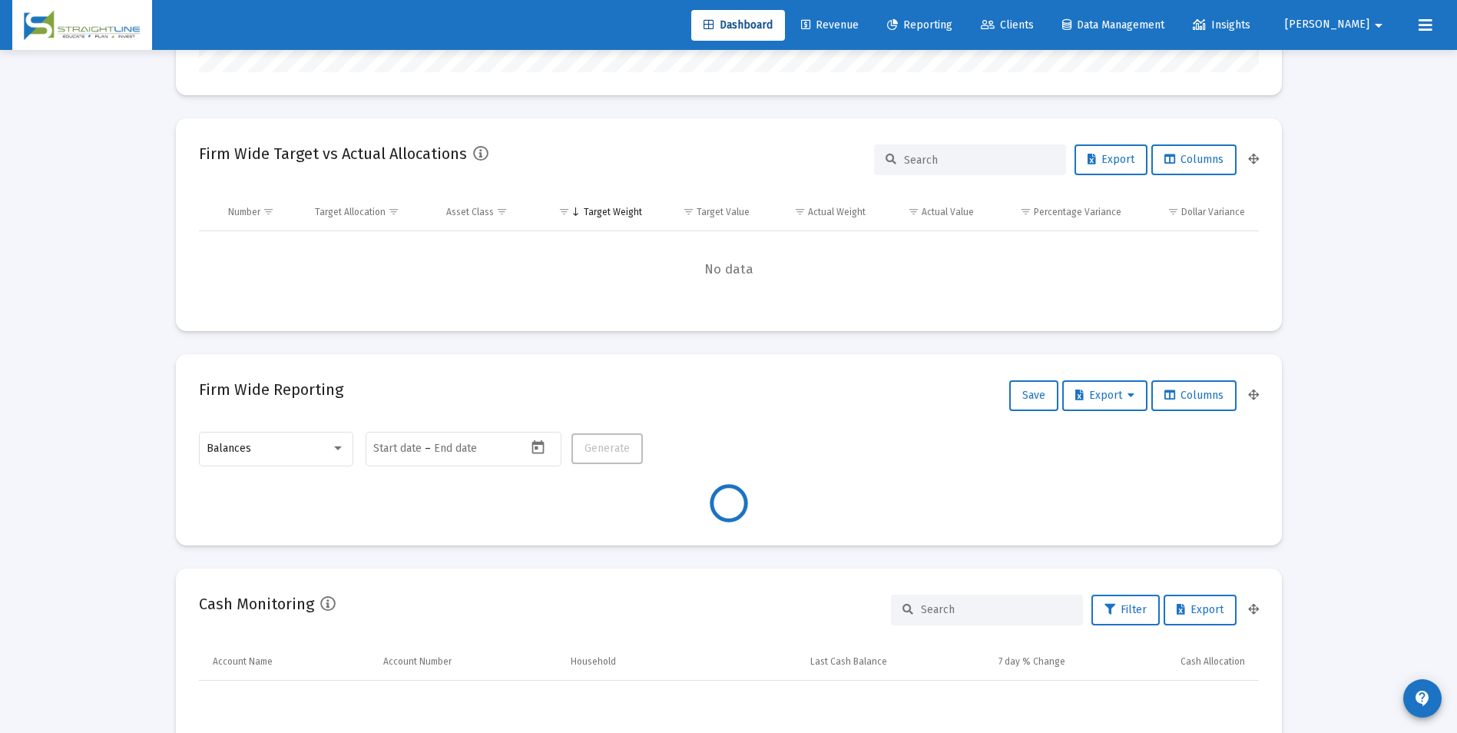
scroll to position [384, 0]
type input "[DATE]"
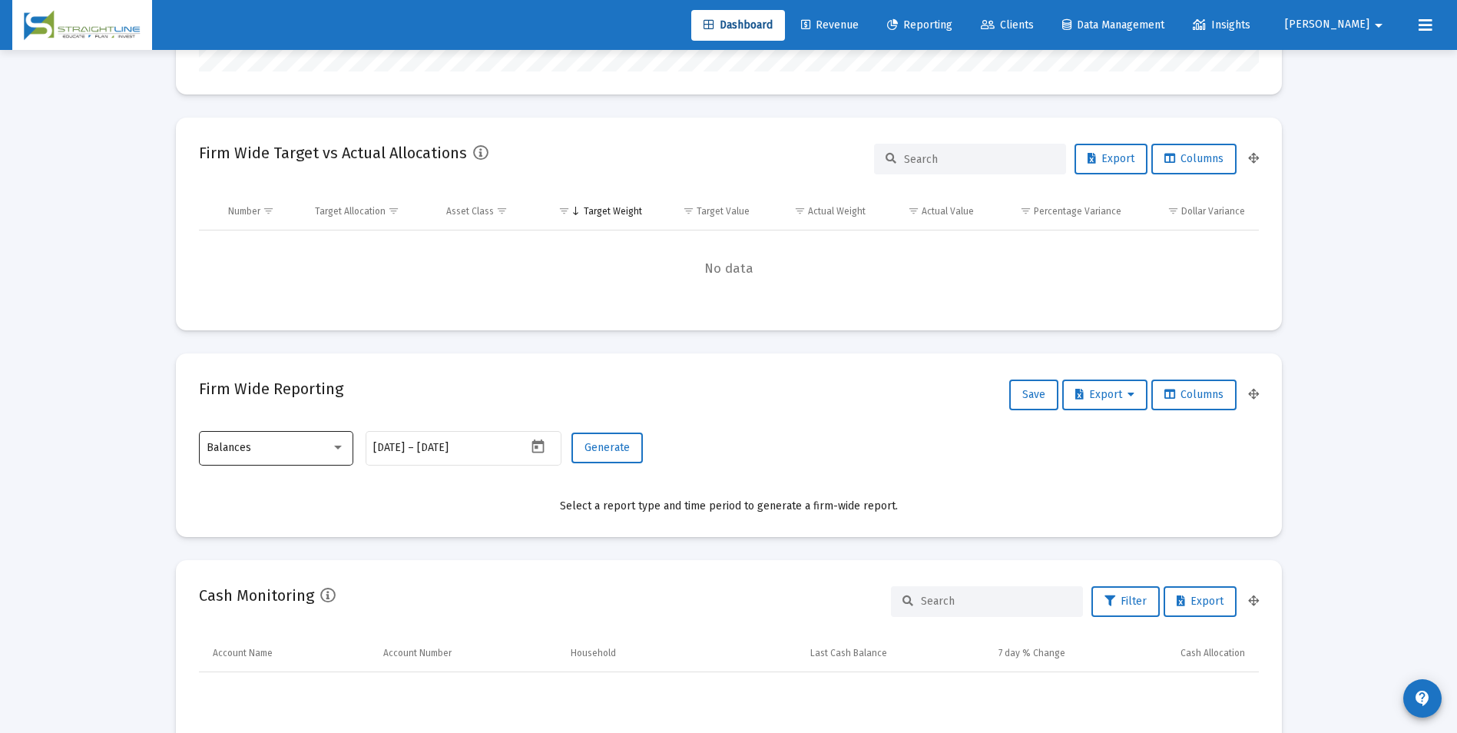
click at [309, 456] on div "Balances" at bounding box center [276, 448] width 138 height 38
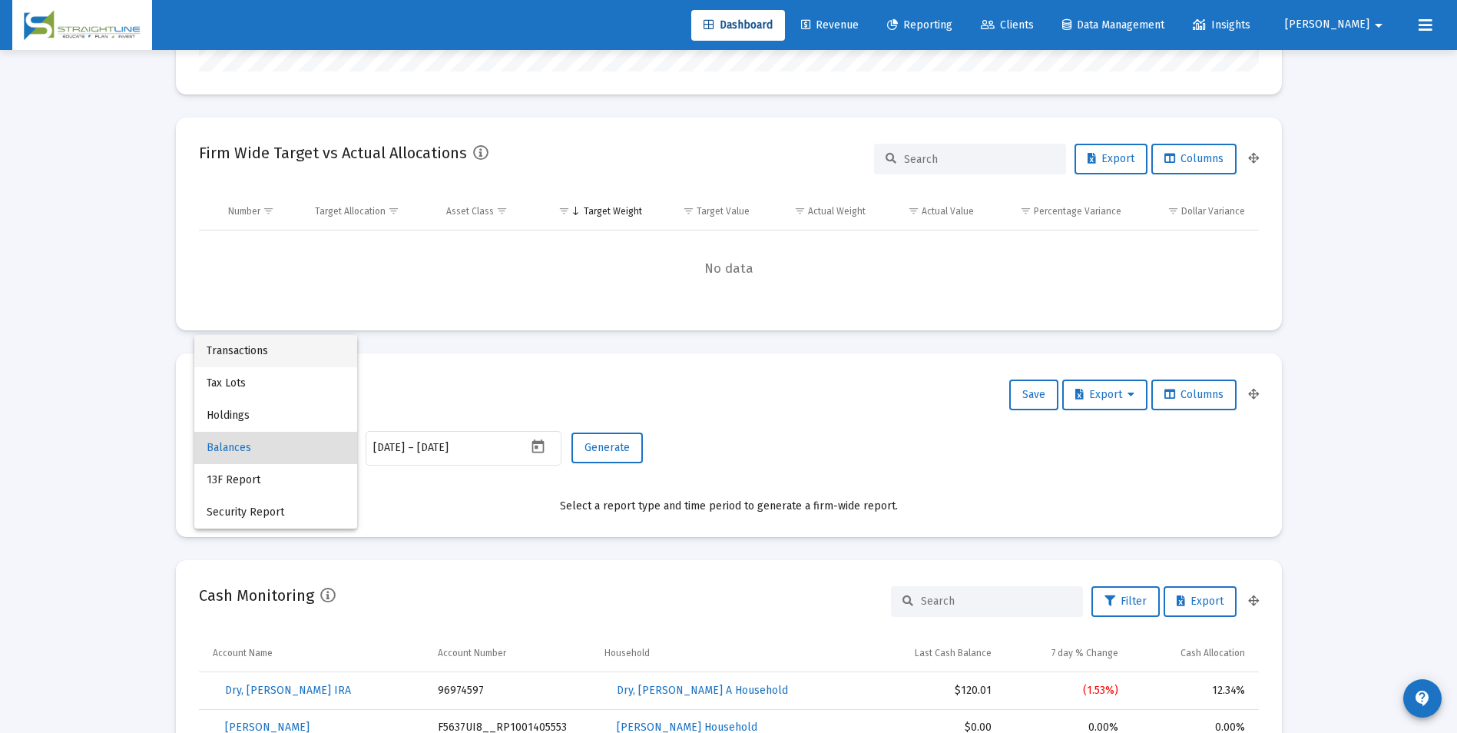
click at [270, 350] on span "Transactions" at bounding box center [276, 351] width 138 height 32
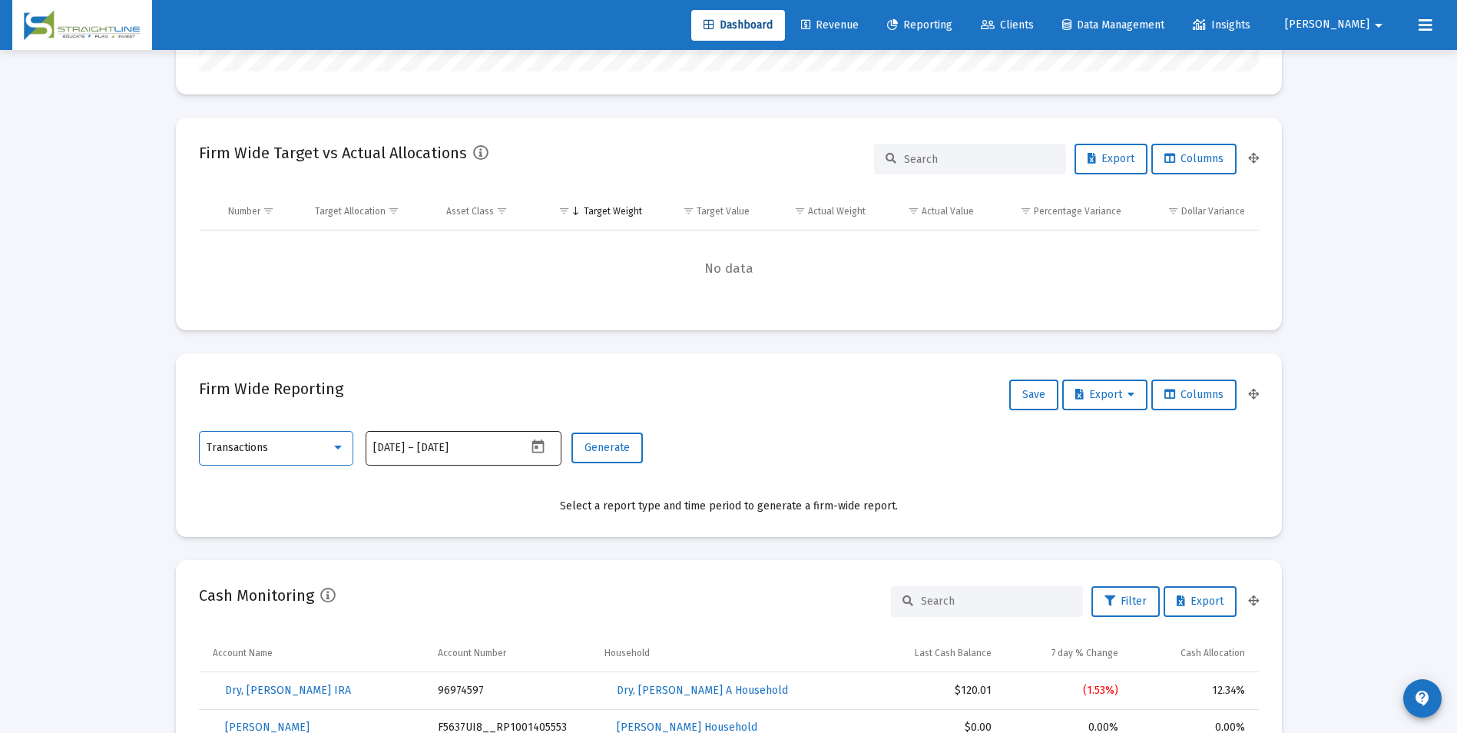
click at [541, 449] on icon "Open calendar" at bounding box center [538, 447] width 16 height 16
click at [538, 184] on button "Previous month" at bounding box center [534, 189] width 31 height 31
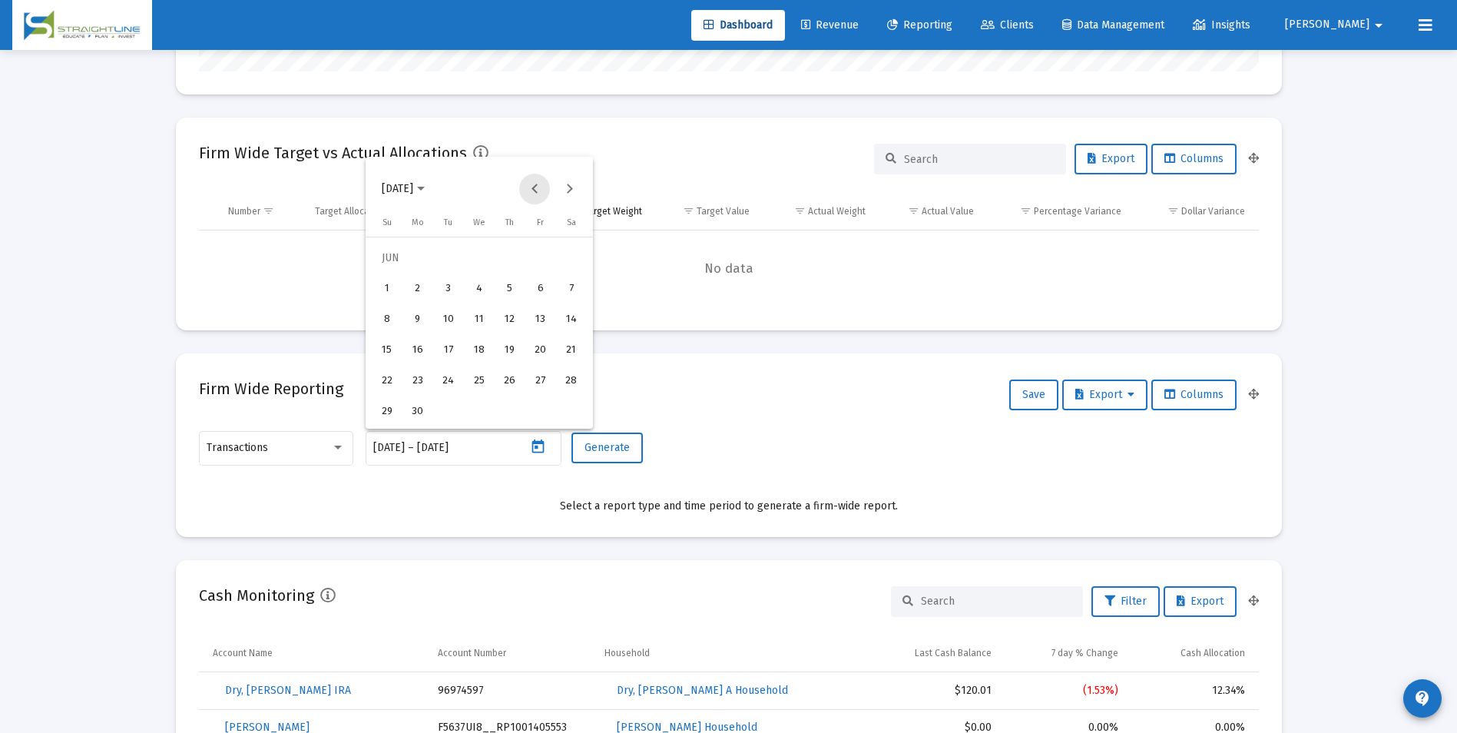
click at [538, 184] on button "Previous month" at bounding box center [534, 189] width 31 height 31
click at [559, 254] on div "1" at bounding box center [572, 258] width 28 height 28
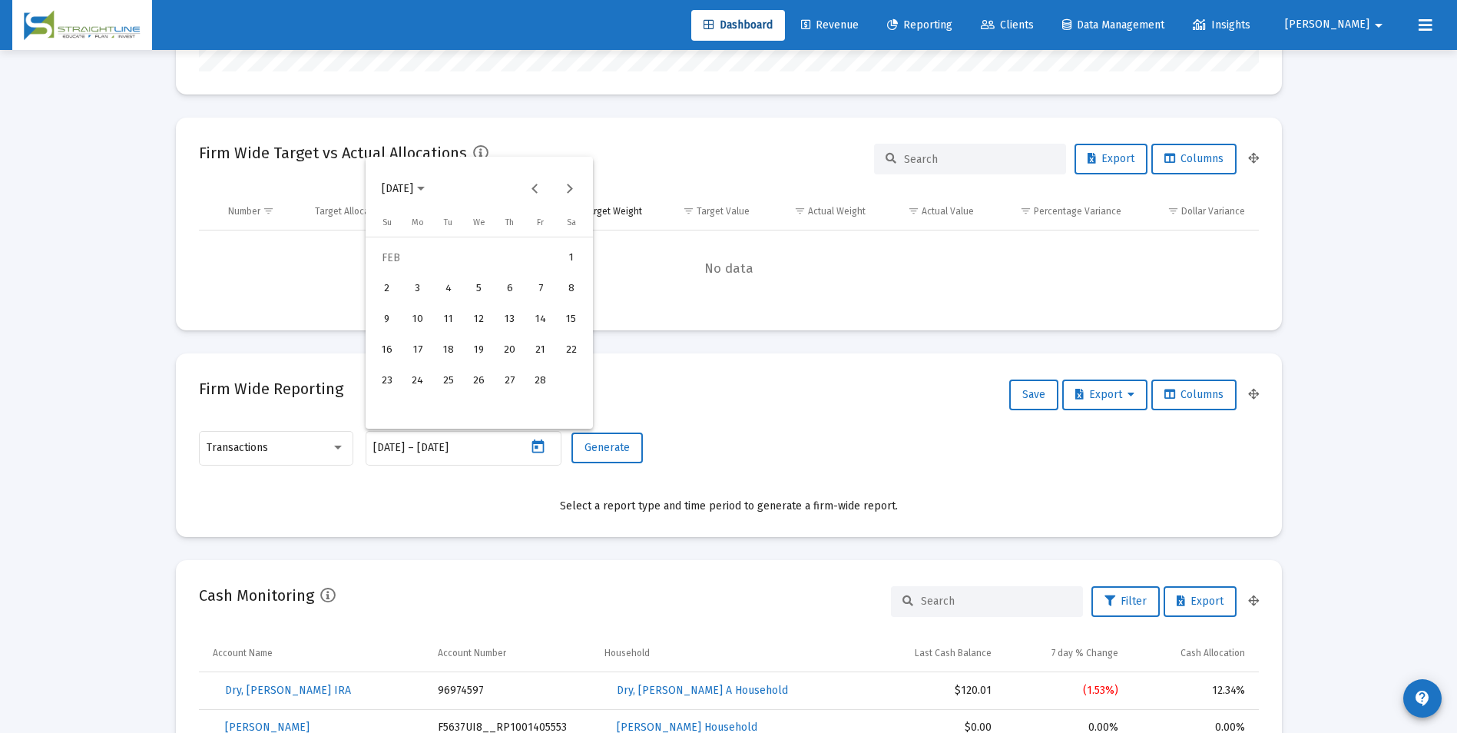
type input "[DATE]"
click at [542, 371] on div "28" at bounding box center [541, 381] width 28 height 28
type input "[DATE]"
click at [607, 442] on span "Generate" at bounding box center [607, 447] width 45 height 13
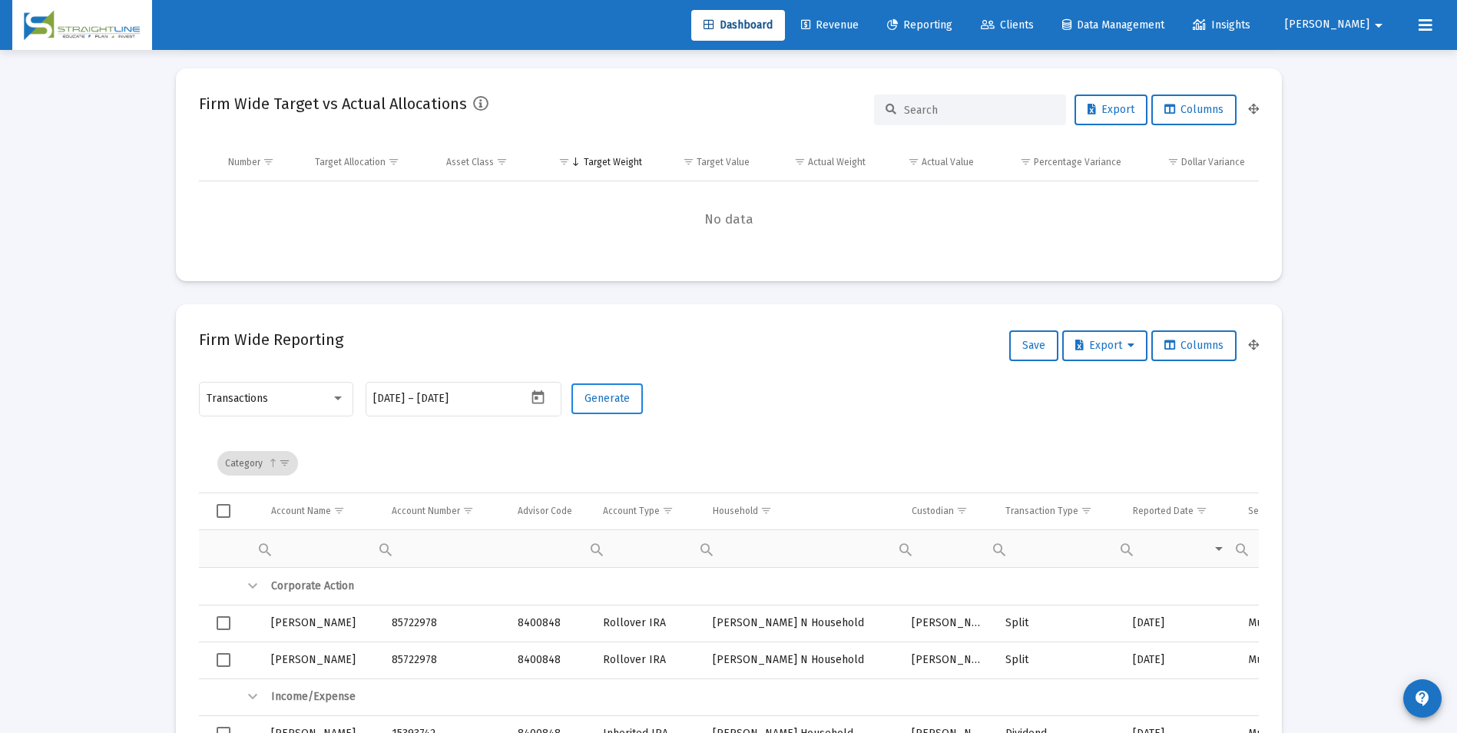
scroll to position [461, 0]
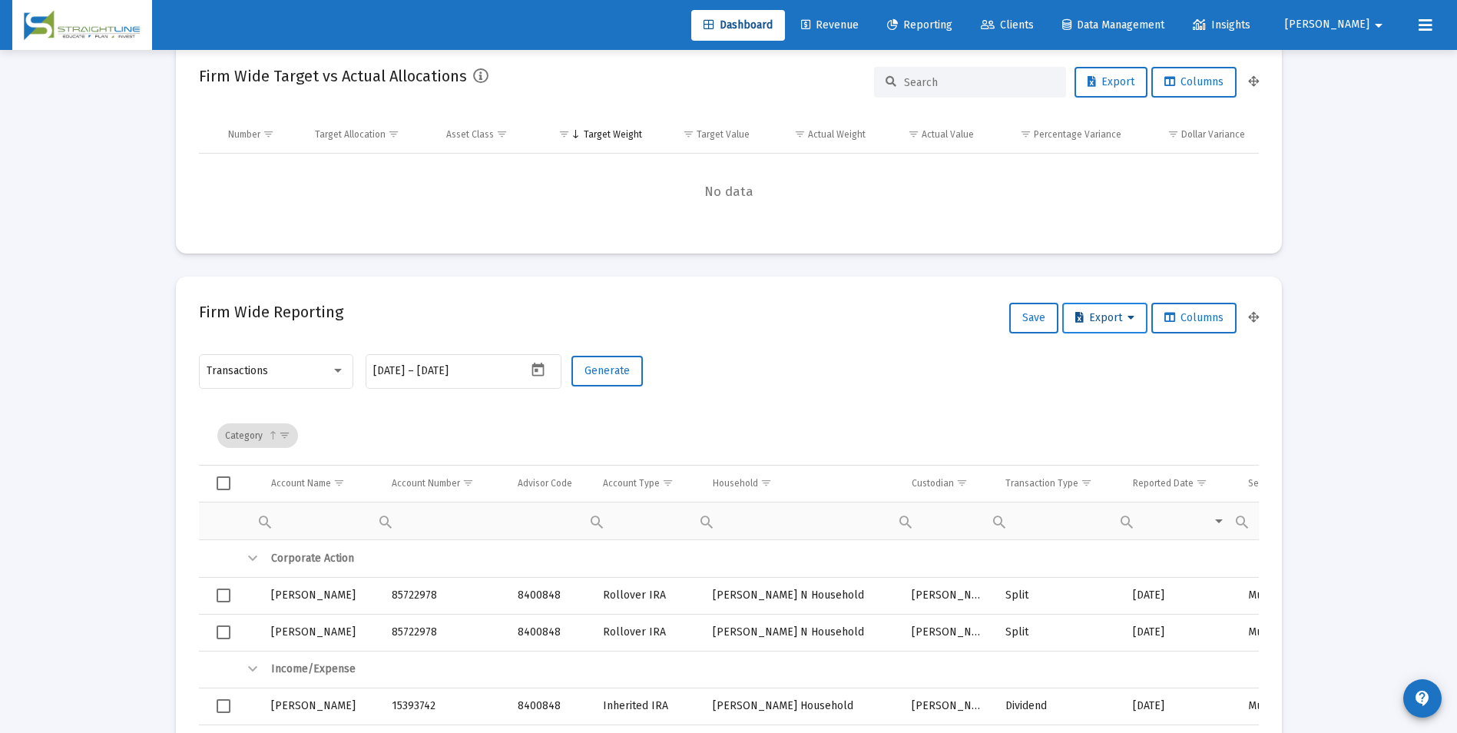
click at [1081, 321] on span "Export" at bounding box center [1104, 317] width 59 height 13
click at [1088, 352] on button "Export All Rows" at bounding box center [1108, 358] width 104 height 37
click at [745, 393] on div "Transactions 2025-02-01 2025-02-01 – 2025-02-28 Generate" at bounding box center [729, 379] width 1060 height 55
click at [536, 369] on icon "Open calendar" at bounding box center [538, 370] width 12 height 14
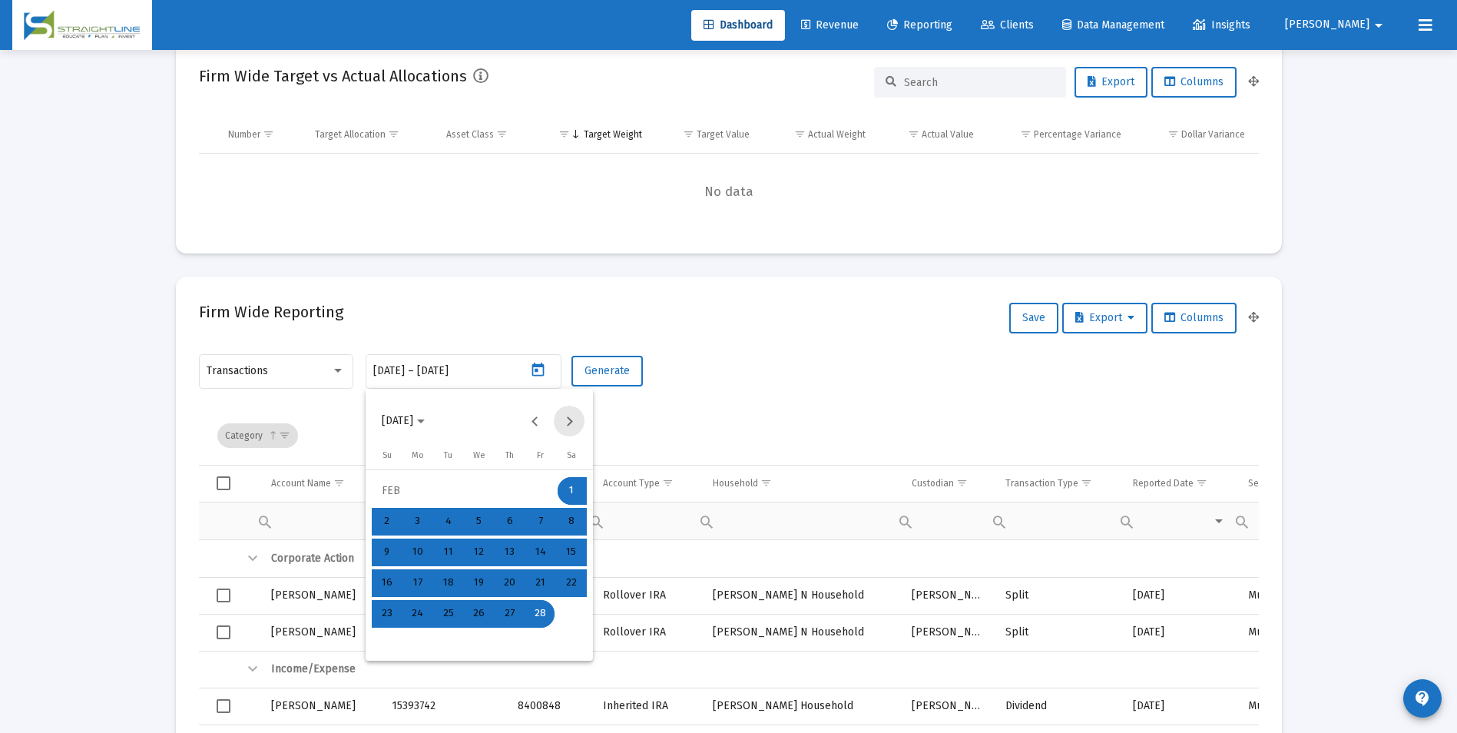
click at [567, 420] on button "Next month" at bounding box center [569, 421] width 31 height 31
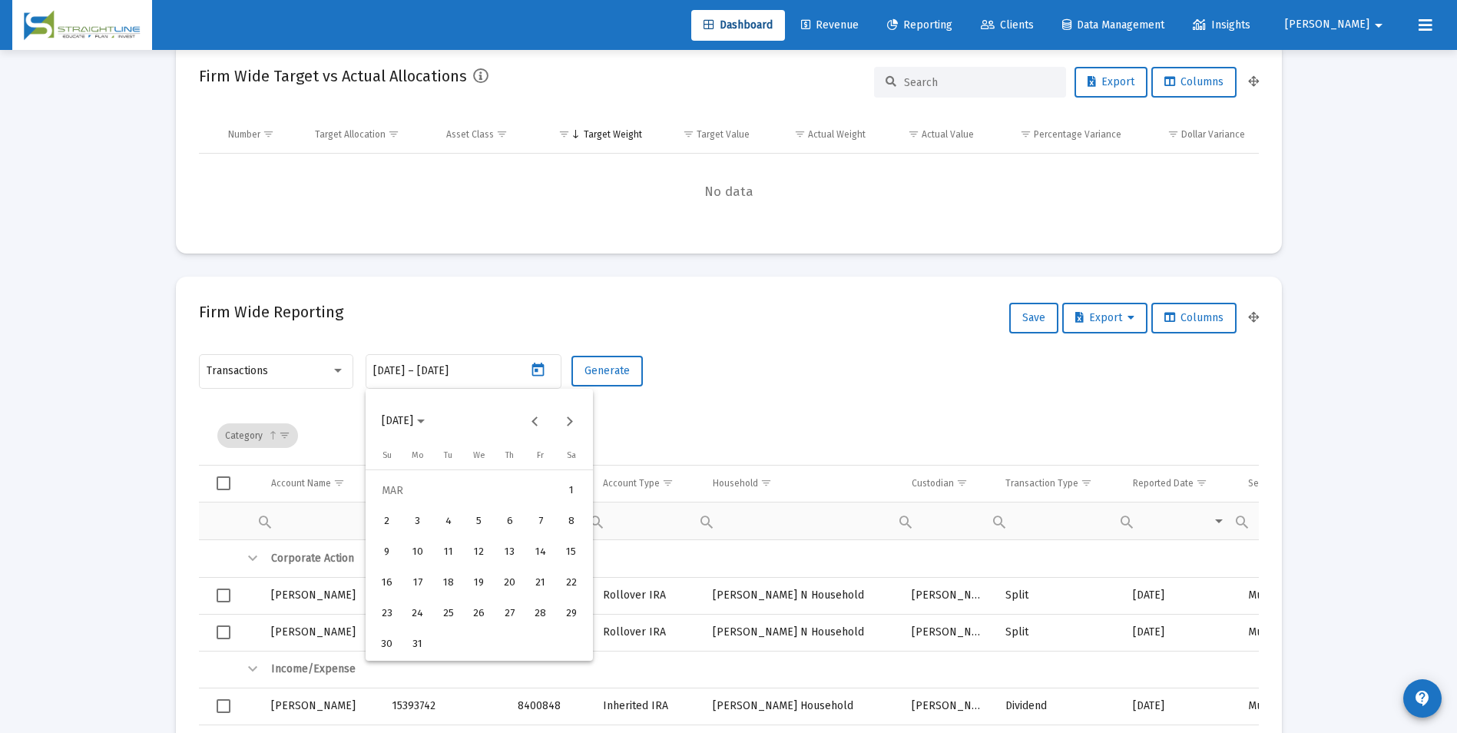
click at [559, 489] on div "1" at bounding box center [572, 491] width 28 height 28
type input "2025-03-01"
click at [416, 636] on div "31" at bounding box center [418, 645] width 28 height 28
type input "2025-03-31"
click at [583, 379] on button "Generate" at bounding box center [607, 371] width 71 height 31
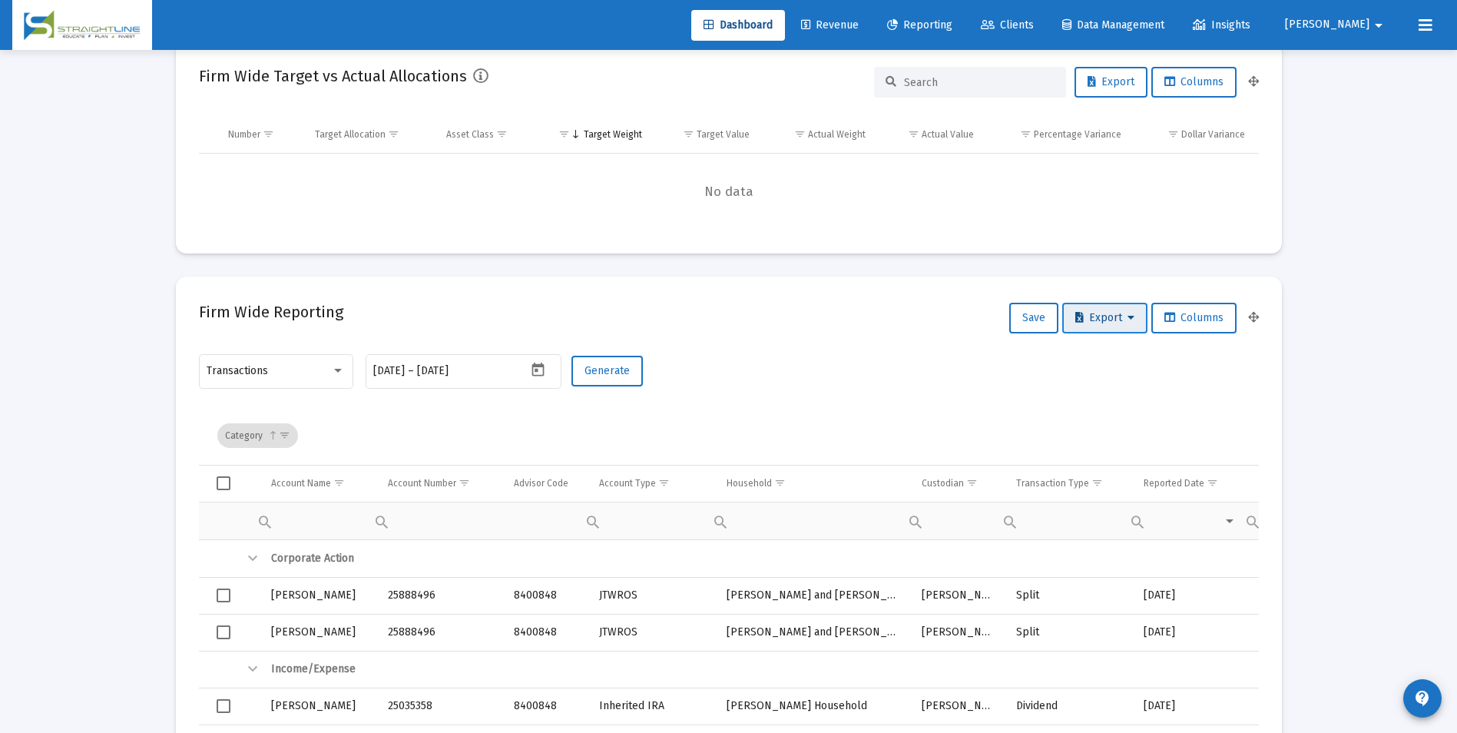
click at [1093, 320] on span "Export" at bounding box center [1104, 317] width 59 height 13
click at [1097, 351] on button "Export All Rows" at bounding box center [1108, 358] width 104 height 37
click at [743, 362] on div "Transactions 2025-03-01 2025-03-01 – 2025-03-31 Generate" at bounding box center [729, 379] width 1060 height 55
click at [543, 367] on icon "Open calendar" at bounding box center [538, 370] width 12 height 14
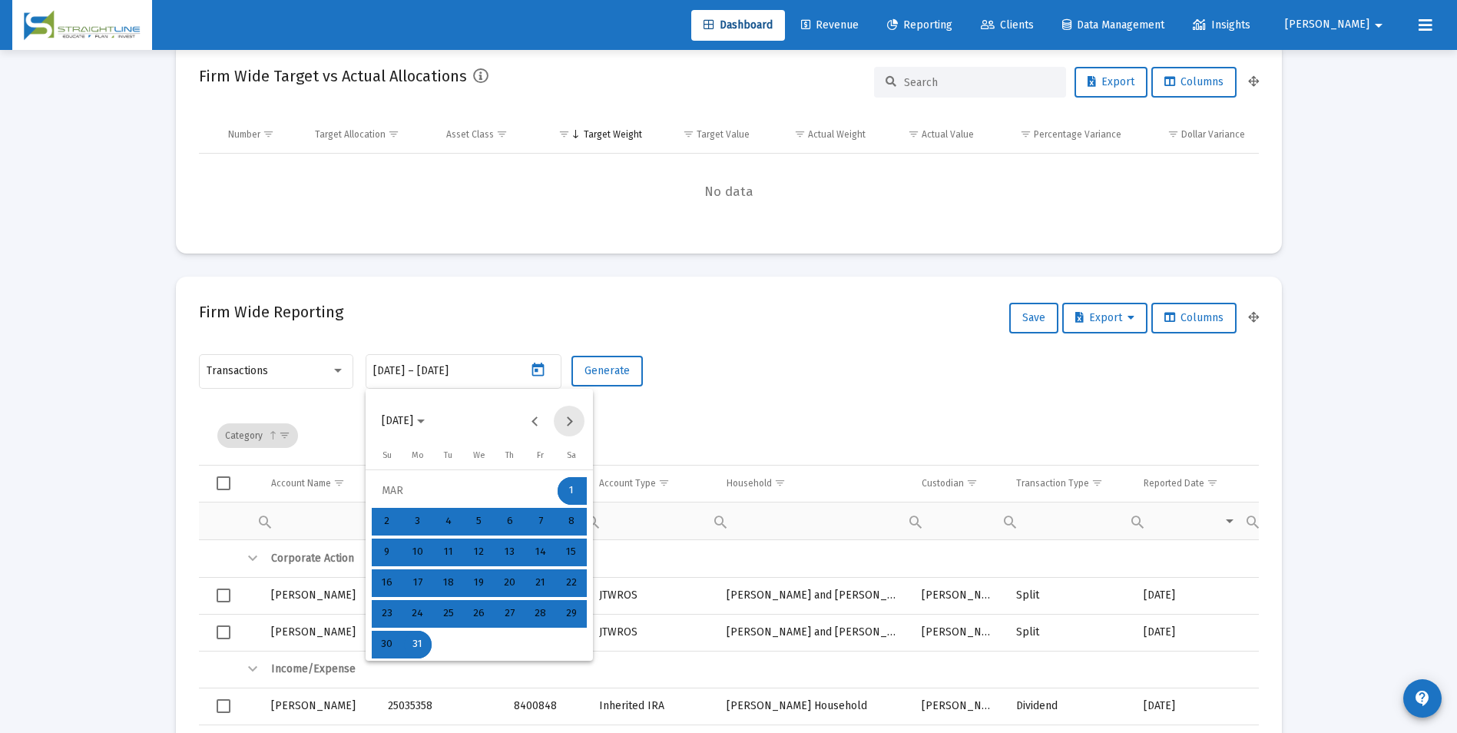
click at [574, 422] on button "Next month" at bounding box center [569, 421] width 31 height 31
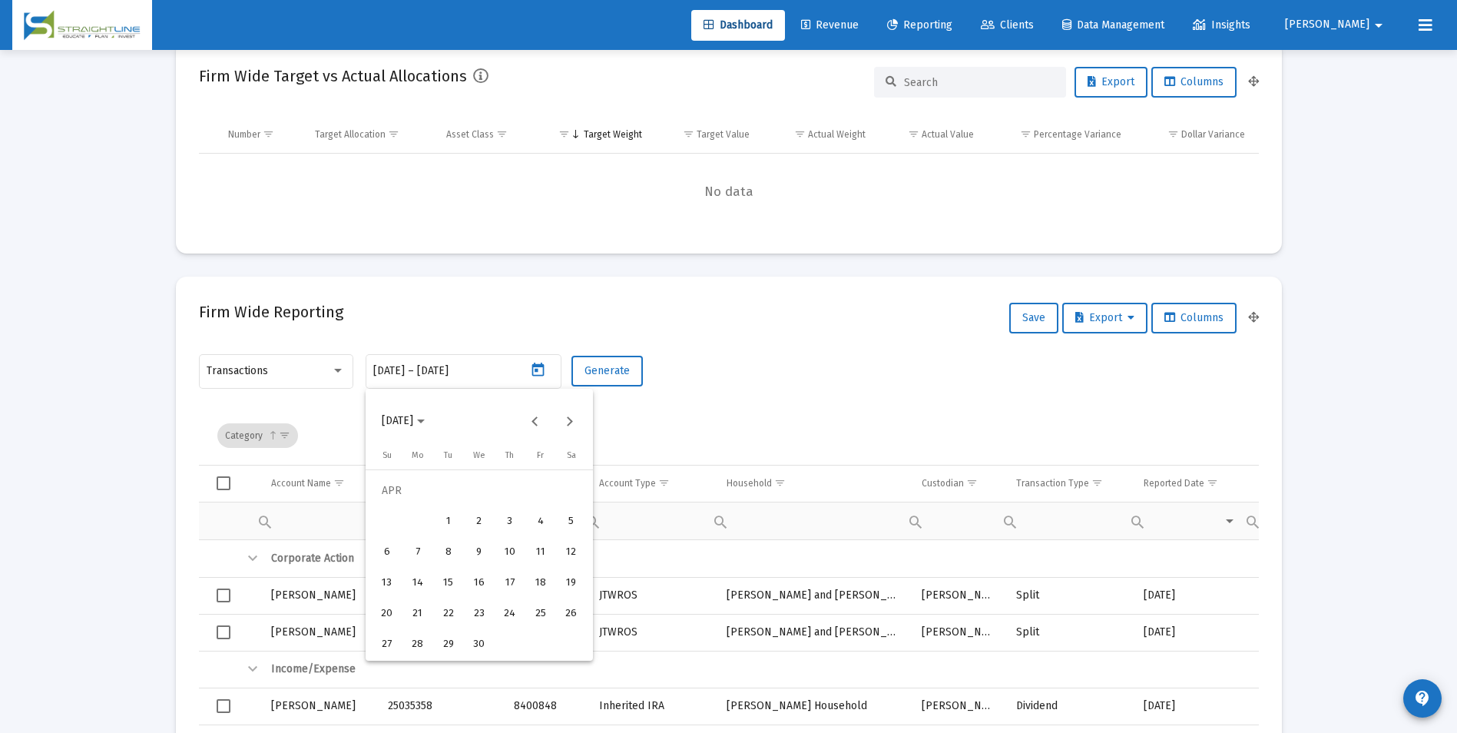
click at [459, 518] on div "1" at bounding box center [449, 522] width 28 height 28
type input "2025-04-01"
click at [486, 649] on div "30" at bounding box center [479, 645] width 28 height 28
type input "2025-04-30"
click at [623, 376] on span "Generate" at bounding box center [607, 370] width 45 height 13
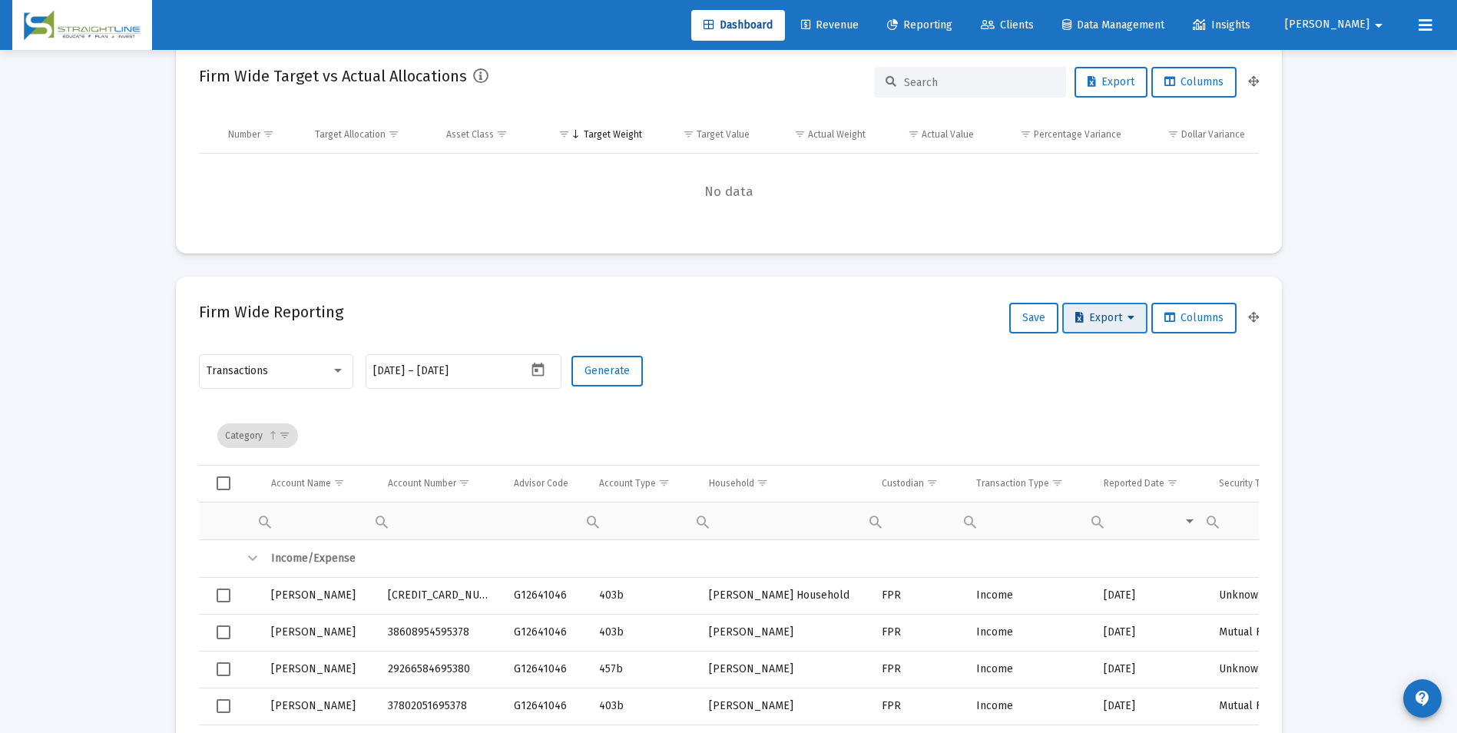
click at [1083, 330] on button "Export" at bounding box center [1104, 318] width 85 height 31
click at [1086, 348] on button "Export All Rows" at bounding box center [1108, 358] width 104 height 37
click at [548, 371] on button "Open calendar" at bounding box center [538, 370] width 22 height 22
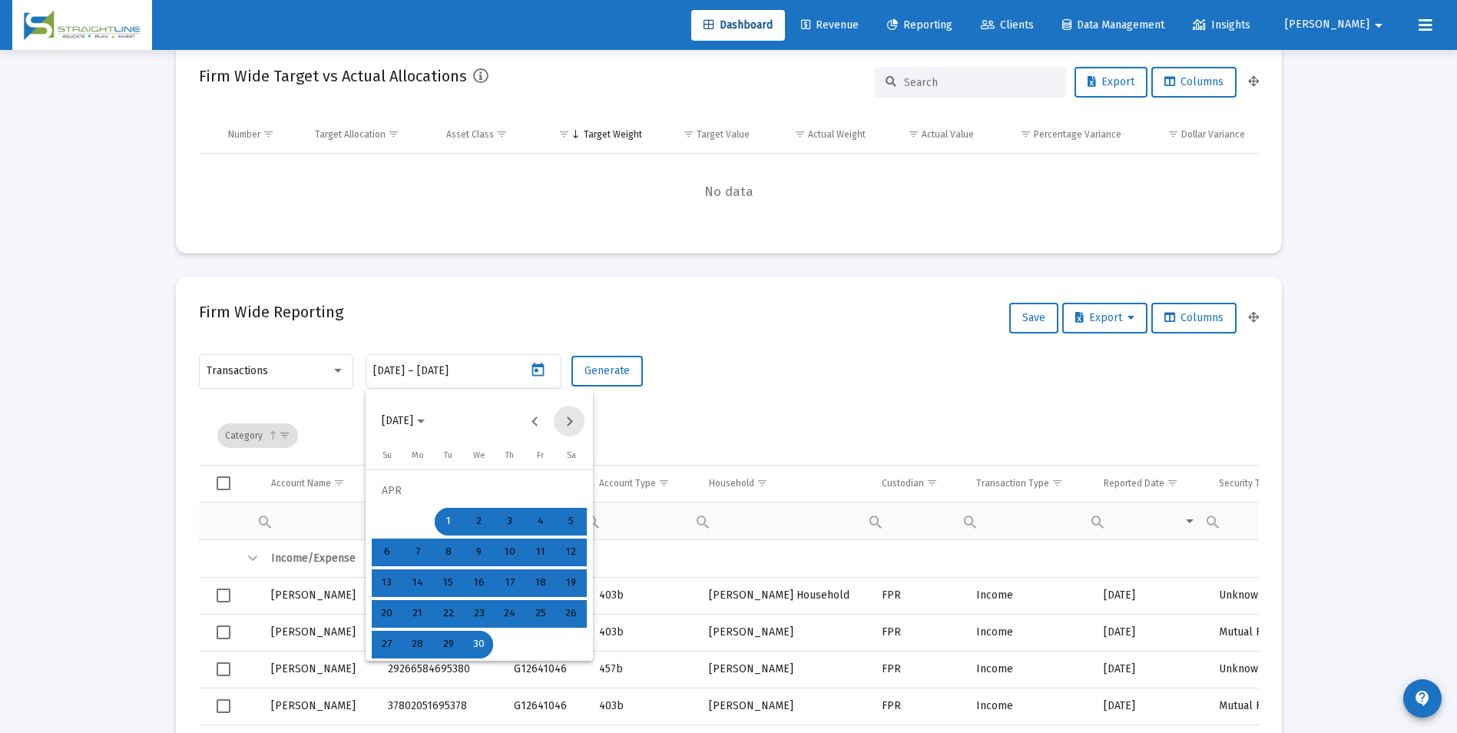
click at [564, 424] on button "Next month" at bounding box center [569, 421] width 31 height 31
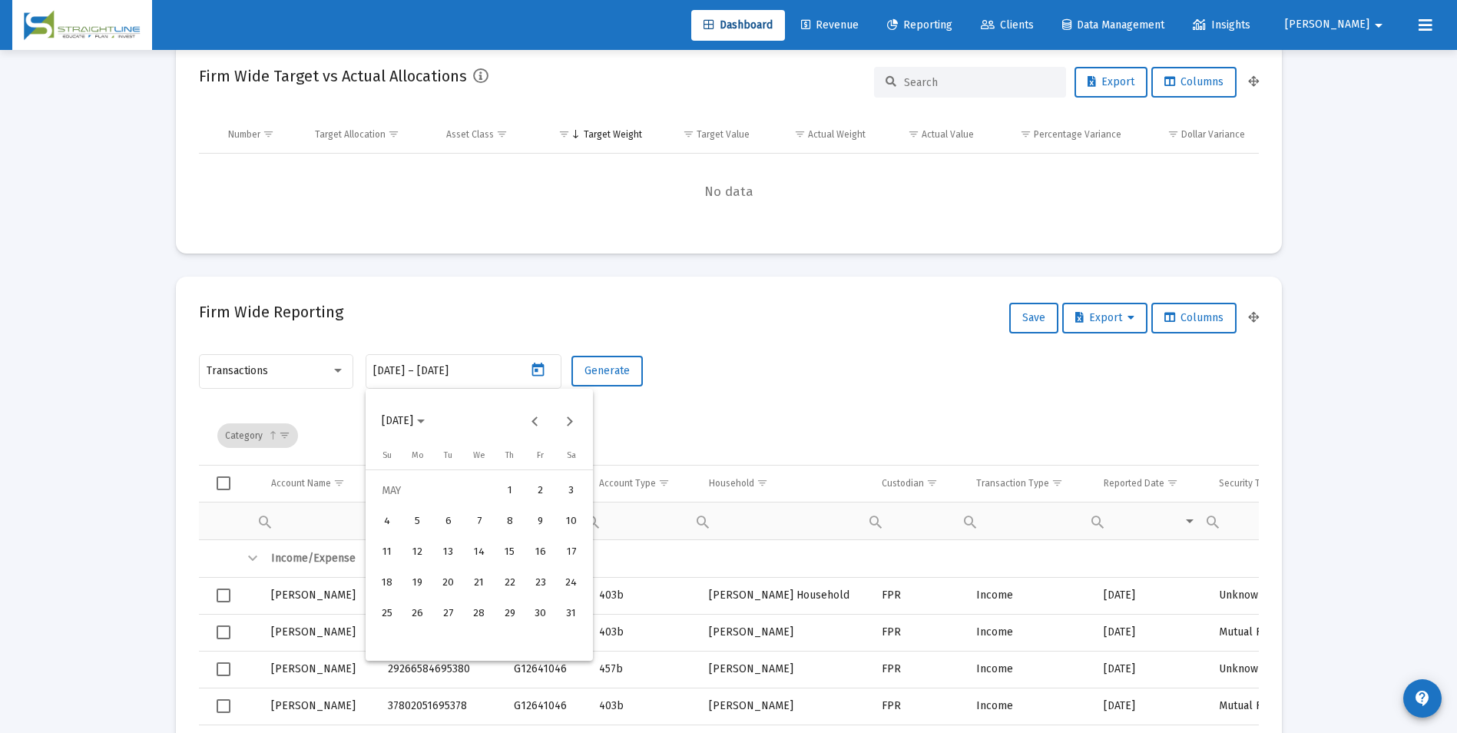
click at [515, 493] on div "1" at bounding box center [510, 491] width 28 height 28
type input "2025-05-01"
click at [578, 614] on div "31" at bounding box center [572, 614] width 28 height 28
type input "2025-05-31"
click at [594, 374] on span "Generate" at bounding box center [607, 370] width 45 height 13
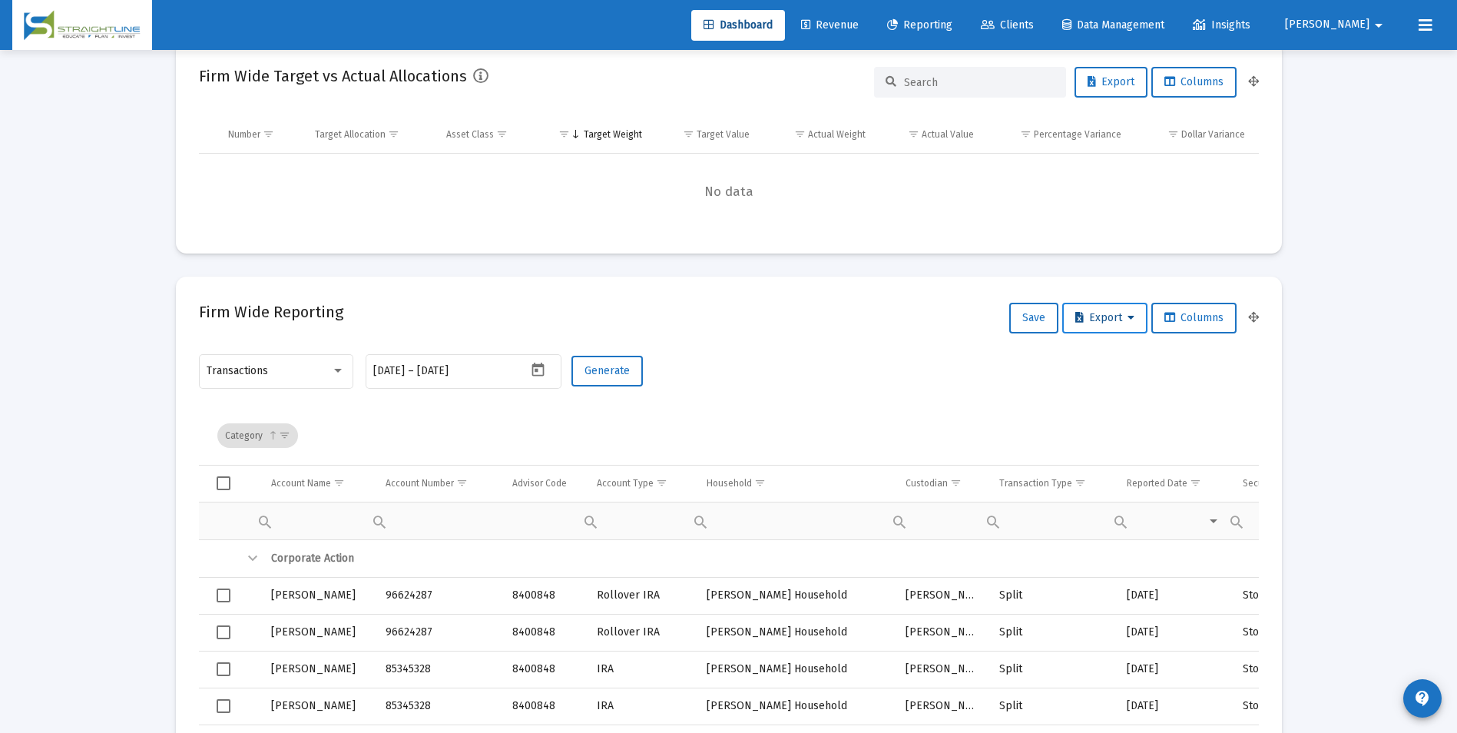
click at [1084, 326] on button "Export" at bounding box center [1104, 318] width 85 height 31
click at [1104, 353] on button "Export All Rows" at bounding box center [1108, 358] width 104 height 37
click at [949, 327] on div "Firm Wide Reporting Save Export Columns" at bounding box center [729, 318] width 1060 height 37
click at [529, 369] on button "Open calendar" at bounding box center [538, 370] width 22 height 22
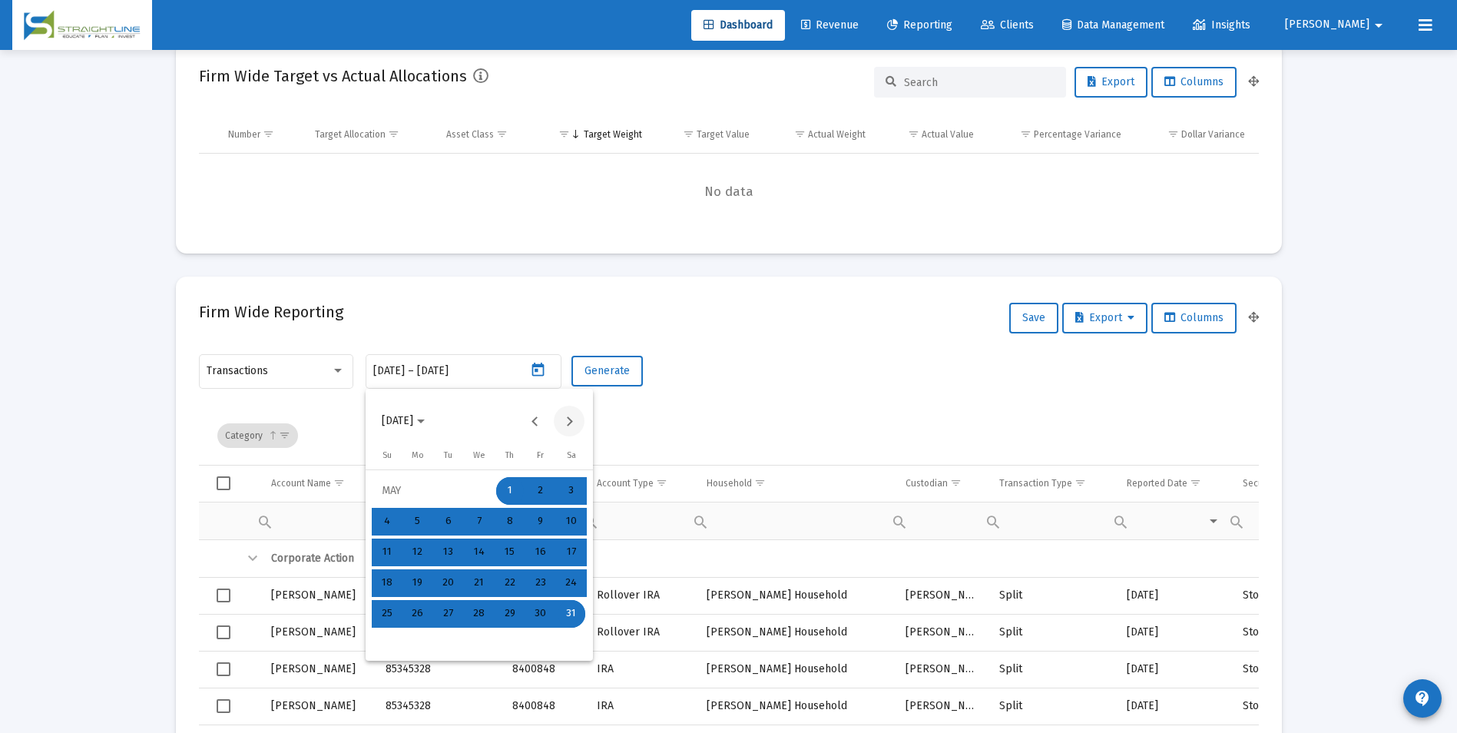
click at [560, 419] on button "Next month" at bounding box center [569, 421] width 31 height 31
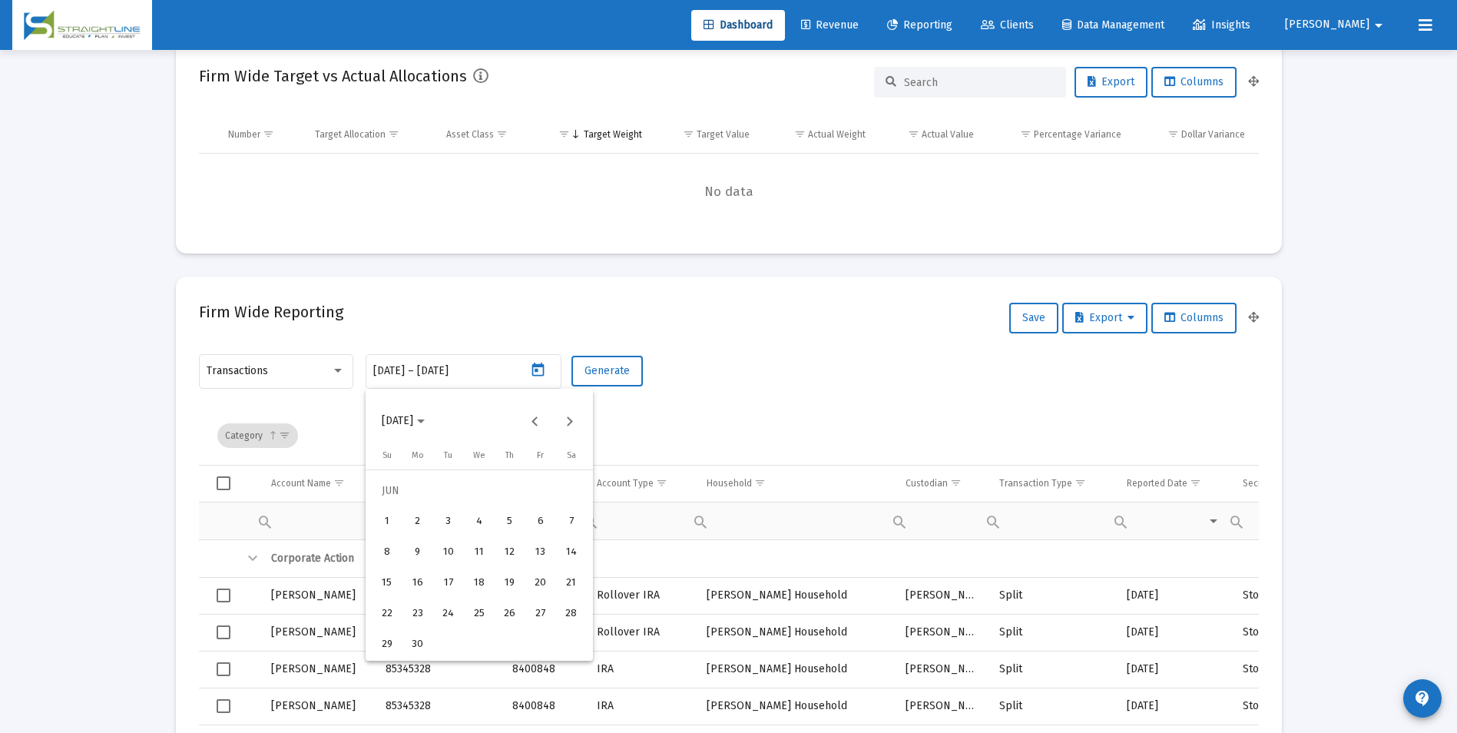
click at [372, 520] on button "1" at bounding box center [387, 521] width 31 height 31
type input "2025-06-01"
click at [424, 653] on div "30" at bounding box center [418, 645] width 28 height 28
type input "2025-06-30"
click at [617, 379] on button "Generate" at bounding box center [607, 371] width 71 height 31
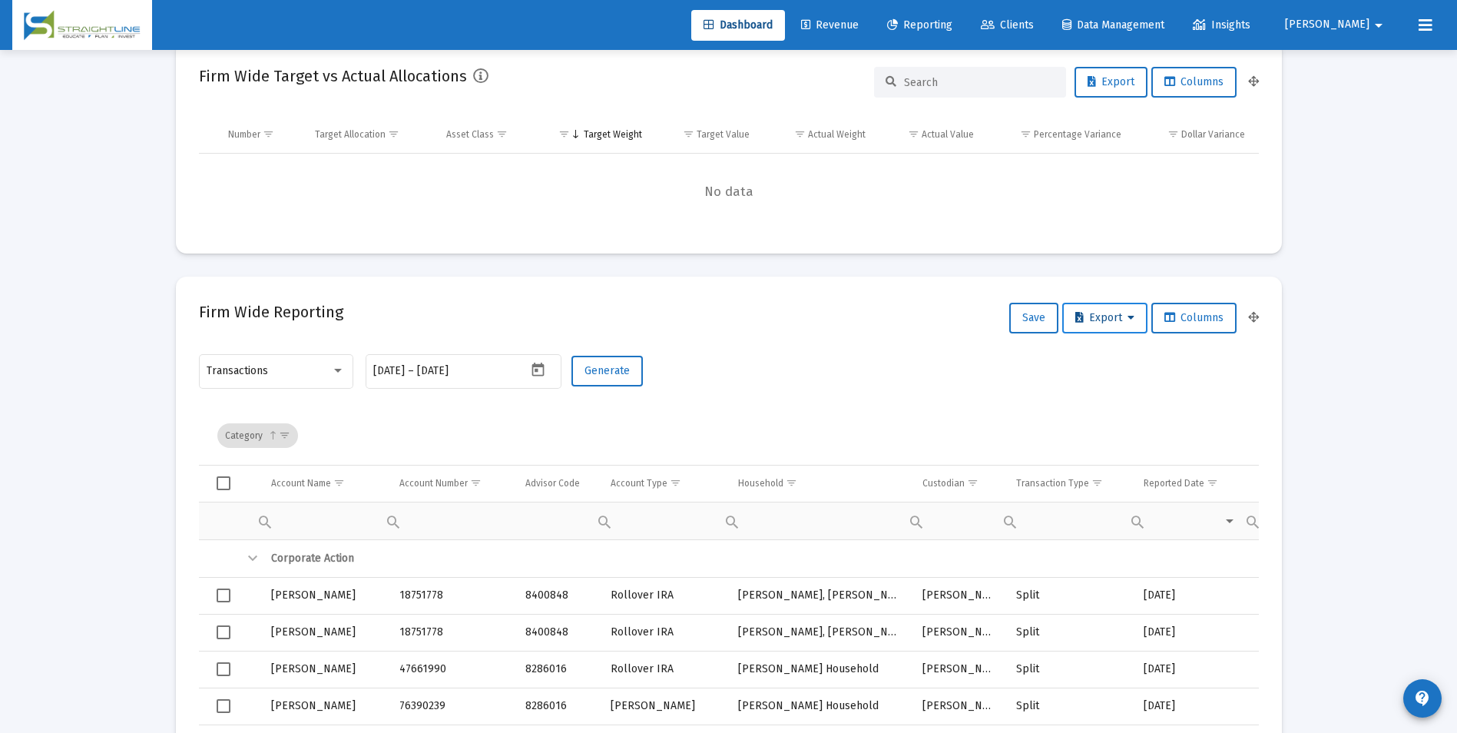
click at [1094, 320] on span "Export" at bounding box center [1104, 317] width 59 height 13
click at [1098, 349] on button "Export All Rows" at bounding box center [1108, 358] width 104 height 37
click at [532, 373] on icon "Open calendar" at bounding box center [538, 370] width 16 height 16
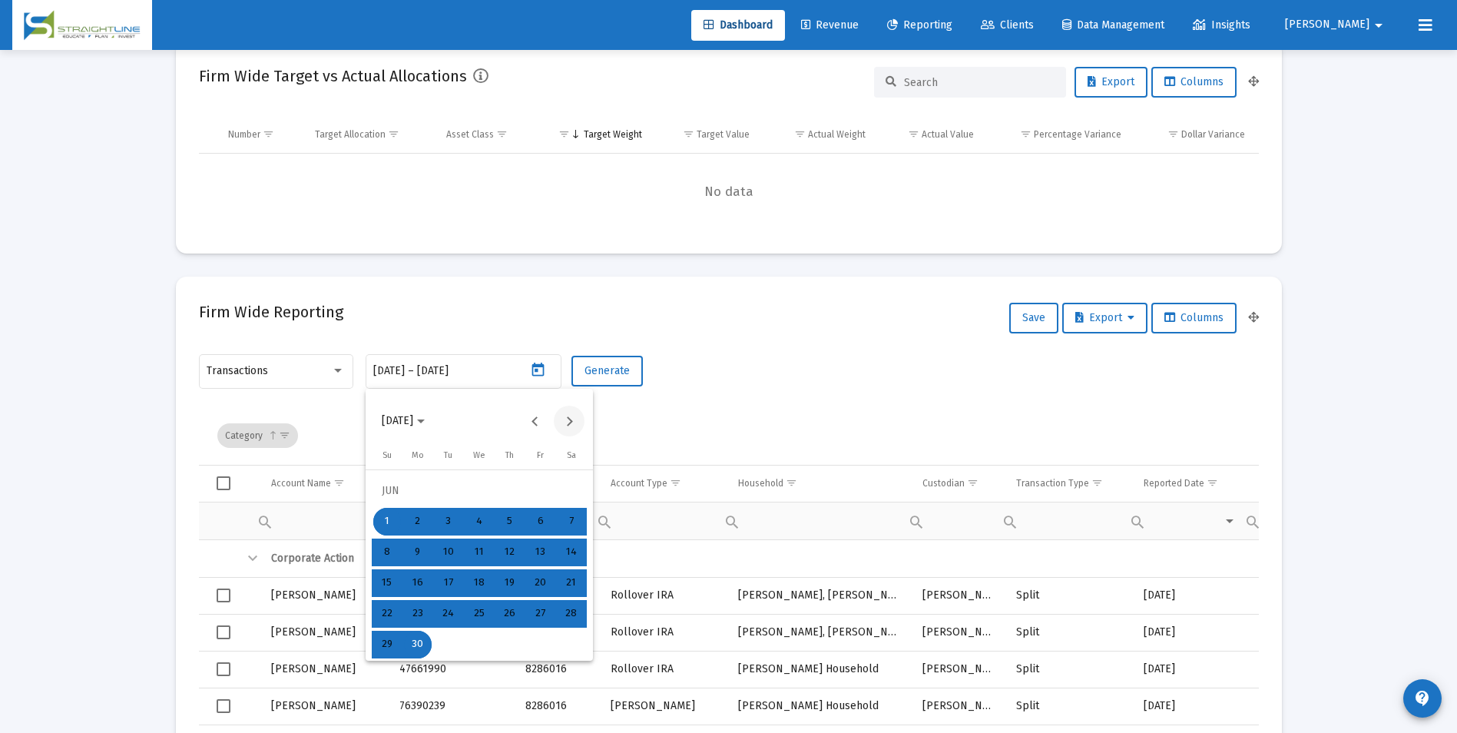
click at [563, 427] on button "Next month" at bounding box center [569, 421] width 31 height 31
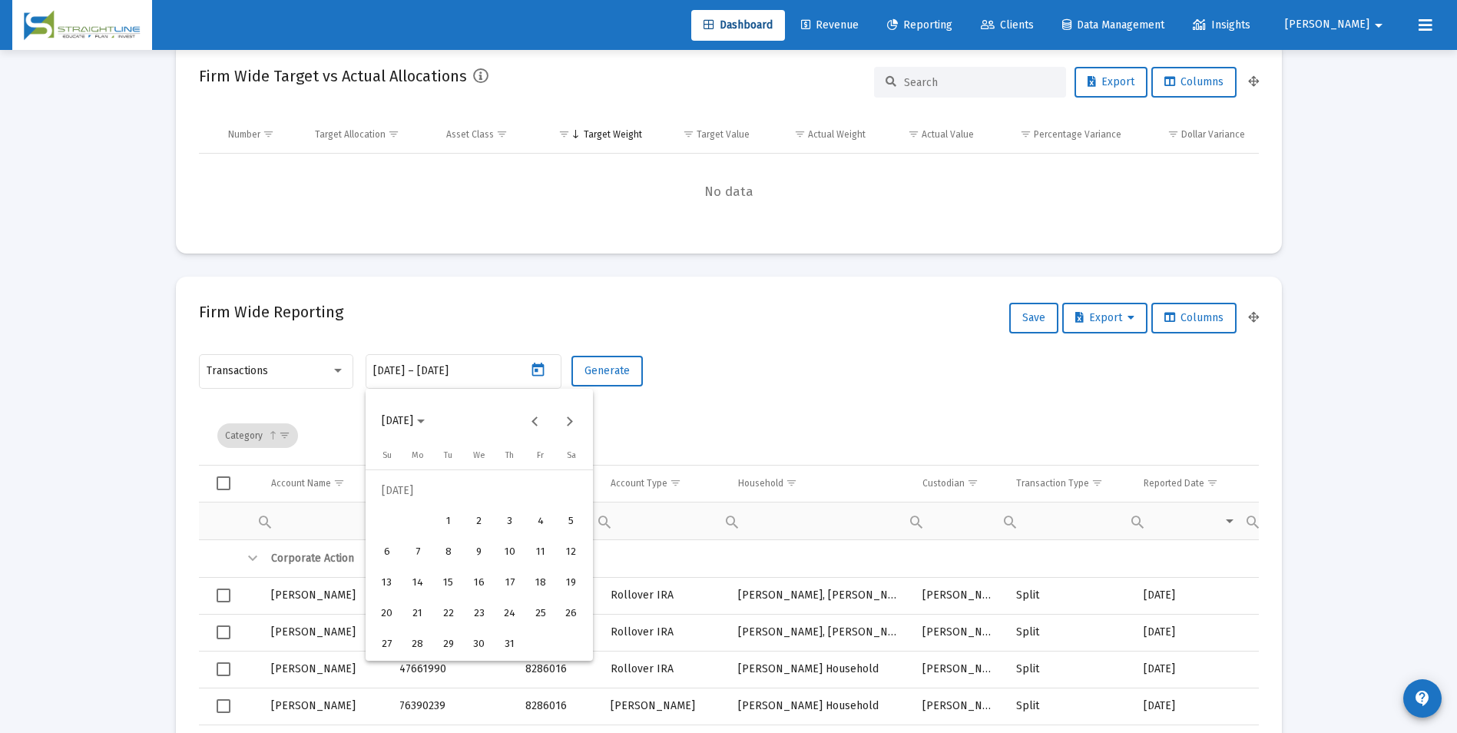
click at [442, 516] on div "1" at bounding box center [449, 522] width 28 height 28
type input "2025-07-01"
click at [512, 641] on div "31" at bounding box center [510, 645] width 28 height 28
type input "2025-07-31"
click at [609, 375] on span "Generate" at bounding box center [607, 370] width 45 height 13
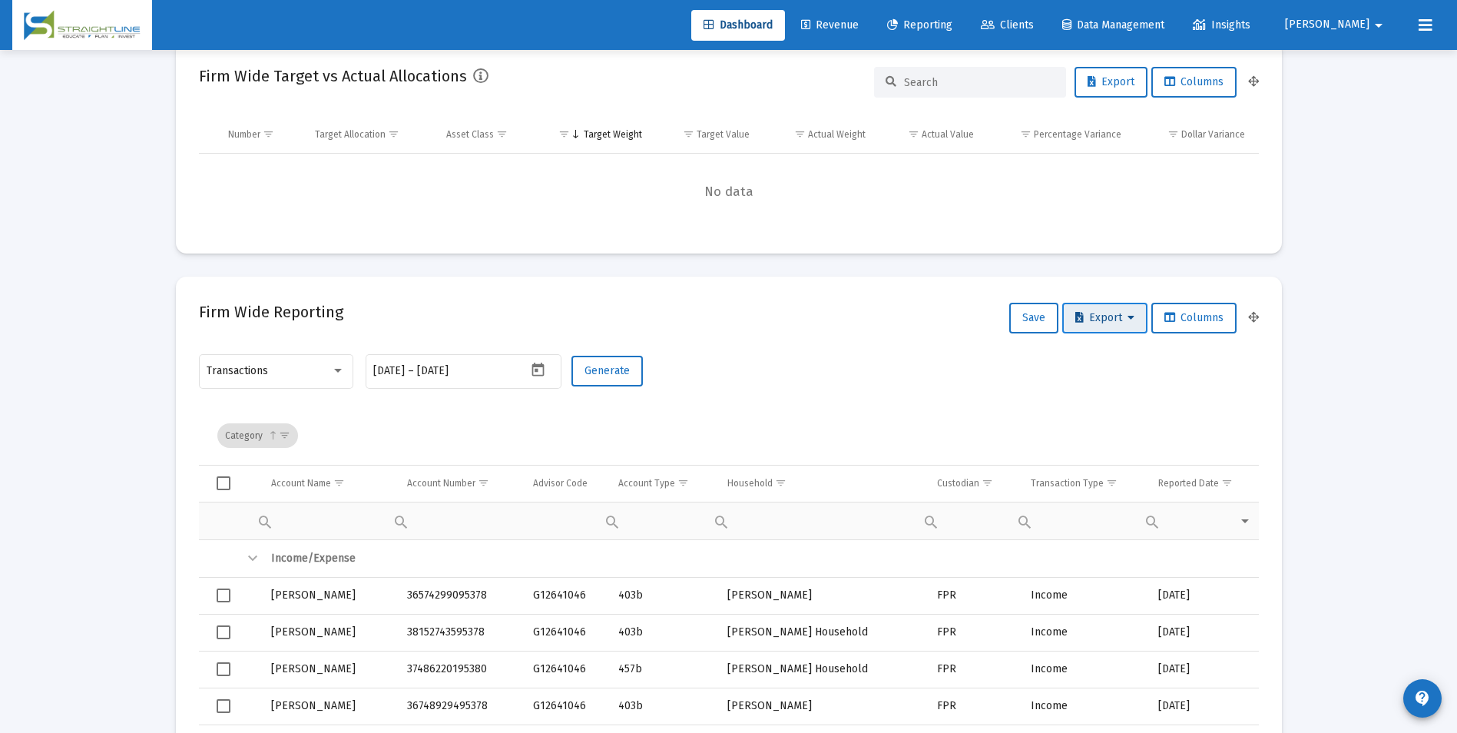
click at [1109, 311] on span "Export" at bounding box center [1104, 317] width 59 height 13
click at [1108, 350] on button "Export All Rows" at bounding box center [1108, 358] width 104 height 37
click at [1112, 320] on span "Export" at bounding box center [1104, 317] width 59 height 13
click at [1098, 343] on button "Export All Rows" at bounding box center [1108, 358] width 104 height 37
click at [543, 370] on icon "Open calendar" at bounding box center [538, 370] width 12 height 14
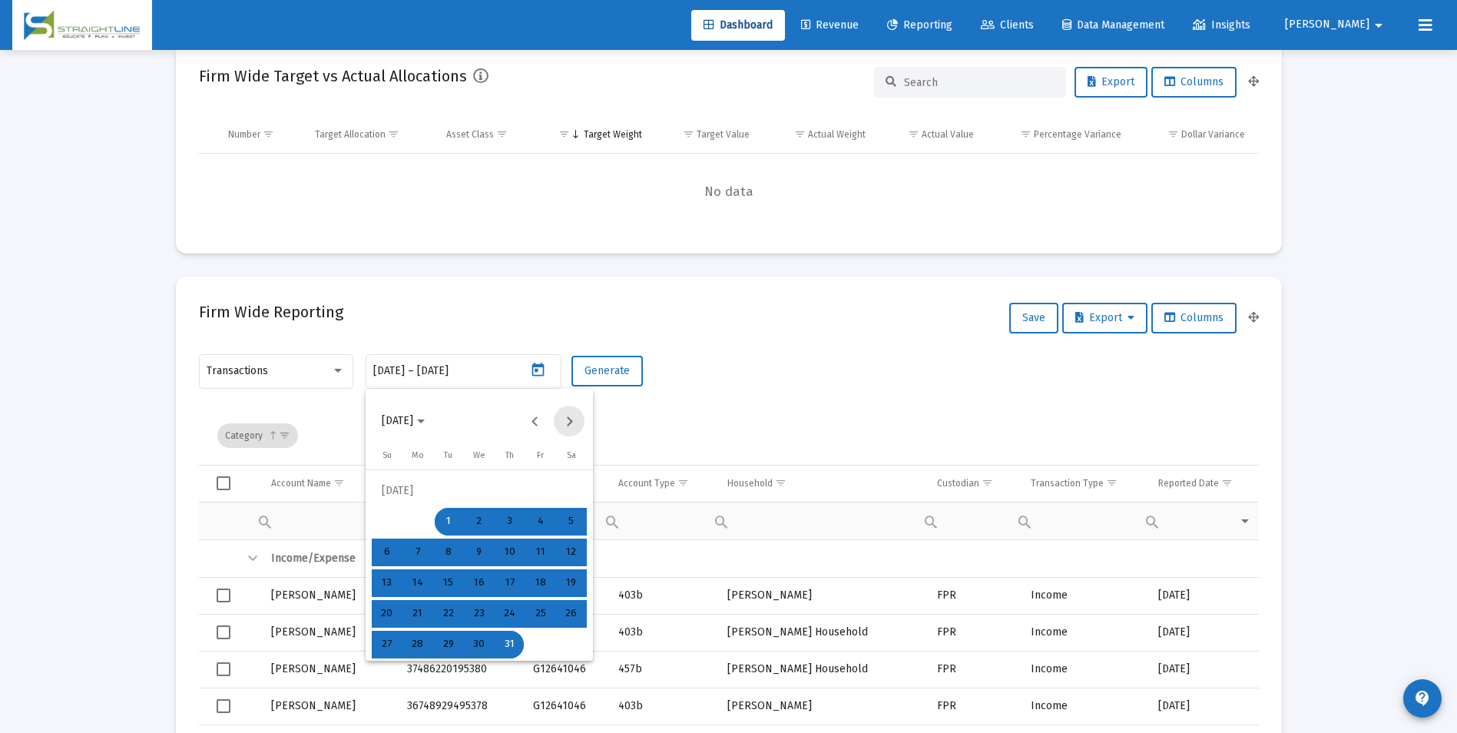
click at [564, 423] on button "Next month" at bounding box center [569, 421] width 31 height 31
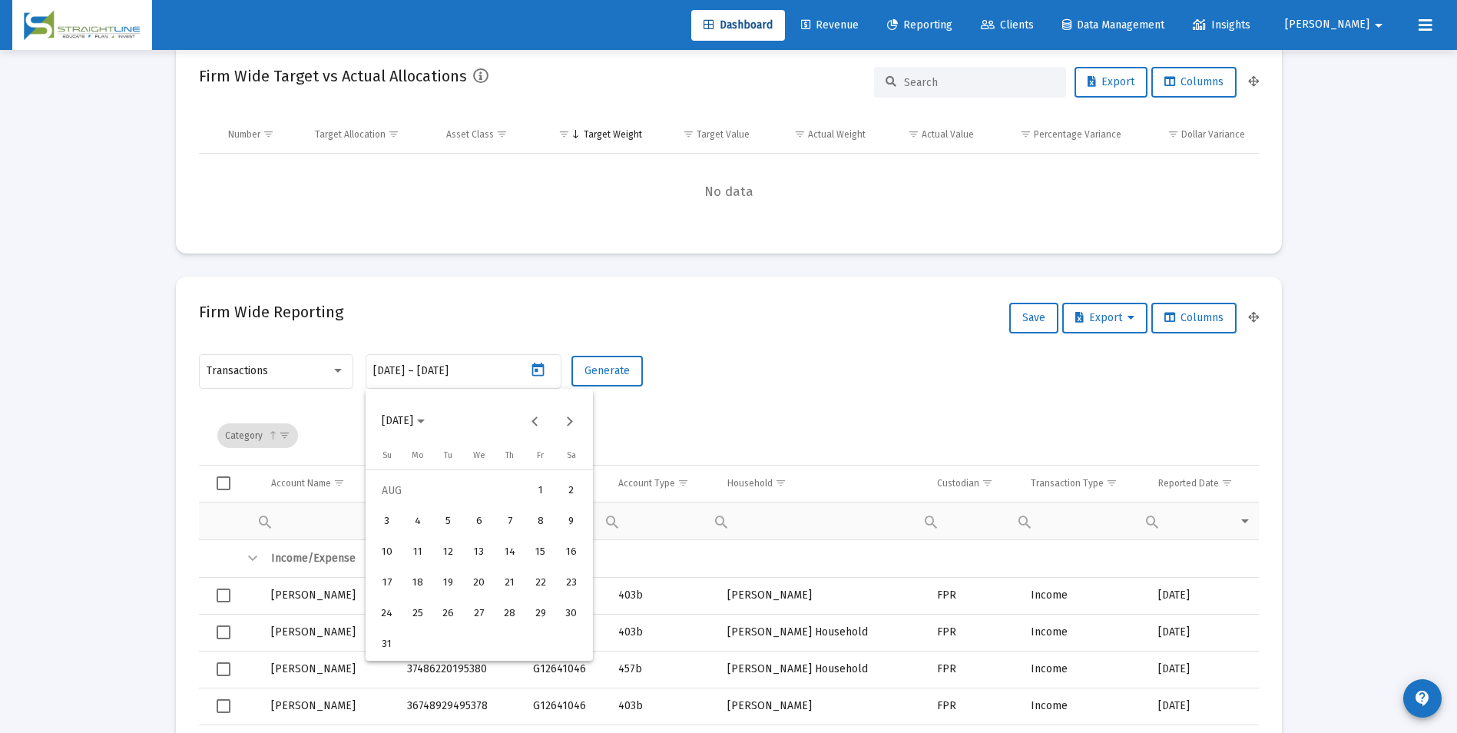
click at [530, 489] on div "1" at bounding box center [541, 491] width 28 height 28
type input "2025-08-01"
click at [383, 644] on div "31" at bounding box center [387, 645] width 28 height 28
type input "2025-08-31"
click at [601, 377] on button "Generate" at bounding box center [607, 371] width 71 height 31
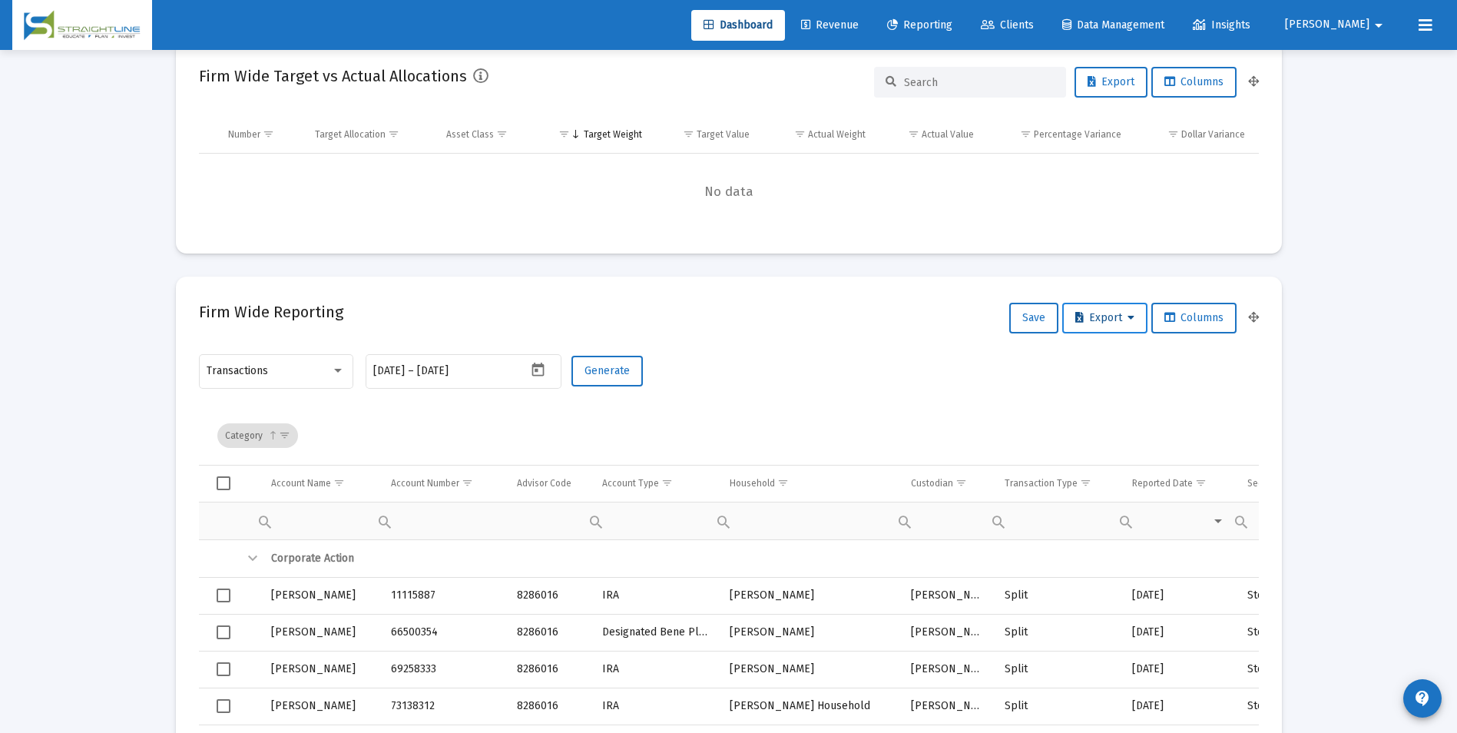
click at [1115, 321] on span "Export" at bounding box center [1104, 317] width 59 height 13
click at [1118, 363] on button "Export All Rows" at bounding box center [1108, 358] width 104 height 37
click at [834, 371] on div "Transactions 2025-08-01 2025-08-01 – 2025-08-31 Generate" at bounding box center [729, 379] width 1060 height 55
click at [534, 370] on icon "Open calendar" at bounding box center [538, 370] width 16 height 16
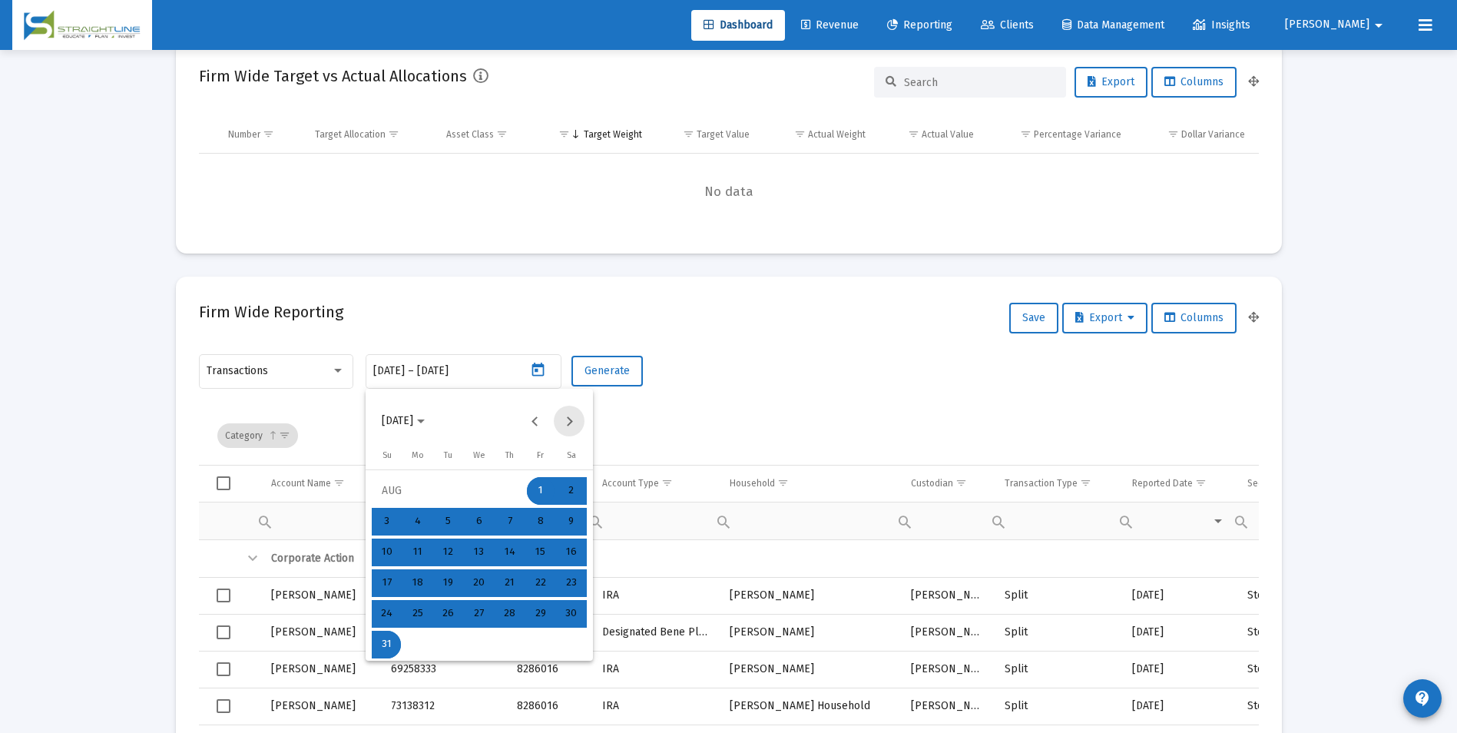
click at [572, 416] on button "Next month" at bounding box center [569, 421] width 31 height 31
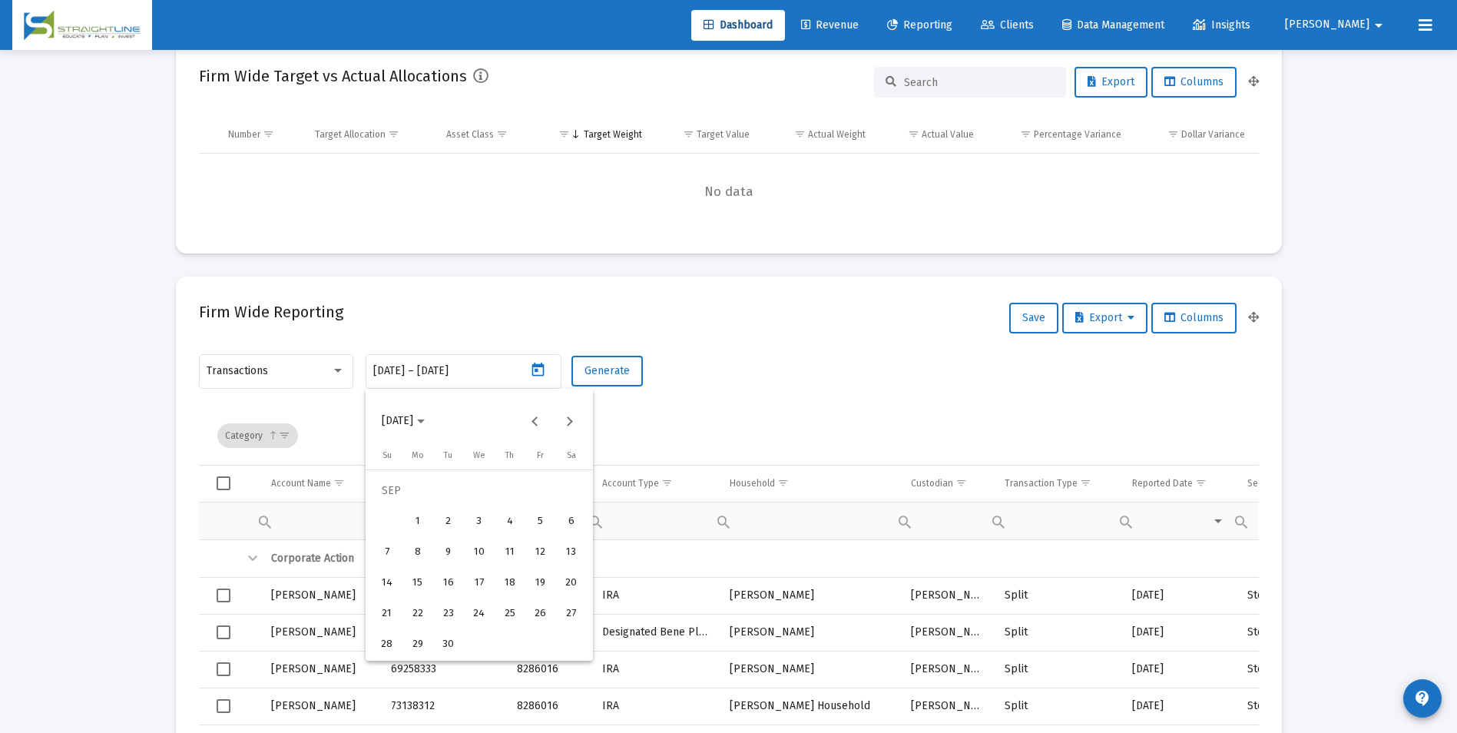
click at [419, 515] on div "1" at bounding box center [418, 522] width 28 height 28
type input "2025-09-01"
click at [435, 640] on div "30" at bounding box center [449, 645] width 28 height 28
type input "2025-09-30"
click at [588, 380] on button "Generate" at bounding box center [607, 371] width 71 height 31
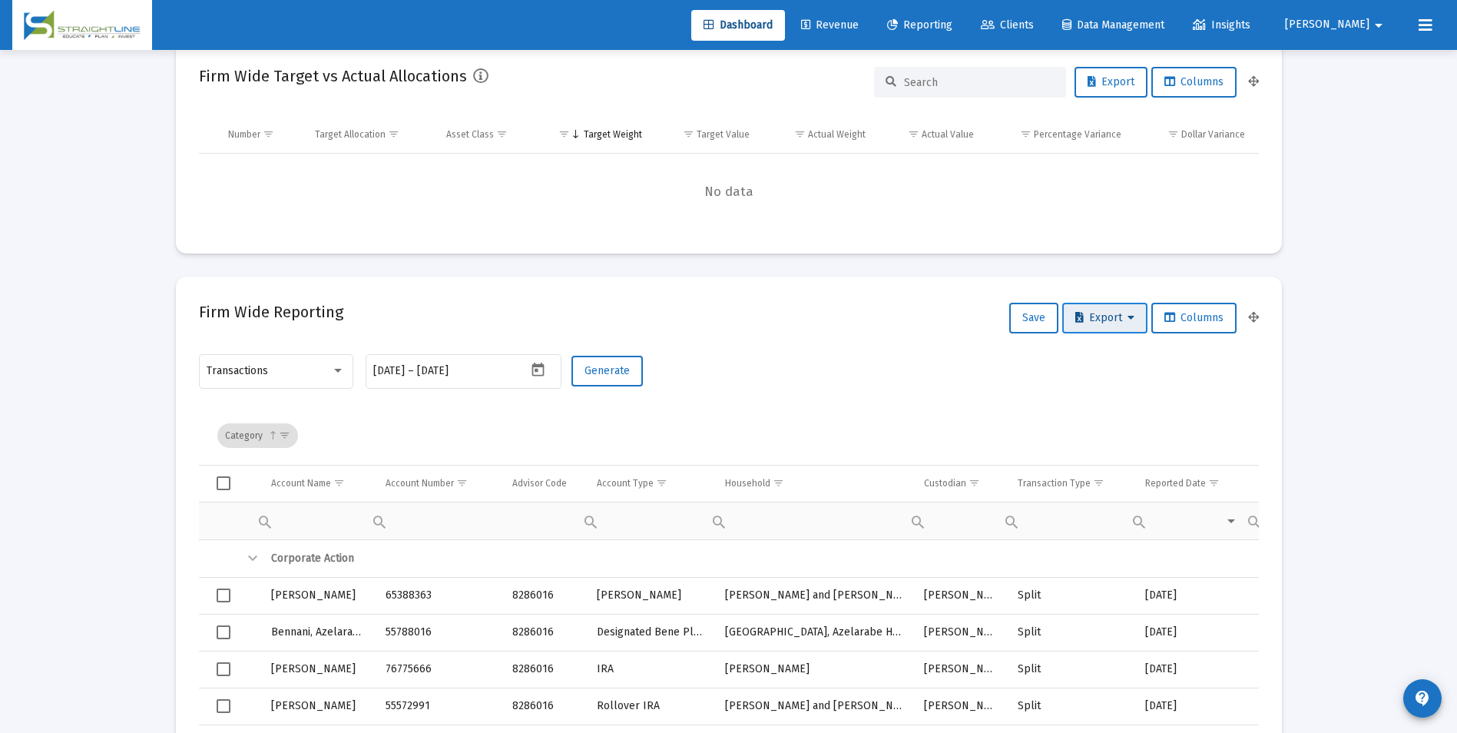
click at [1142, 310] on button "Export" at bounding box center [1104, 318] width 85 height 31
click at [1089, 355] on button "Export All Rows" at bounding box center [1108, 358] width 104 height 37
click at [543, 365] on icon "Open calendar" at bounding box center [538, 370] width 12 height 14
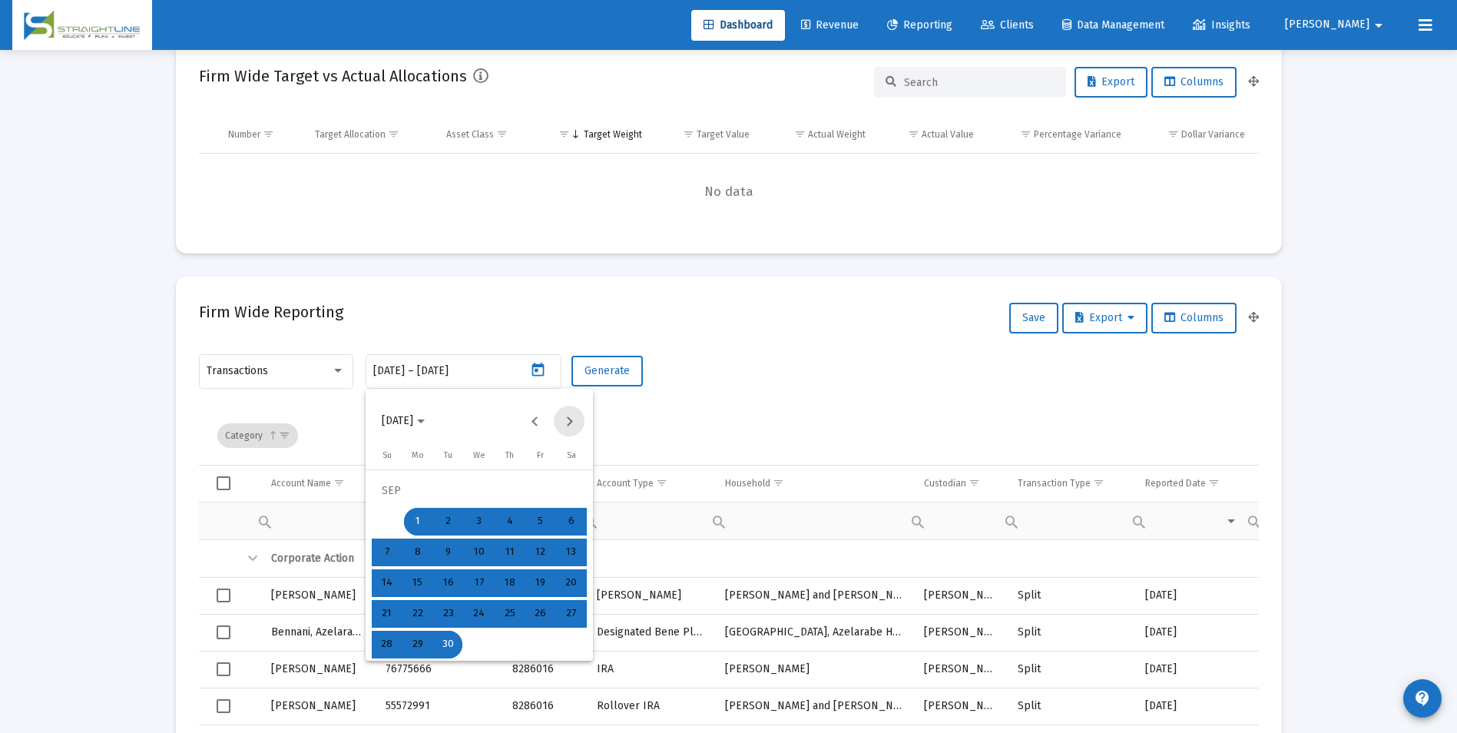
click at [565, 419] on button "Next month" at bounding box center [569, 421] width 31 height 31
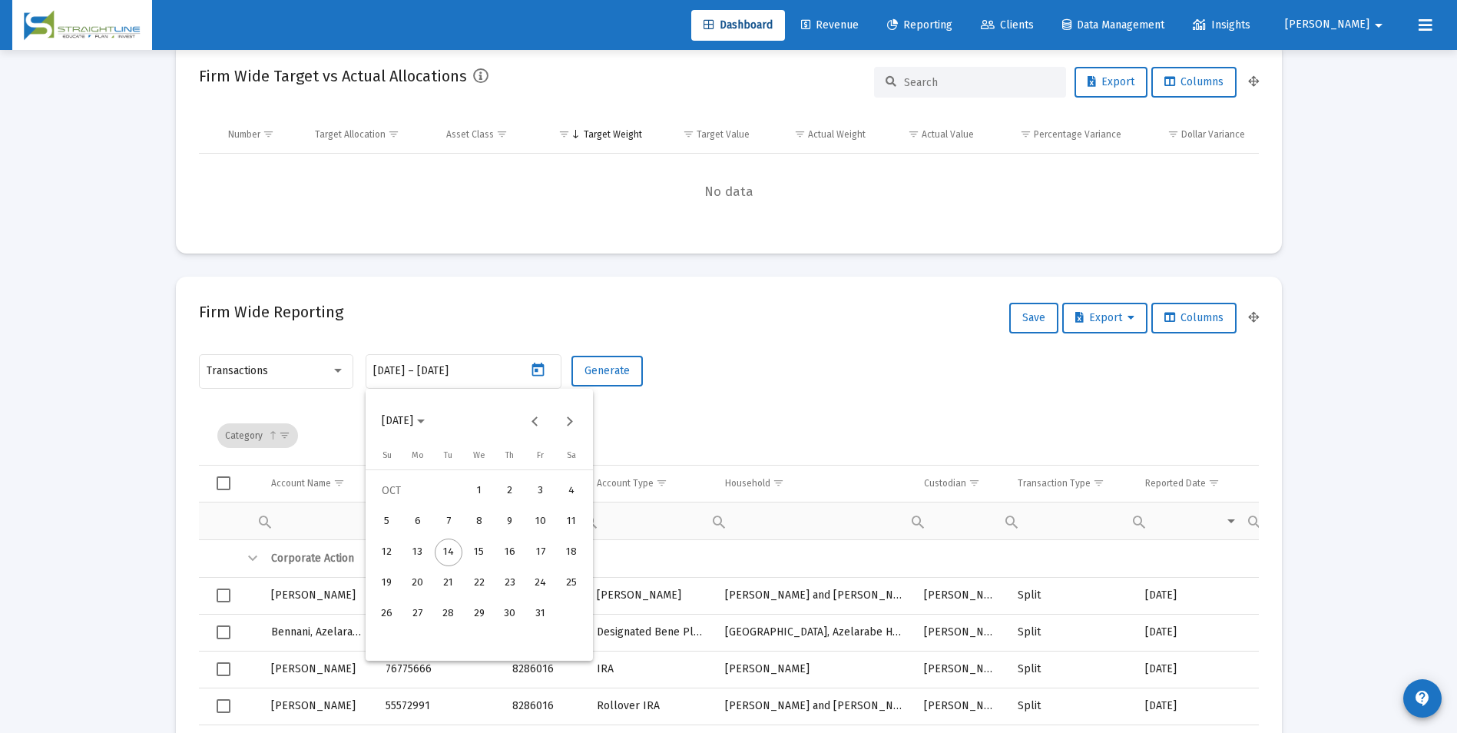
click at [485, 482] on div "1" at bounding box center [479, 491] width 28 height 28
type input "2025-10-01"
click at [416, 560] on div "13" at bounding box center [418, 552] width 28 height 28
type input "[DATE]"
click at [598, 369] on span "Generate" at bounding box center [607, 370] width 45 height 13
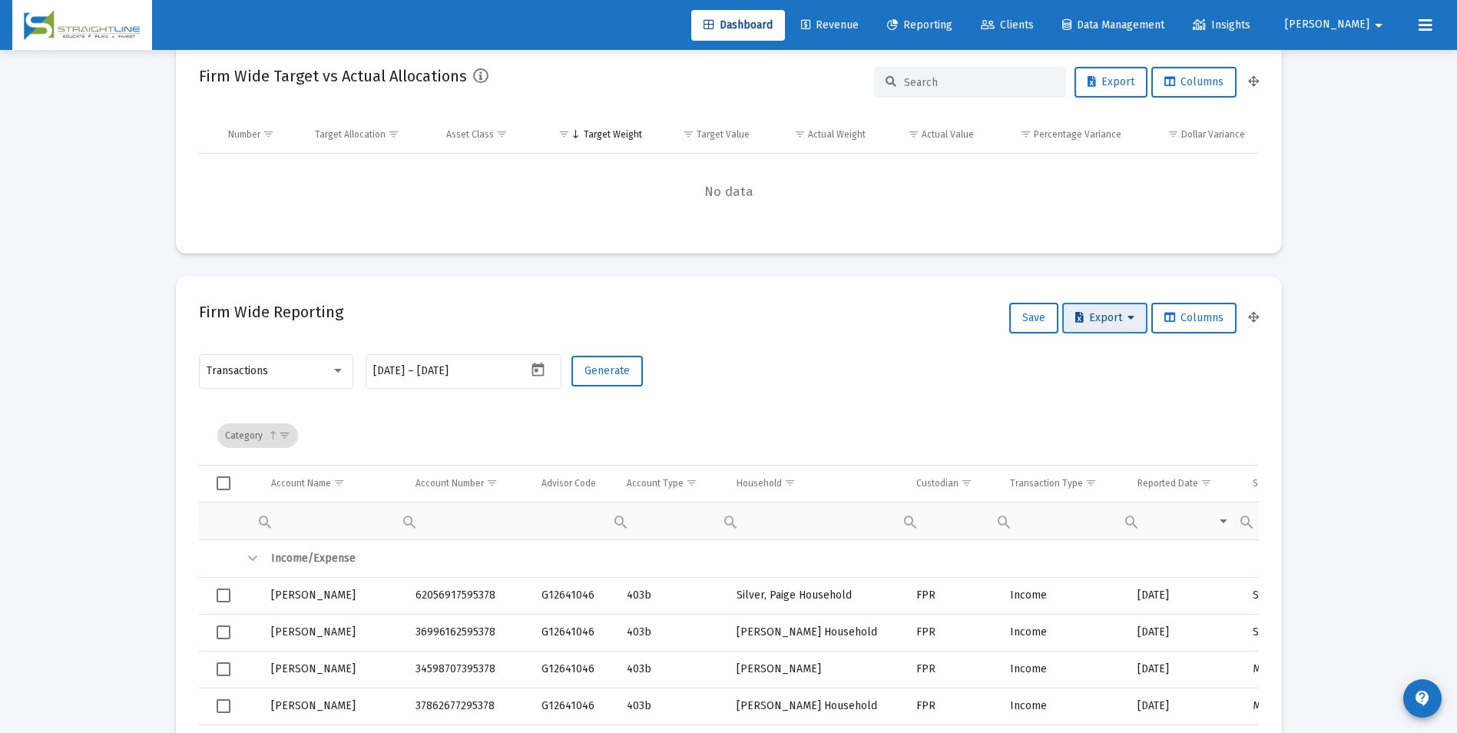
click at [1086, 305] on button "Export" at bounding box center [1104, 318] width 85 height 31
click at [1085, 351] on button "Export All Rows" at bounding box center [1108, 358] width 104 height 37
